Goal: Information Seeking & Learning: Learn about a topic

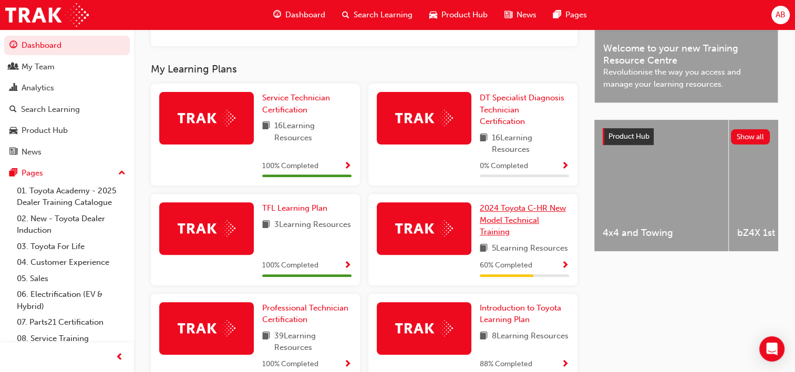
scroll to position [342, 0]
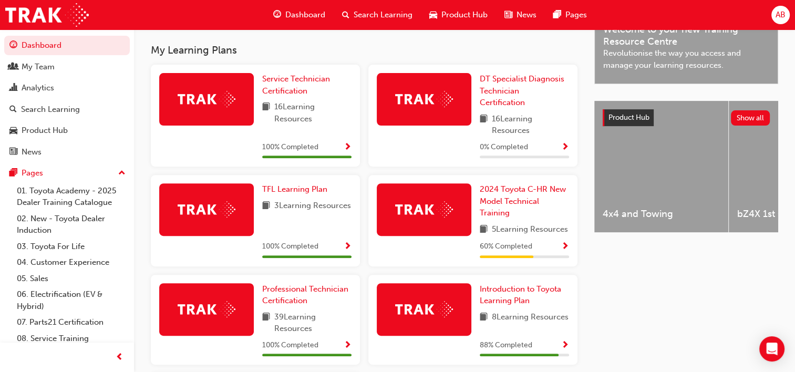
click at [506, 76] on div "DT Specialist Diagnosis Technician Certification 16 Learning Resources 0 % Comp…" at bounding box center [472, 116] width 209 height 102
click at [509, 80] on span "DT Specialist Diagnosis Technician Certification" at bounding box center [522, 90] width 85 height 33
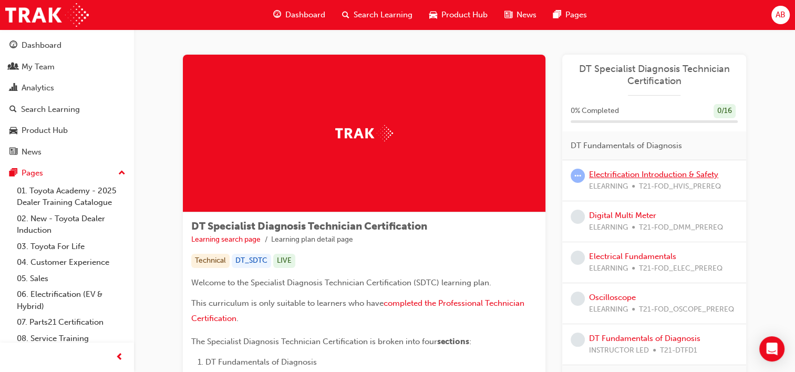
click at [602, 175] on link "Electrification Introduction & Safety" at bounding box center [653, 174] width 129 height 9
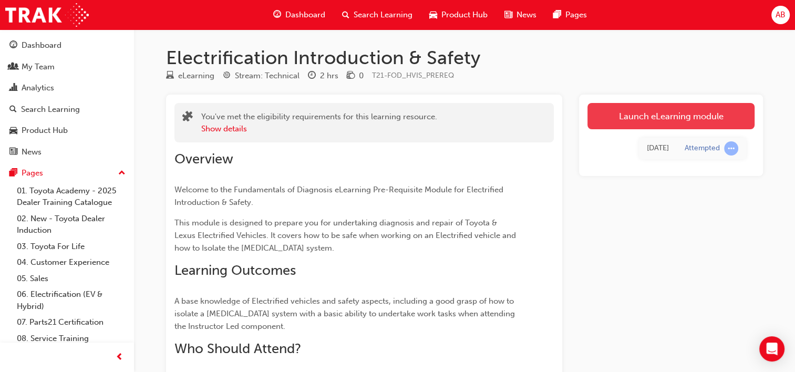
click at [643, 121] on link "Launch eLearning module" at bounding box center [671, 116] width 167 height 26
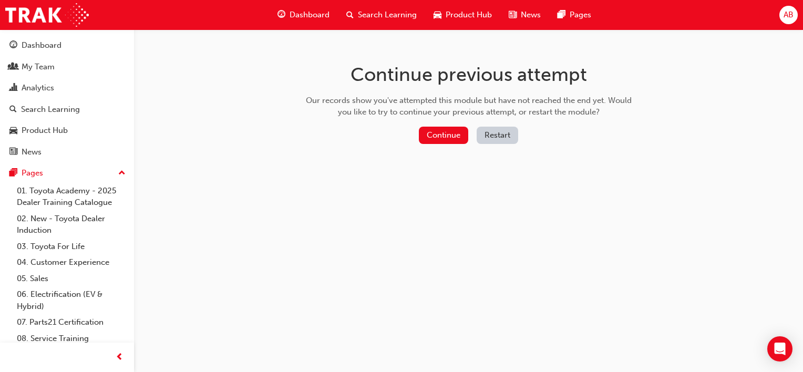
click at [492, 132] on button "Restart" at bounding box center [498, 135] width 42 height 17
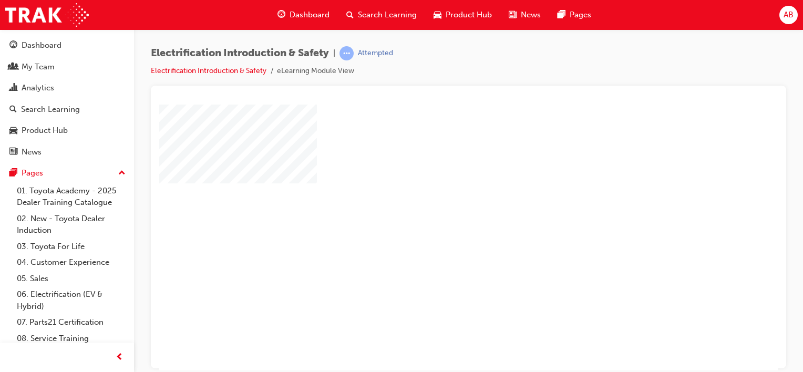
click at [438, 207] on div "play" at bounding box center [438, 207] width 0 height 0
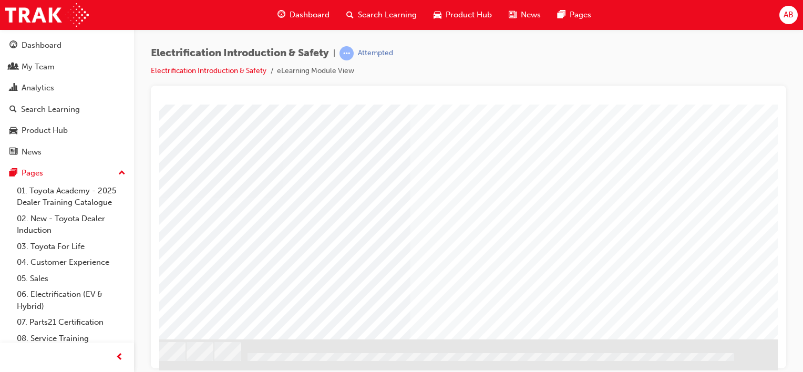
scroll to position [143, 104]
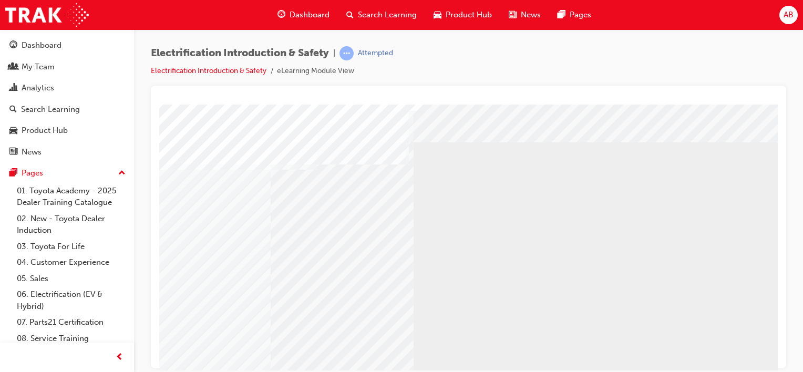
scroll to position [0, 0]
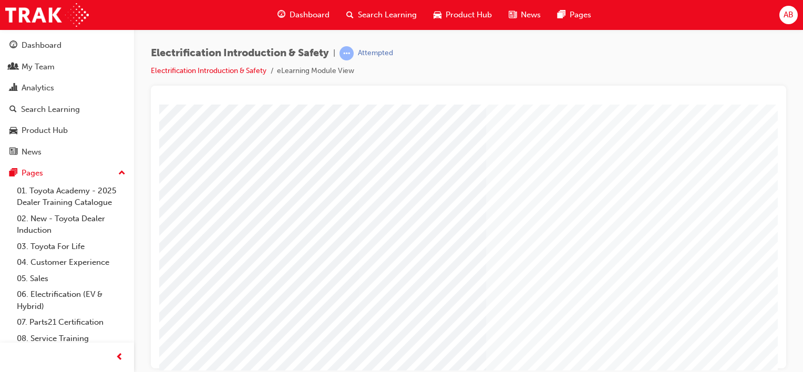
drag, startPoint x: 332, startPoint y: 352, endPoint x: 243, endPoint y: 360, distance: 89.2
click at [243, 360] on div at bounding box center [516, 305] width 715 height 402
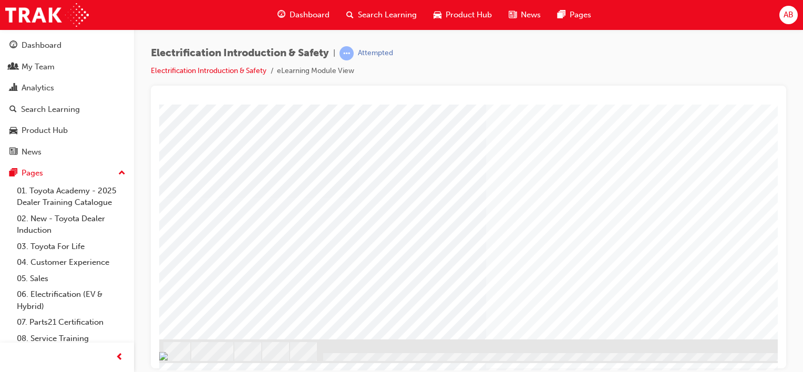
drag, startPoint x: 275, startPoint y: 309, endPoint x: 246, endPoint y: 256, distance: 60.2
drag, startPoint x: 252, startPoint y: 194, endPoint x: 224, endPoint y: 171, distance: 35.8
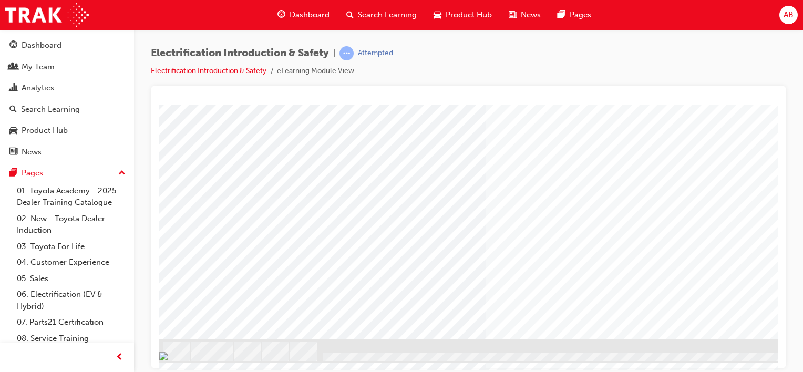
click at [387, 56] on div "Attempted" at bounding box center [375, 53] width 35 height 10
click at [350, 53] on span "learningRecordVerb_ATTEMPT-icon" at bounding box center [347, 53] width 14 height 14
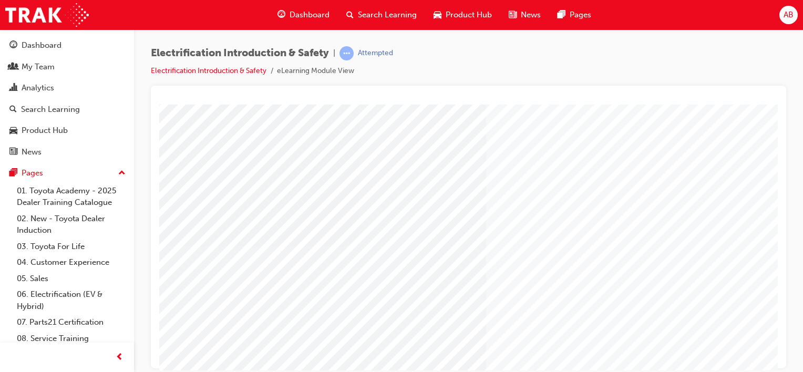
scroll to position [0, 0]
click at [780, 87] on div at bounding box center [468, 227] width 635 height 283
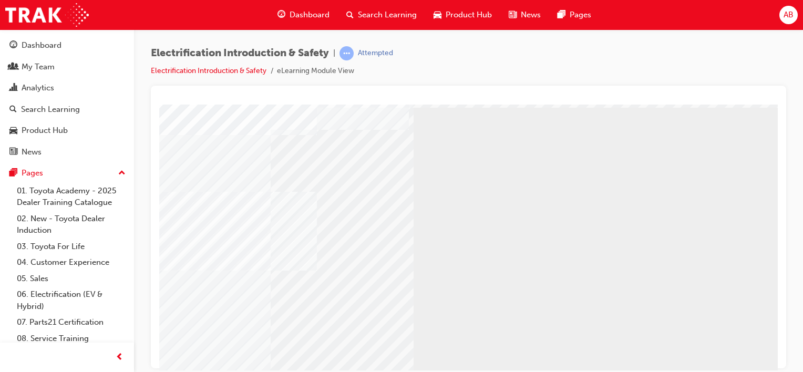
scroll to position [143, 0]
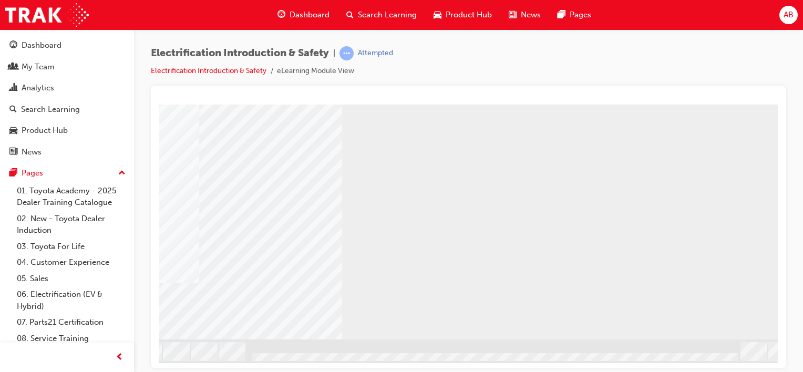
scroll to position [143, 104]
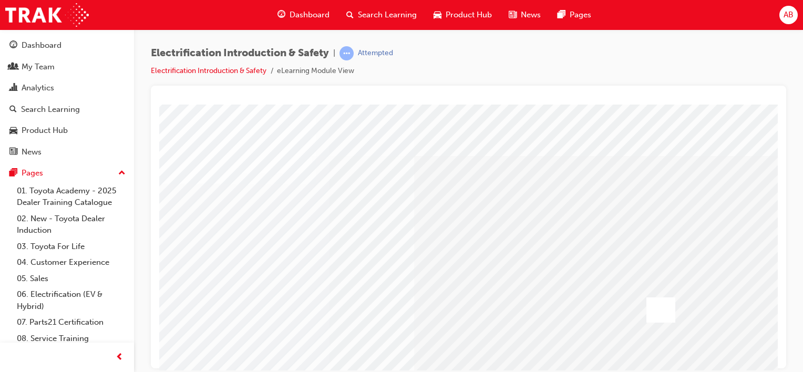
scroll to position [0, 85]
click at [653, 309] on div at bounding box center [660, 309] width 29 height 25
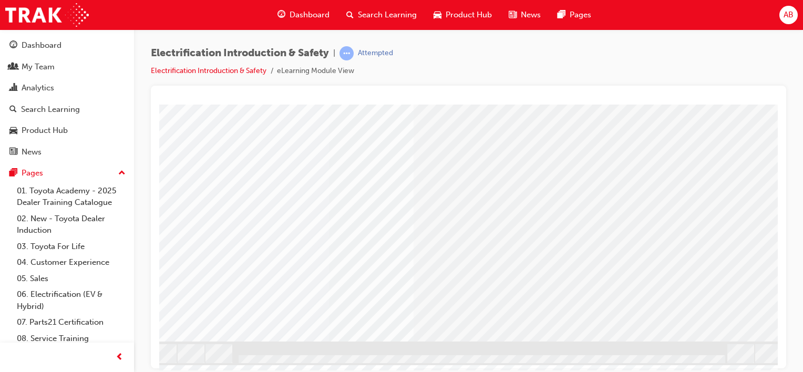
scroll to position [143, 85]
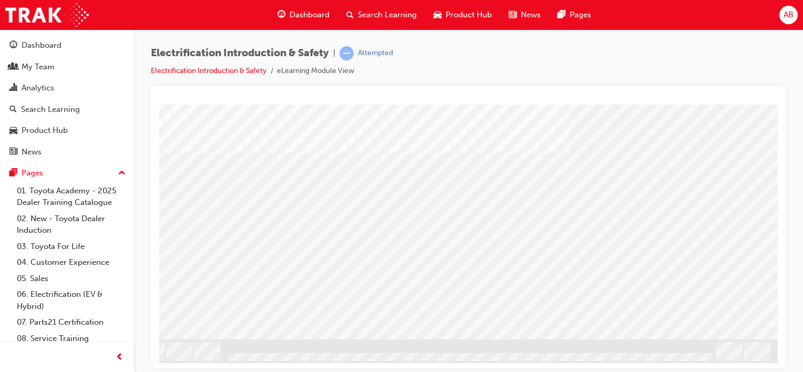
scroll to position [0, 0]
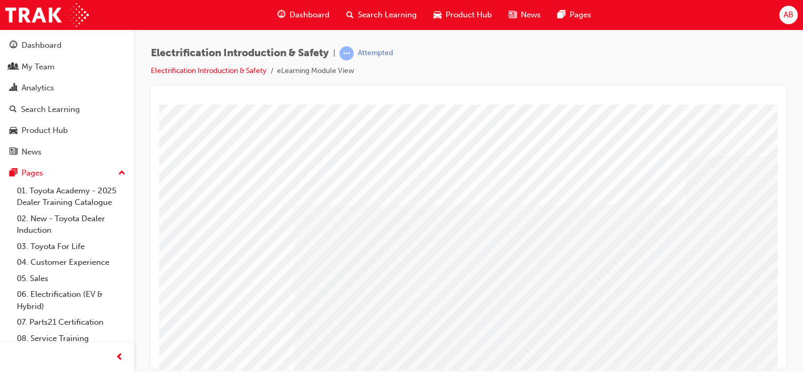
drag, startPoint x: 592, startPoint y: 134, endPoint x: 529, endPoint y: 235, distance: 119.0
drag, startPoint x: 432, startPoint y: 101, endPoint x: 551, endPoint y: 73, distance: 122.0
click at [551, 73] on div "Electrification Introduction & Safety | Attempted Electrification Introduction …" at bounding box center [468, 65] width 635 height 39
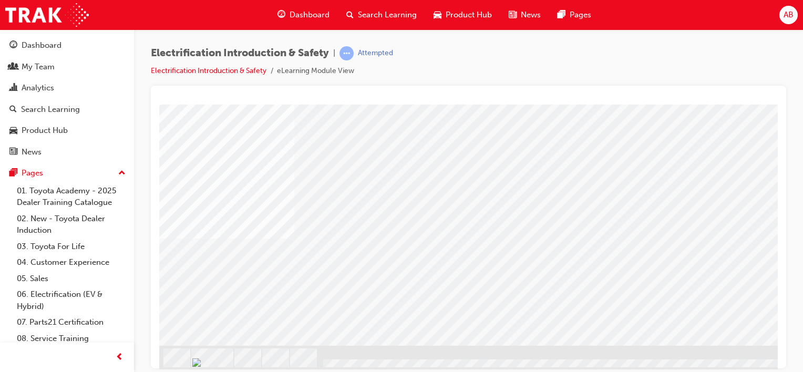
scroll to position [139, 0]
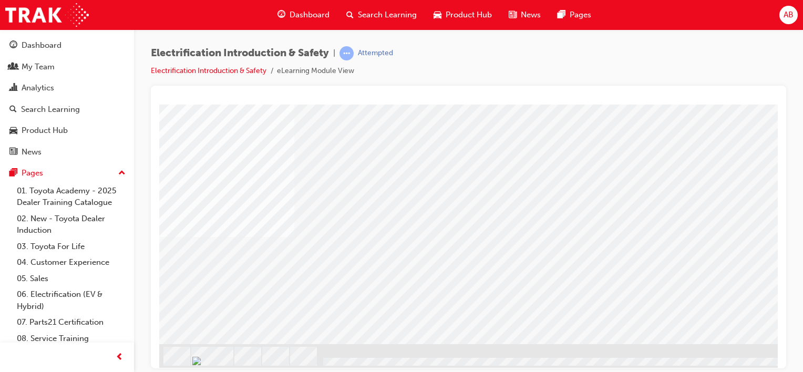
drag, startPoint x: 646, startPoint y: 141, endPoint x: 671, endPoint y: 139, distance: 24.3
drag, startPoint x: 721, startPoint y: 137, endPoint x: 729, endPoint y: 134, distance: 8.8
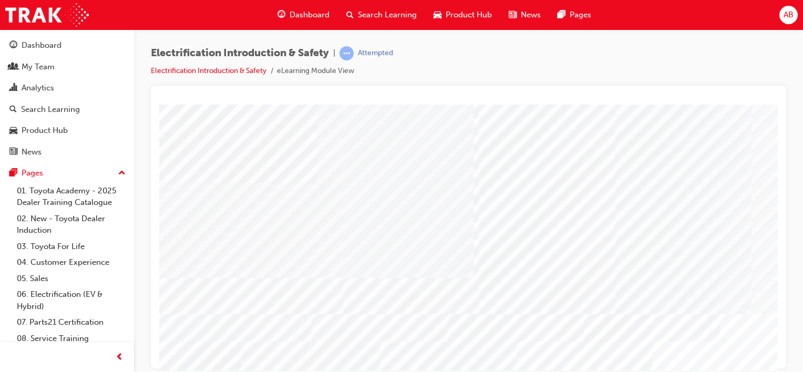
scroll to position [0, 0]
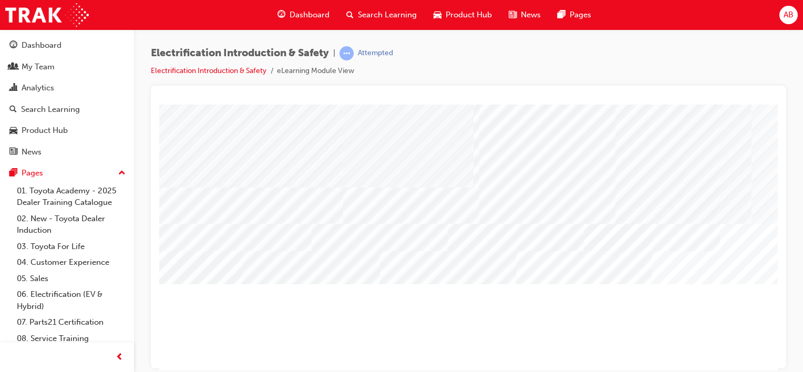
scroll to position [143, 0]
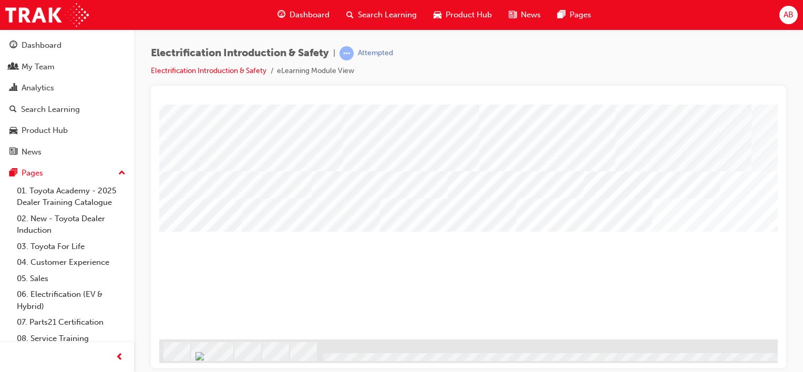
drag, startPoint x: 666, startPoint y: 366, endPoint x: 880, endPoint y: 474, distance: 240.2
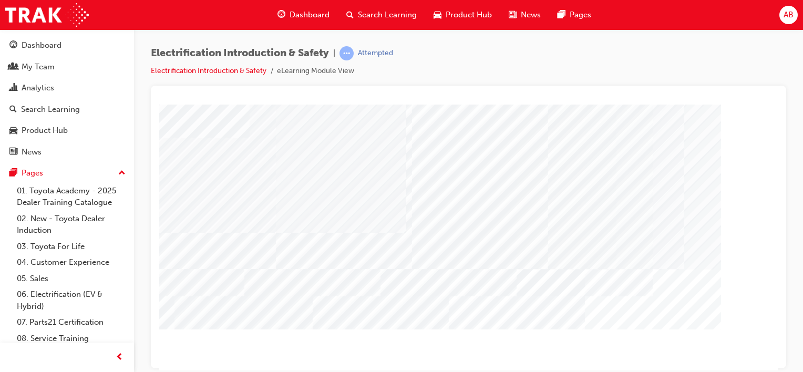
scroll to position [38, 67]
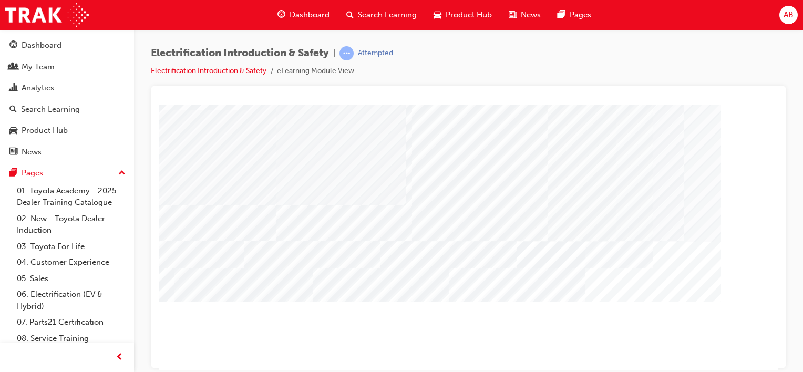
scroll to position [0, 67]
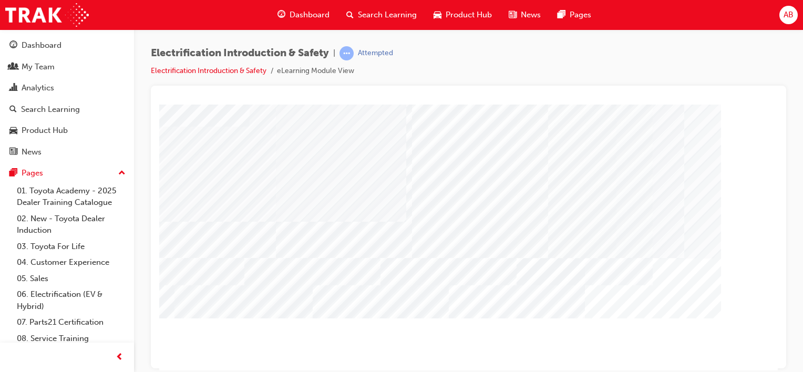
scroll to position [38, 67]
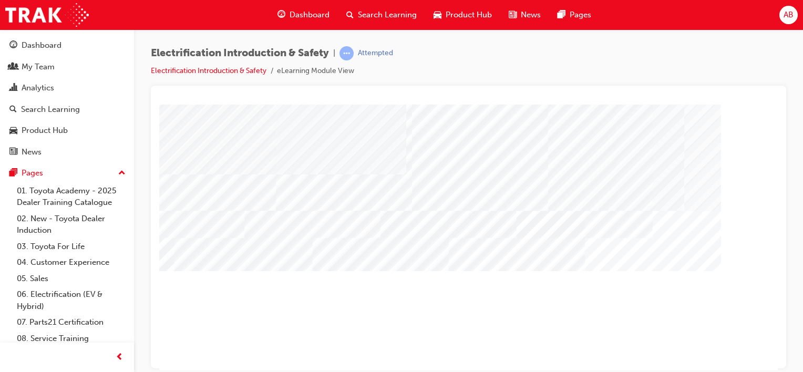
scroll to position [91, 67]
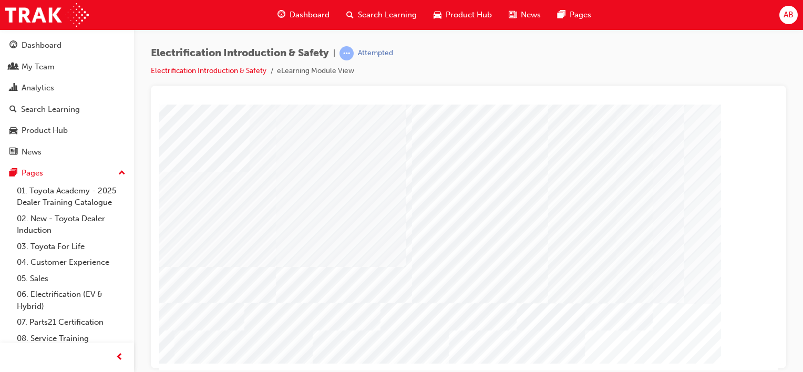
scroll to position [0, 67]
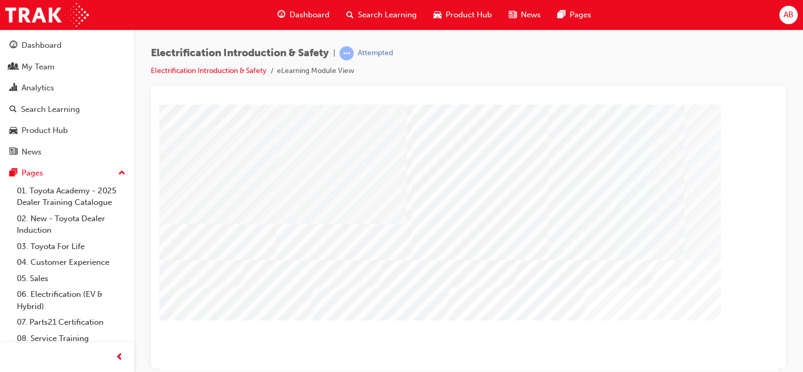
scroll to position [143, 67]
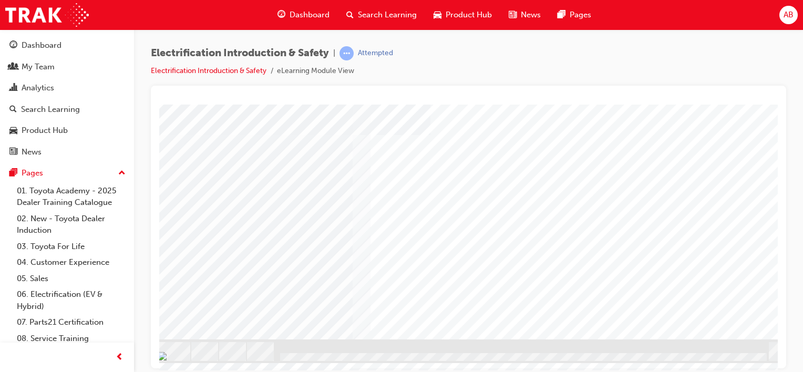
scroll to position [143, 104]
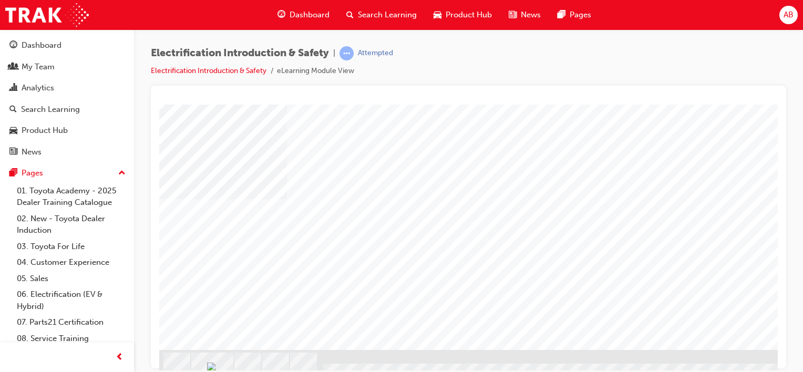
scroll to position [143, 0]
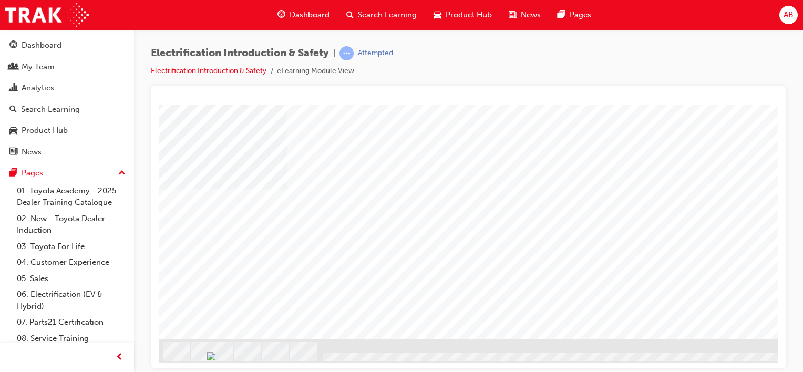
click at [690, 32] on div "Play" at bounding box center [687, 32] width 309 height 0
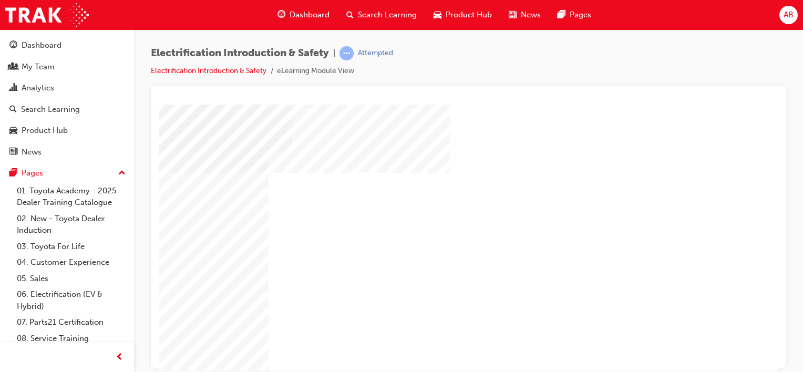
scroll to position [53, 93]
click at [734, 123] on div "Full Screen" at bounding box center [594, 123] width 309 height 0
click at [687, 85] on div "Play" at bounding box center [687, 85] width 309 height 0
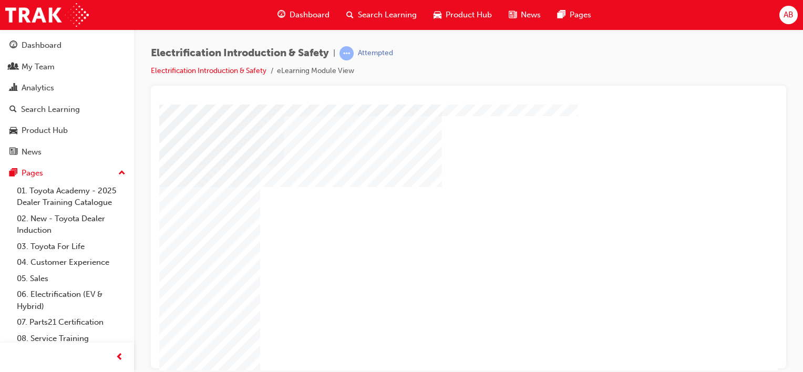
scroll to position [38, 104]
click at [724, 137] on div "Full Screen" at bounding box center [583, 137] width 309 height 0
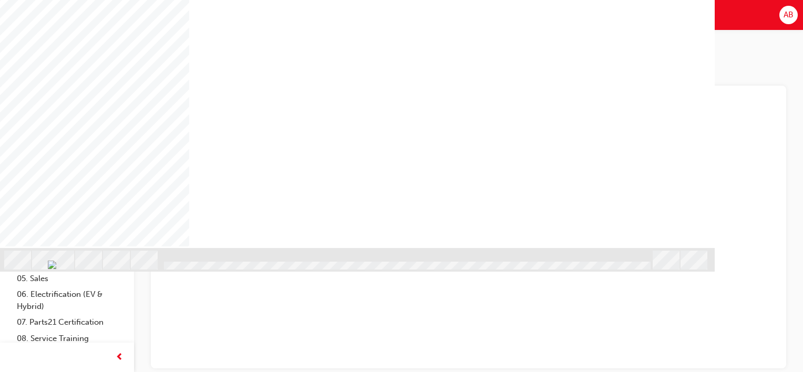
scroll to position [143, 0]
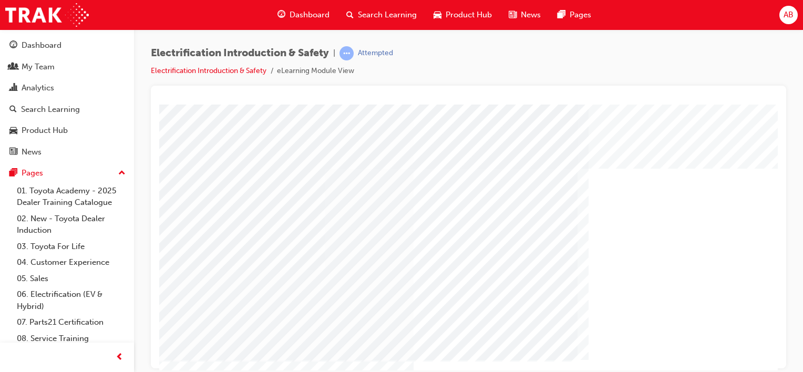
click at [576, 62] on div "Electrification Introduction & Safety | Attempted Electrification Introduction …" at bounding box center [468, 65] width 635 height 39
drag, startPoint x: 576, startPoint y: 62, endPoint x: 552, endPoint y: 65, distance: 23.9
click at [552, 65] on div "Electrification Introduction & Safety | Attempted Electrification Introduction …" at bounding box center [468, 65] width 635 height 39
drag, startPoint x: 563, startPoint y: 111, endPoint x: 552, endPoint y: 68, distance: 44.5
click at [552, 104] on html "Loading..." at bounding box center [468, 106] width 619 height 4
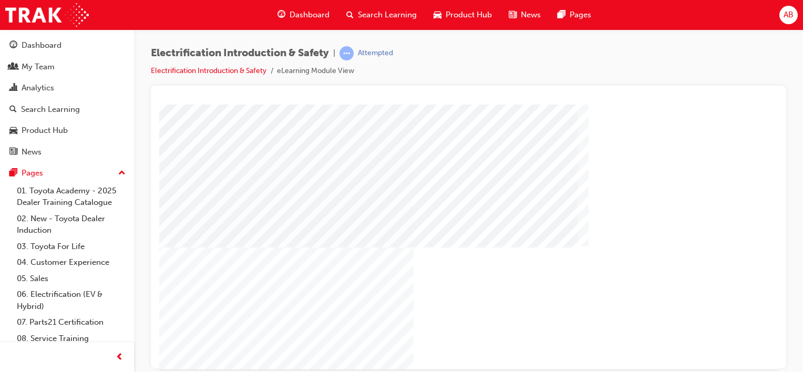
scroll to position [143, 0]
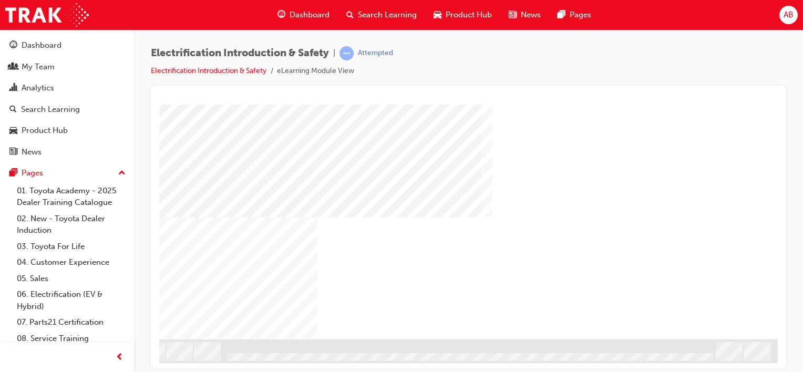
drag, startPoint x: 416, startPoint y: 367, endPoint x: 735, endPoint y: 475, distance: 336.7
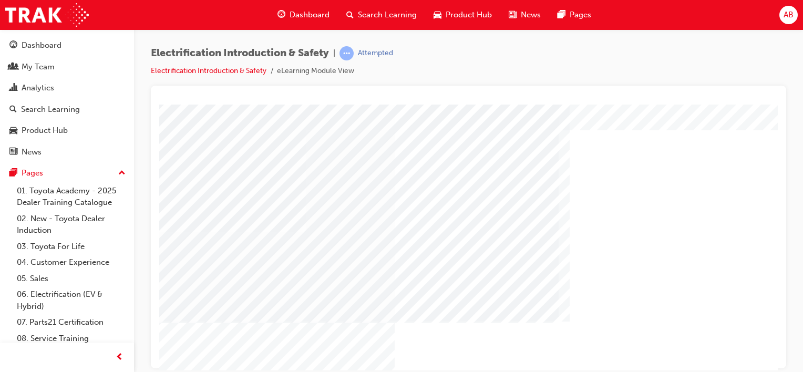
scroll to position [38, 20]
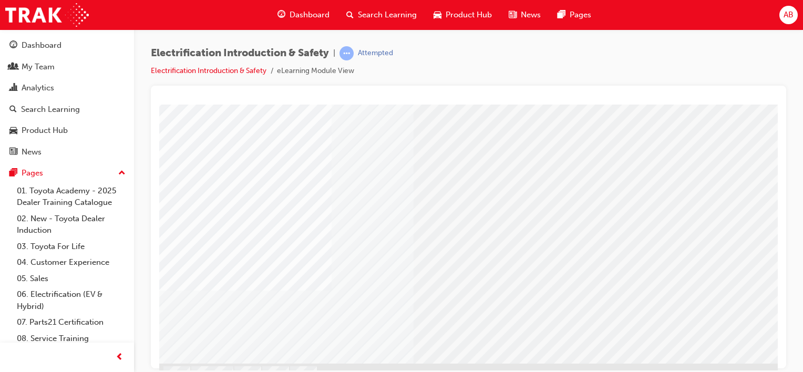
scroll to position [143, 0]
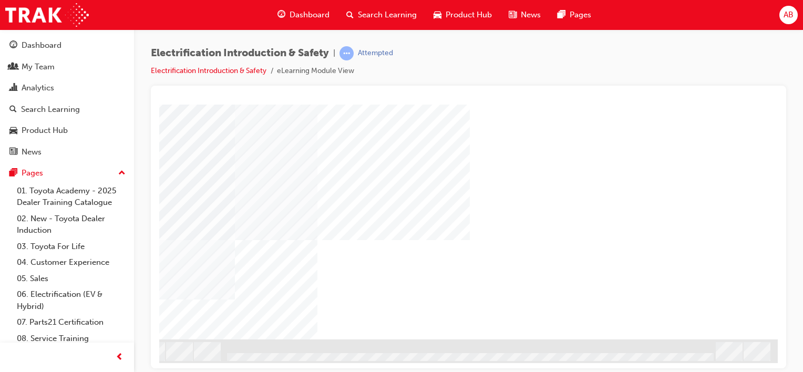
click at [129, 358] on div "NEXT Trigger this button to go to the next slide" at bounding box center [96, 367] width 66 height 19
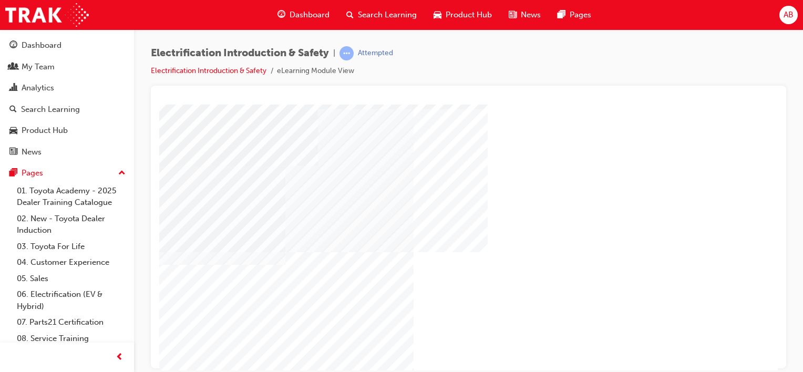
scroll to position [105, 0]
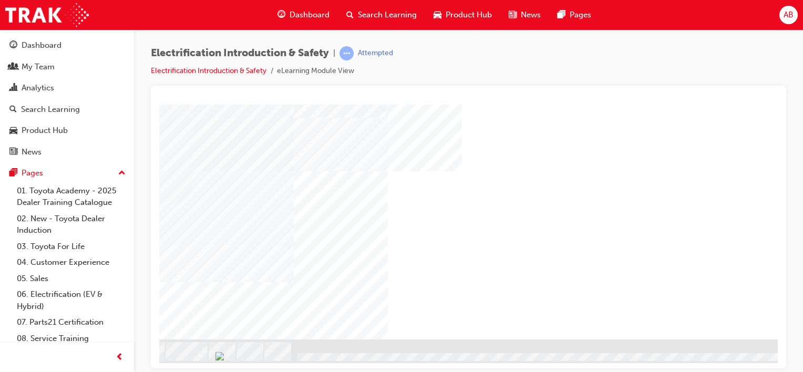
scroll to position [143, 39]
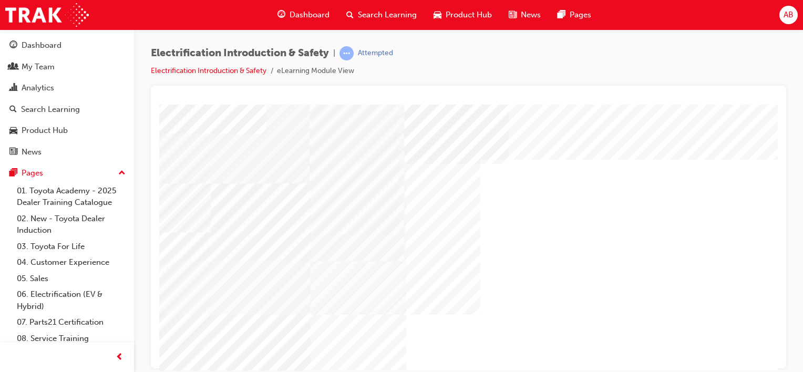
scroll to position [0, 0]
drag, startPoint x: 554, startPoint y: 365, endPoint x: 609, endPoint y: 475, distance: 122.7
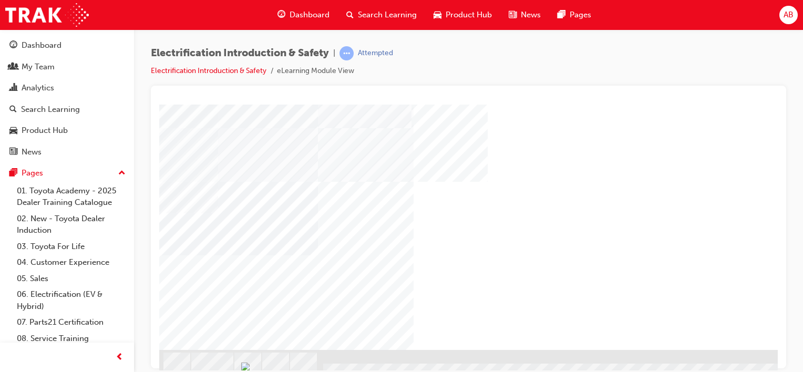
scroll to position [143, 0]
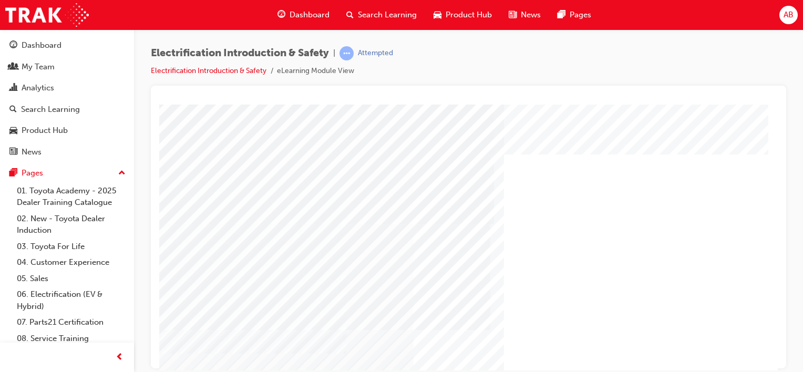
scroll to position [0, 0]
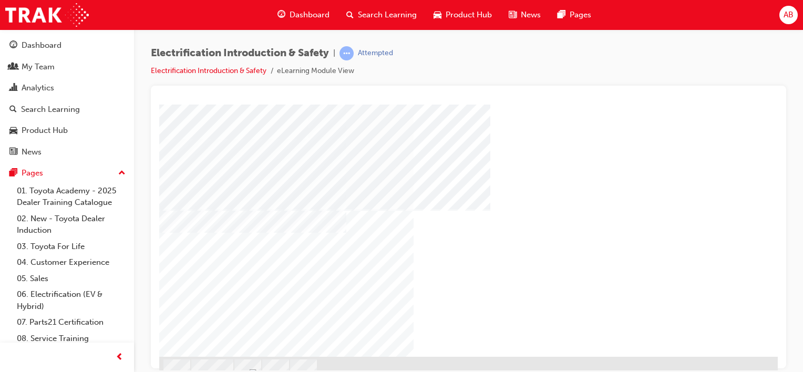
scroll to position [143, 0]
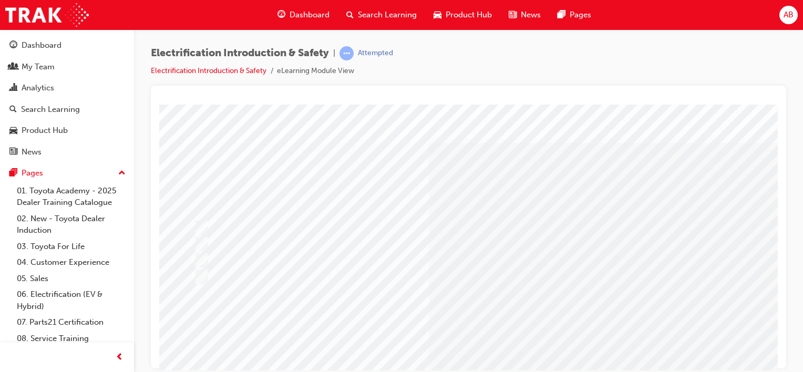
drag, startPoint x: 716, startPoint y: 173, endPoint x: 478, endPoint y: 172, distance: 238.1
drag, startPoint x: 717, startPoint y: 171, endPoint x: 475, endPoint y: 167, distance: 242.3
drag, startPoint x: 193, startPoint y: 173, endPoint x: 425, endPoint y: 174, distance: 232.3
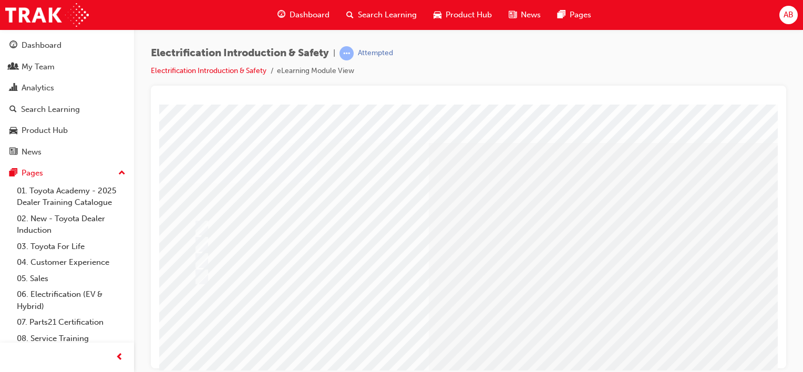
drag, startPoint x: 425, startPoint y: 174, endPoint x: 669, endPoint y: 173, distance: 243.9
drag, startPoint x: 713, startPoint y: 173, endPoint x: 438, endPoint y: 166, distance: 275.0
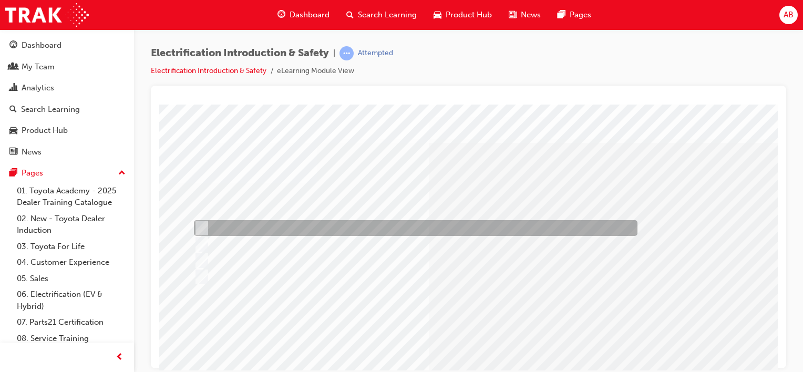
click at [199, 227] on input "3 sec" at bounding box center [200, 228] width 12 height 12
radio input "true"
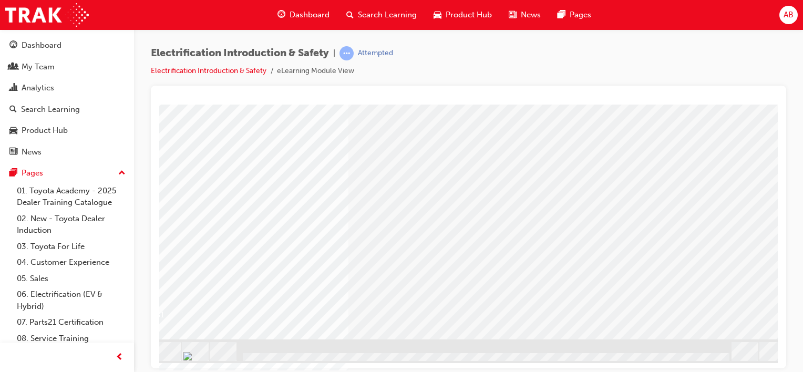
scroll to position [143, 104]
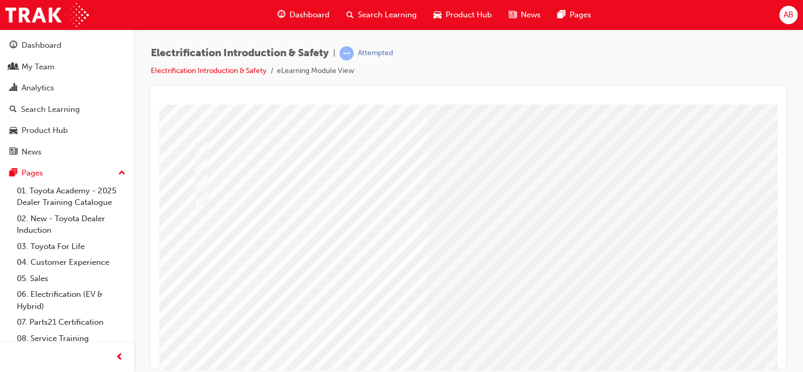
scroll to position [143, 0]
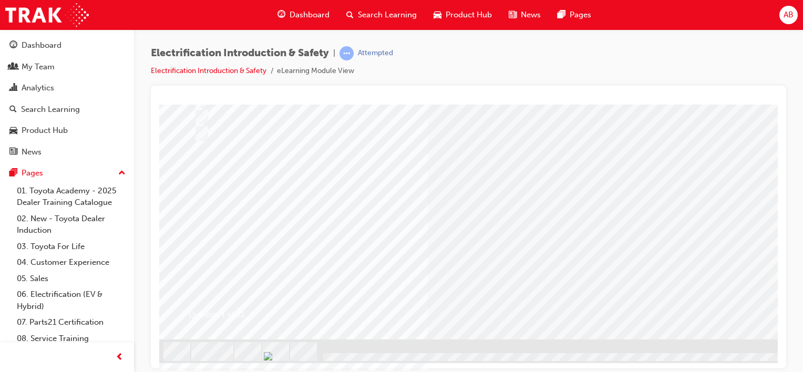
drag, startPoint x: 518, startPoint y: 283, endPoint x: 501, endPoint y: 258, distance: 31.0
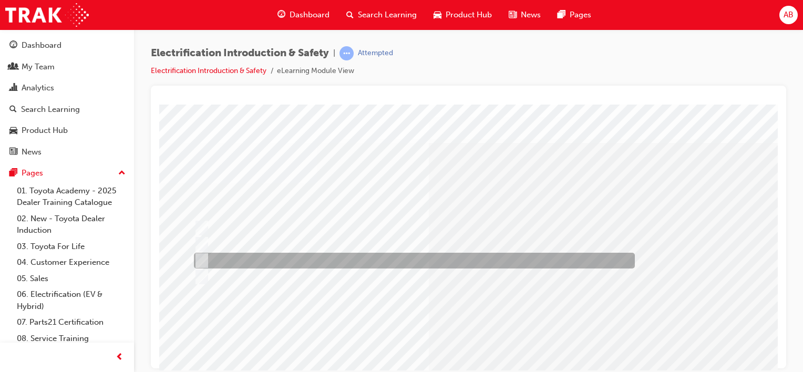
click at [204, 260] on input "Orange" at bounding box center [200, 261] width 12 height 12
radio input "true"
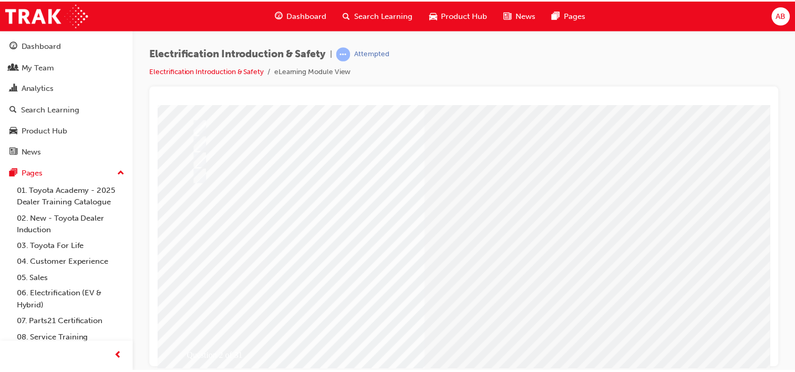
scroll to position [143, 0]
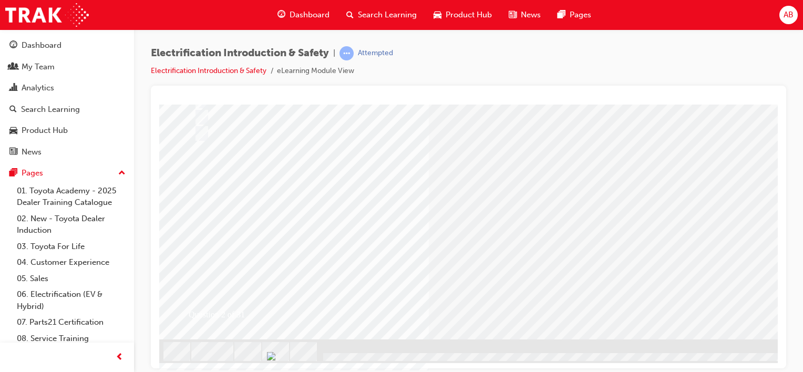
drag, startPoint x: 515, startPoint y: 280, endPoint x: 598, endPoint y: 317, distance: 90.6
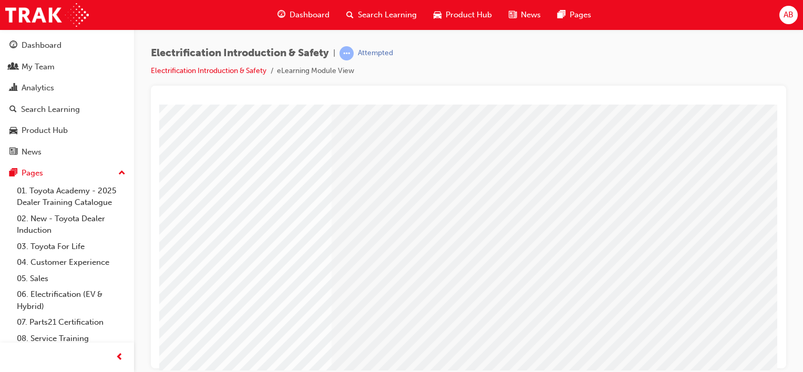
scroll to position [143, 104]
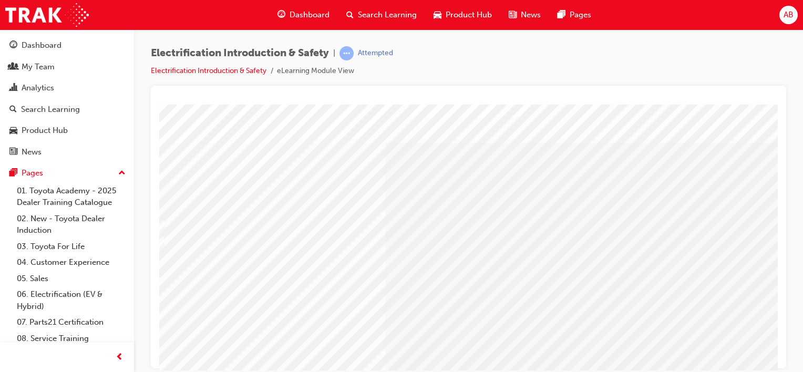
scroll to position [0, 0]
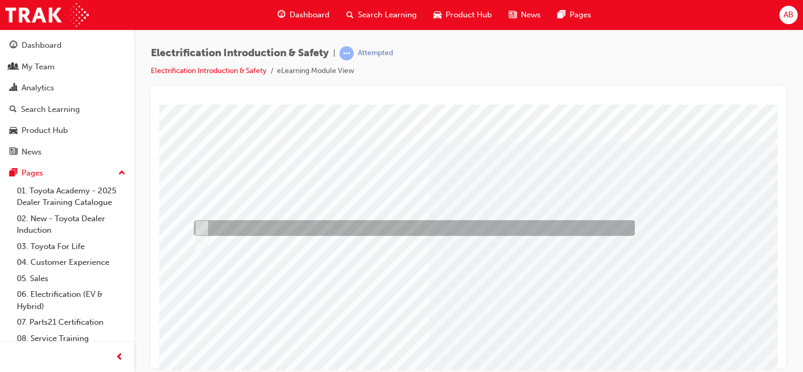
click at [203, 224] on input "True" at bounding box center [200, 228] width 12 height 12
radio input "true"
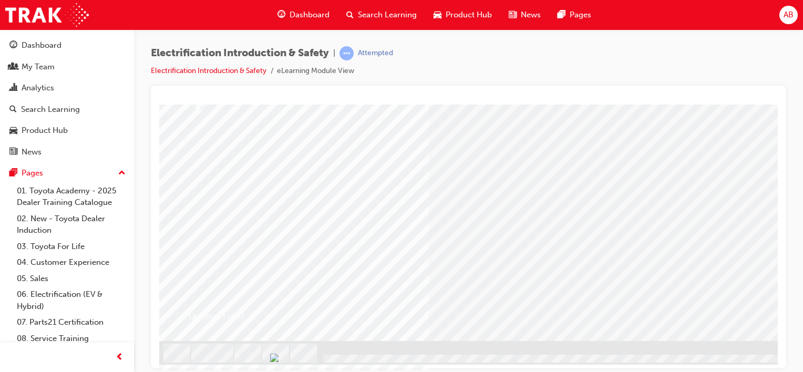
scroll to position [143, 0]
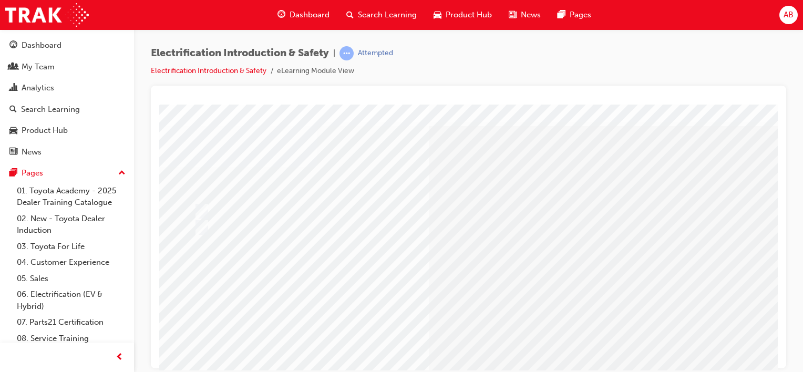
scroll to position [0, 0]
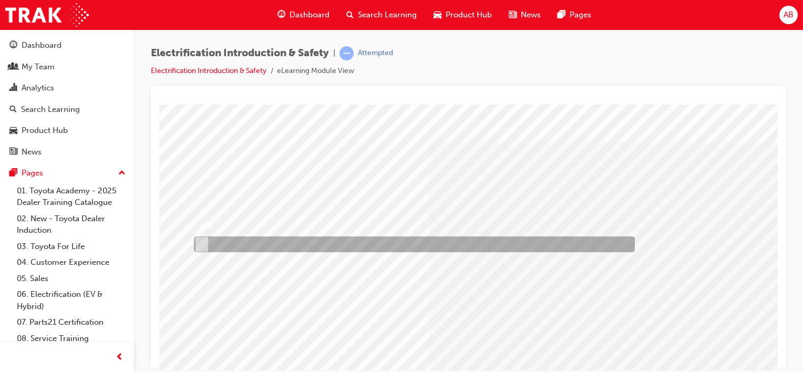
click at [202, 244] on input "False" at bounding box center [200, 245] width 12 height 12
radio input "true"
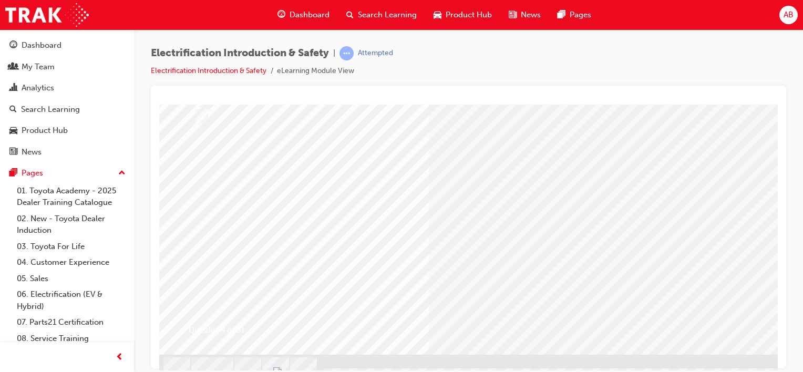
scroll to position [143, 0]
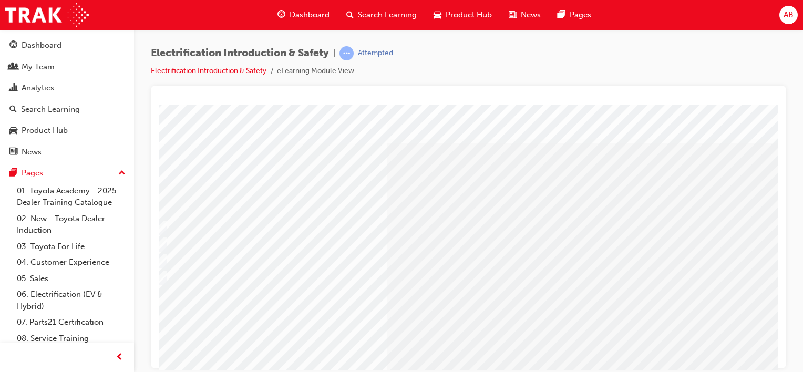
scroll to position [0, 0]
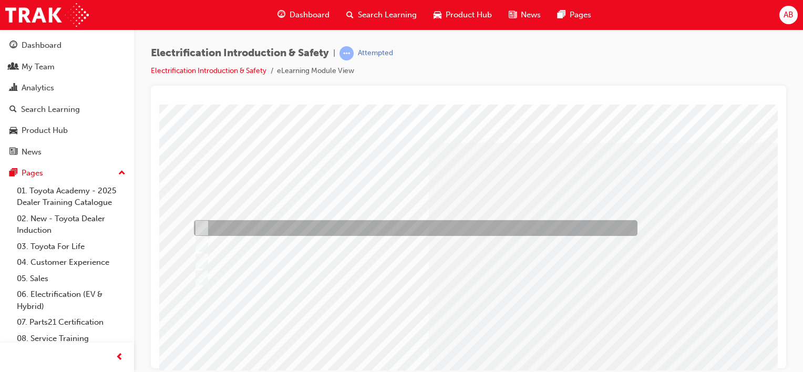
click at [202, 228] on input "Blue ‘Halo’ badge on body, wheel style & Hybrid sticker on number plate." at bounding box center [199, 228] width 12 height 12
checkbox input "true"
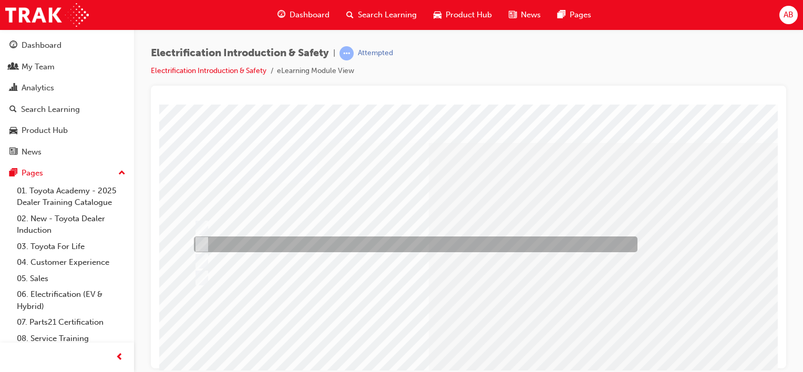
click at [202, 239] on input "Blue ‘Halo’ badge on engine cover, no initial engine start, single exhaust tip." at bounding box center [199, 245] width 12 height 12
checkbox input "true"
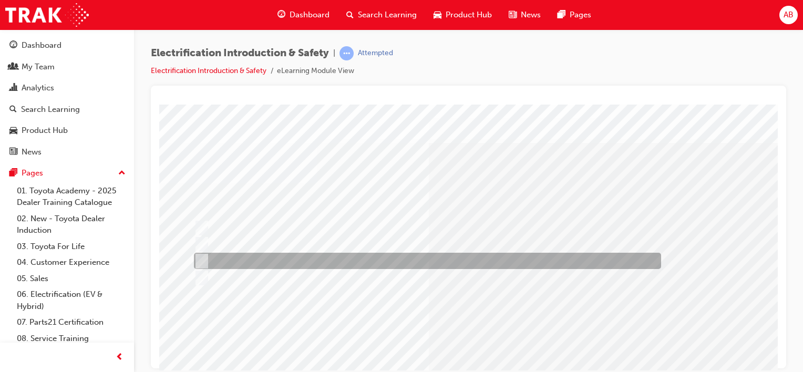
click at [201, 259] on input "HV Inverter present under bonnet, READY light on Dash & Hybrid Battery monitor …" at bounding box center [199, 261] width 12 height 12
checkbox input "true"
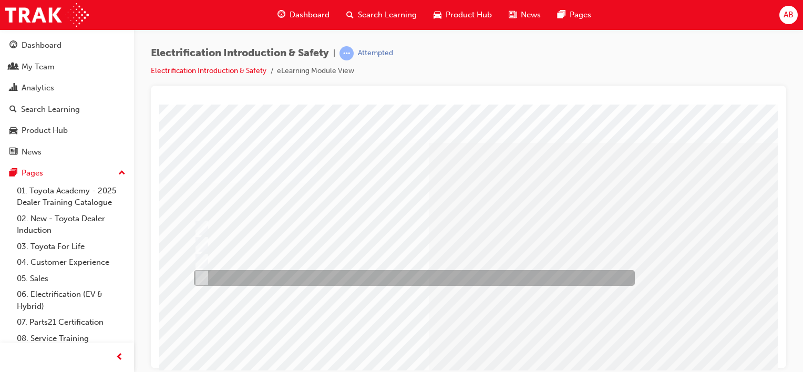
click at [202, 279] on input "Orange cables under bonnet, No initial engine start, HV Battery in vehicle." at bounding box center [199, 278] width 12 height 12
checkbox input "true"
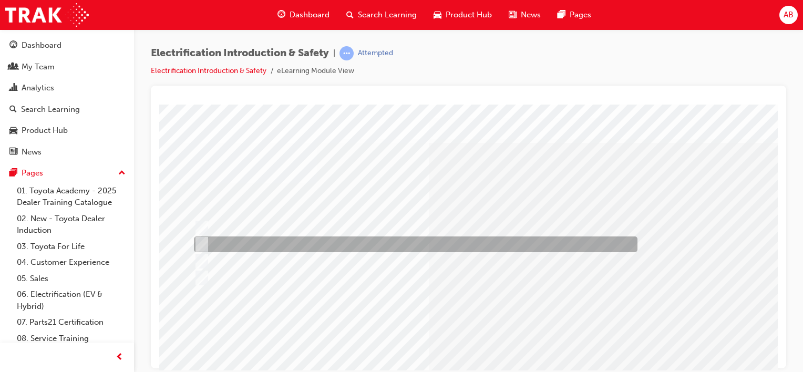
click at [200, 243] on input "Blue ‘Halo’ badge on engine cover, no initial engine start, single exhaust tip." at bounding box center [199, 245] width 12 height 12
checkbox input "false"
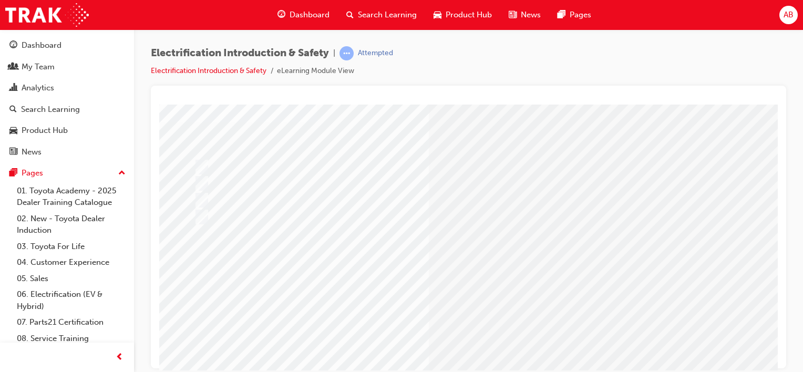
scroll to position [143, 0]
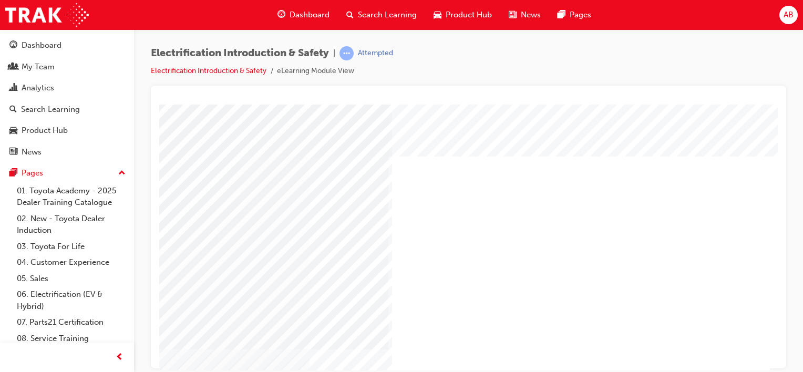
scroll to position [0, 104]
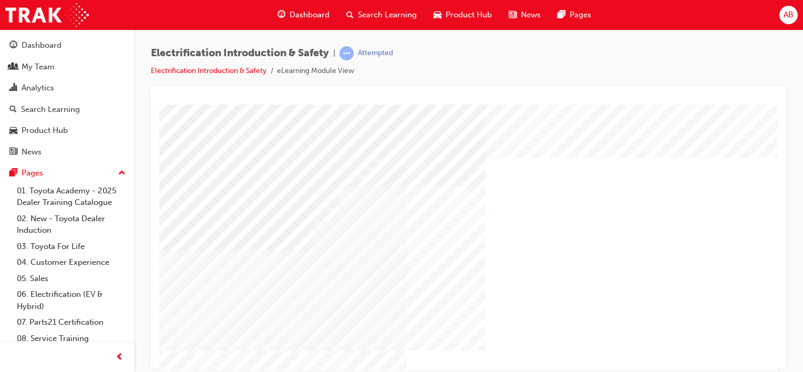
scroll to position [0, 7]
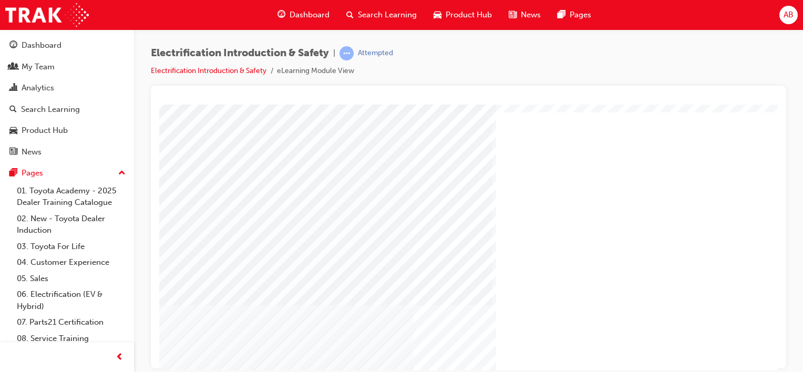
scroll to position [143, 0]
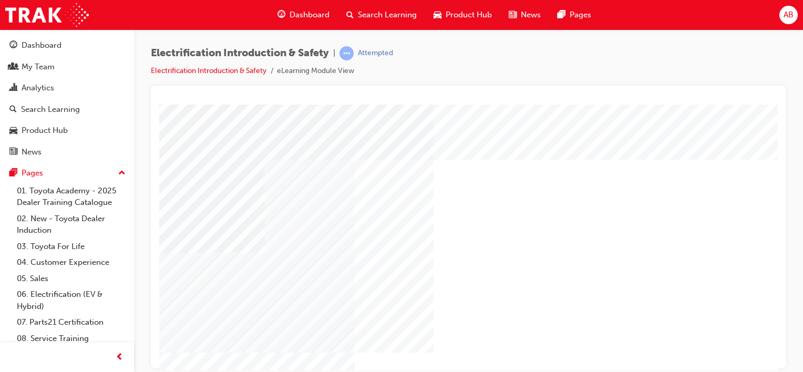
scroll to position [0, 104]
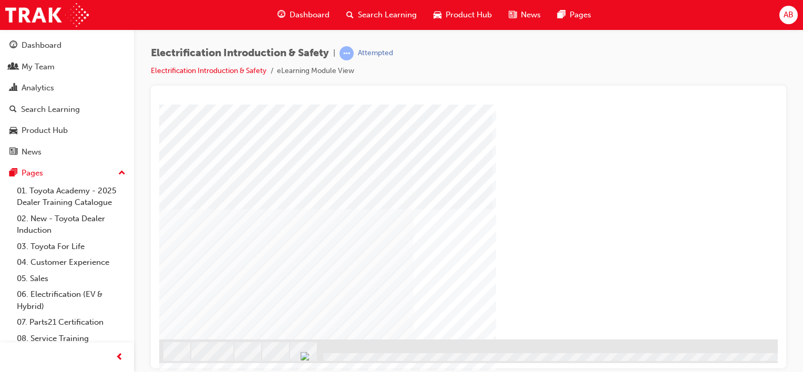
scroll to position [91, 0]
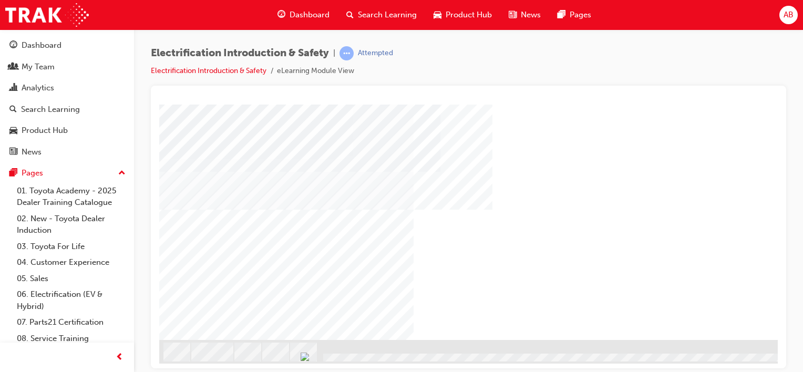
scroll to position [143, 0]
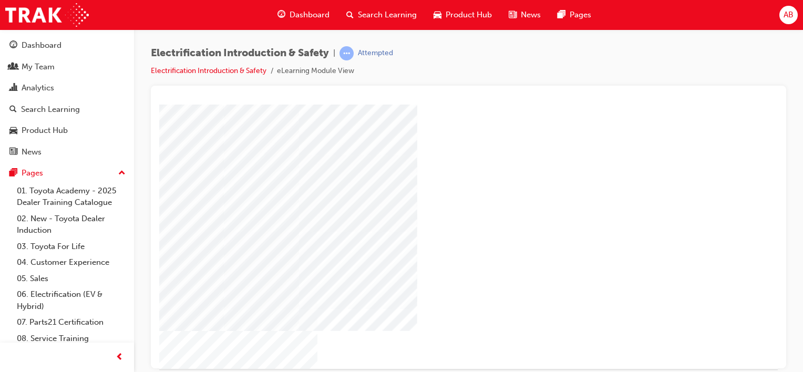
scroll to position [143, 104]
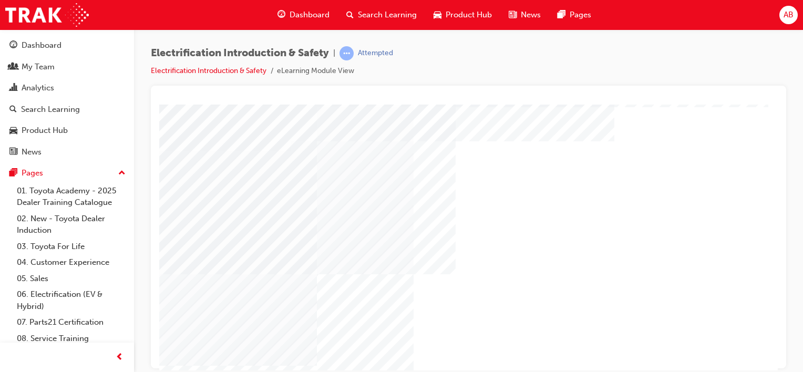
scroll to position [105, 0]
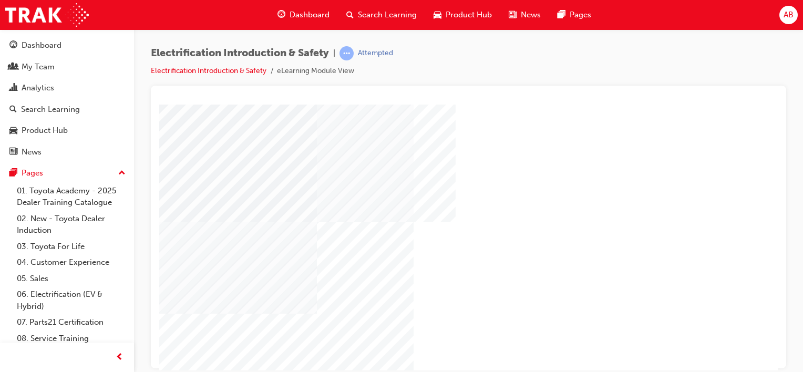
scroll to position [91, 0]
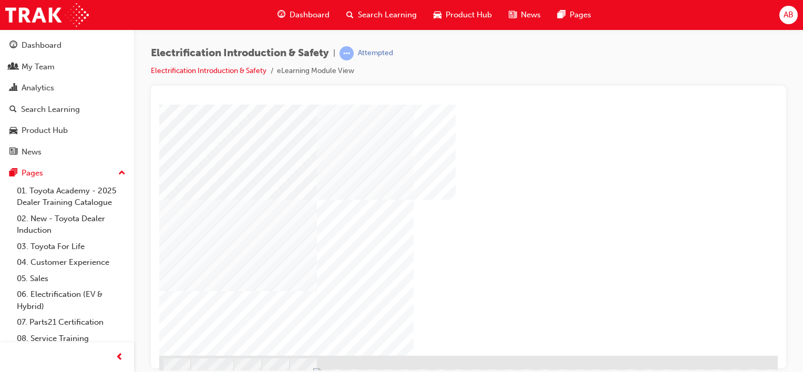
scroll to position [143, 0]
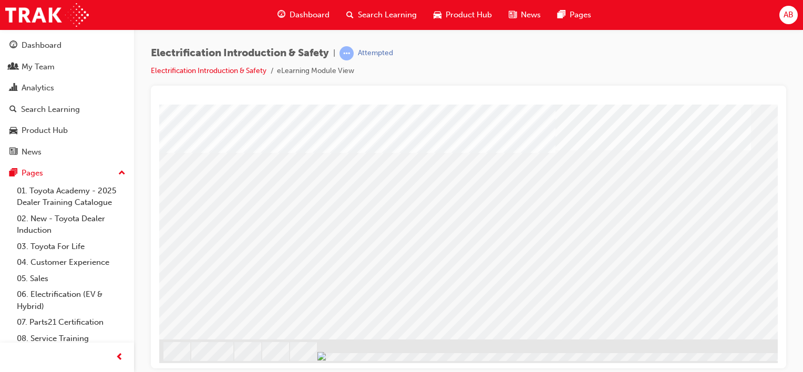
scroll to position [143, 104]
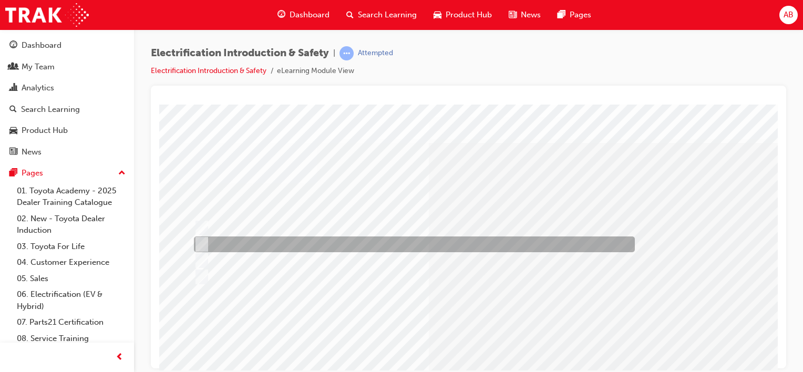
click at [254, 245] on div at bounding box center [411, 245] width 441 height 16
radio input "true"
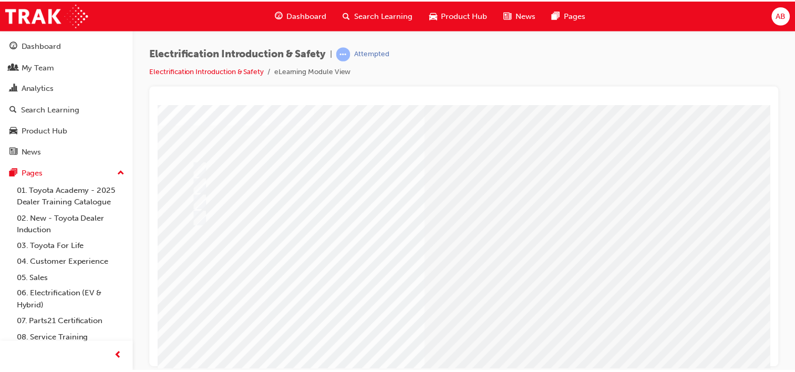
scroll to position [143, 0]
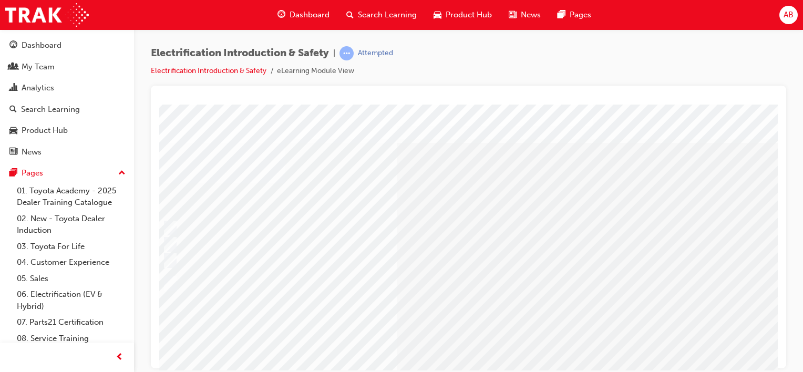
scroll to position [0, 0]
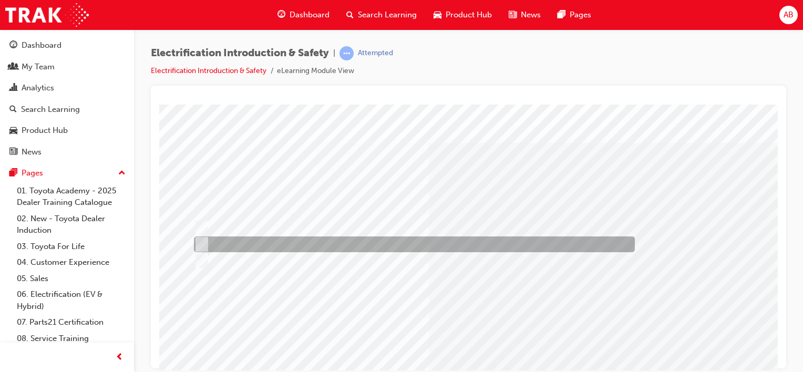
drag, startPoint x: 250, startPoint y: 246, endPoint x: 275, endPoint y: 249, distance: 25.3
click at [250, 245] on div at bounding box center [411, 245] width 441 height 16
radio input "true"
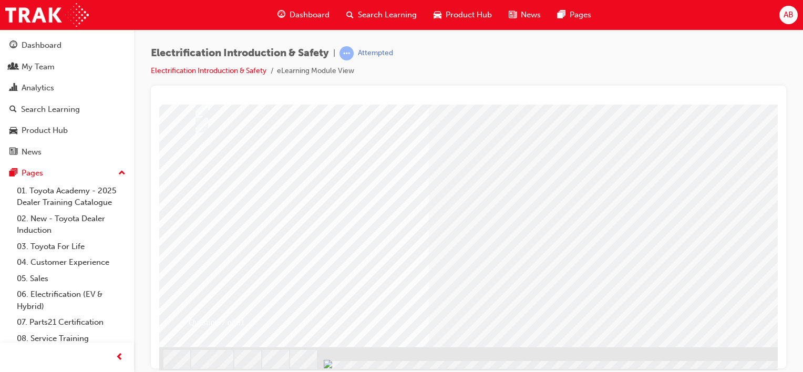
scroll to position [143, 0]
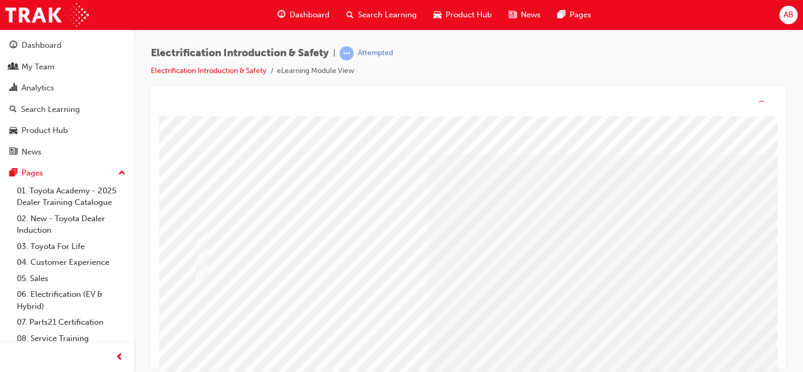
click at [488, 263] on div at bounding box center [411, 257] width 441 height 16
click at [292, 259] on div at bounding box center [411, 261] width 441 height 16
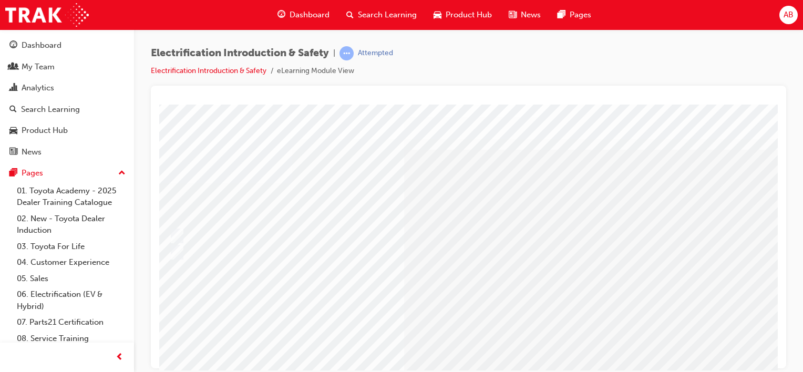
scroll to position [0, 0]
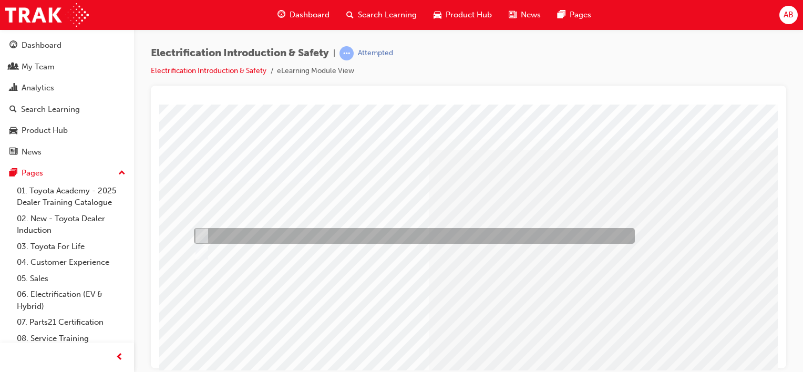
drag, startPoint x: 201, startPoint y: 234, endPoint x: 244, endPoint y: 239, distance: 43.4
click at [202, 233] on input "True" at bounding box center [200, 236] width 12 height 12
radio input "true"
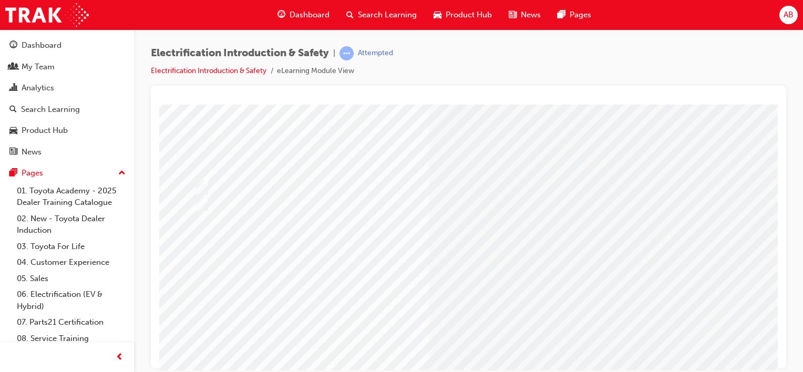
scroll to position [143, 0]
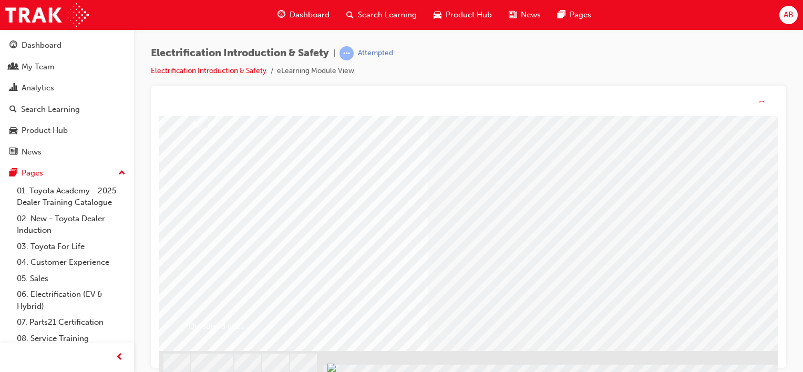
scroll to position [0, 0]
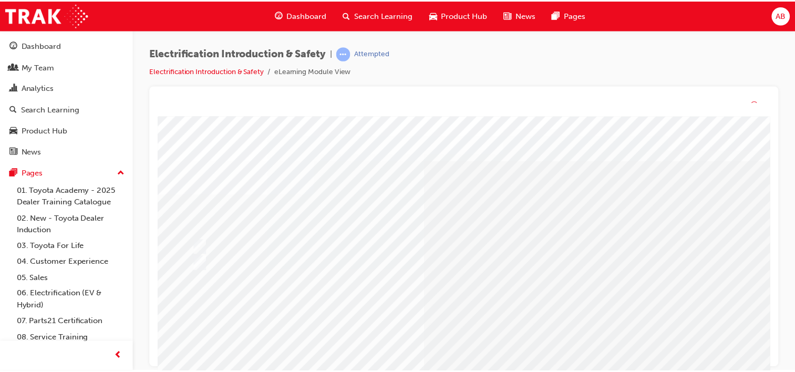
click at [500, 257] on div at bounding box center [410, 265] width 441 height 16
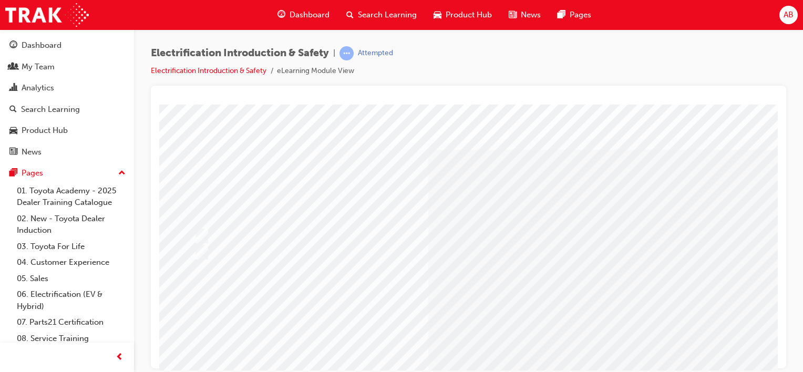
scroll to position [143, 0]
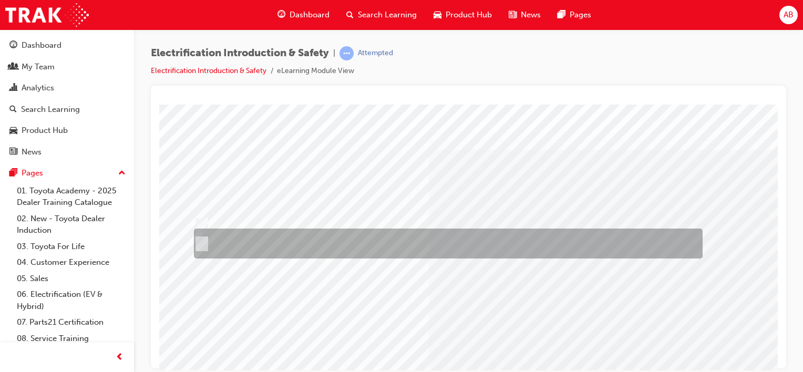
click at [447, 241] on div at bounding box center [445, 244] width 509 height 30
radio input "true"
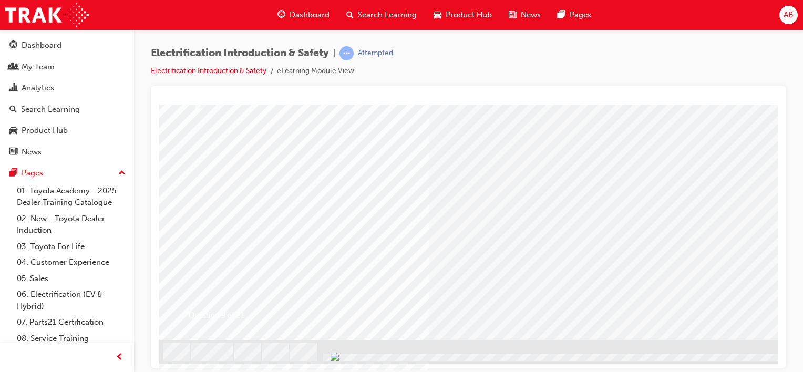
scroll to position [143, 0]
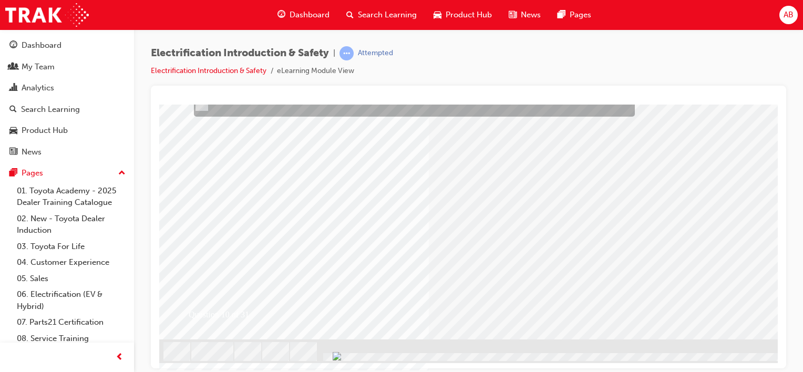
scroll to position [0, 0]
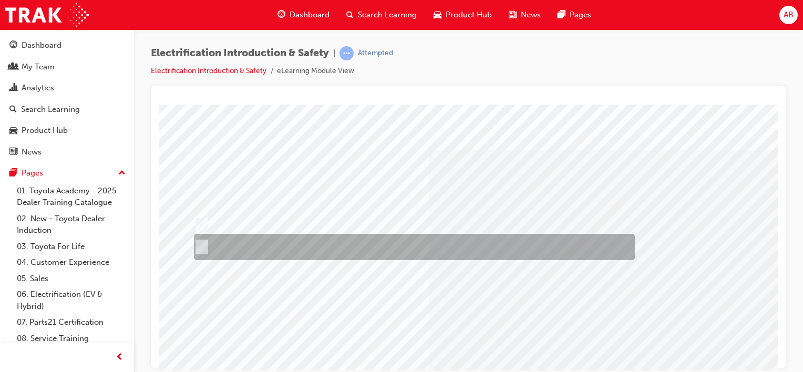
click at [202, 243] on input "False" at bounding box center [200, 247] width 12 height 12
radio input "true"
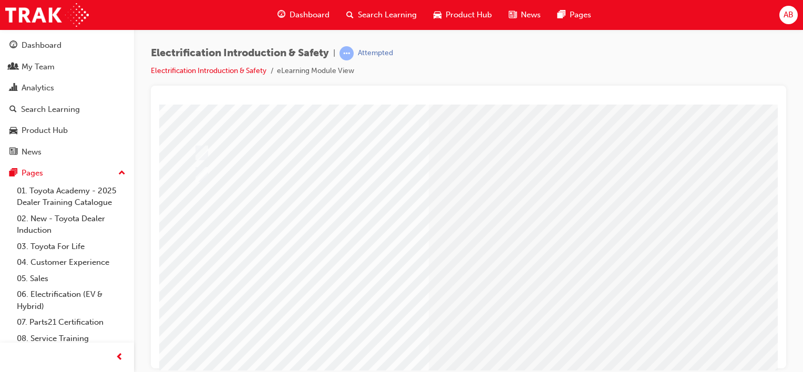
scroll to position [143, 0]
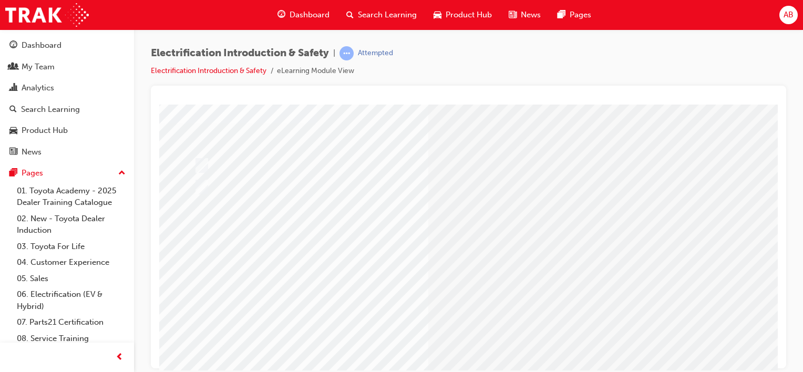
scroll to position [105, 0]
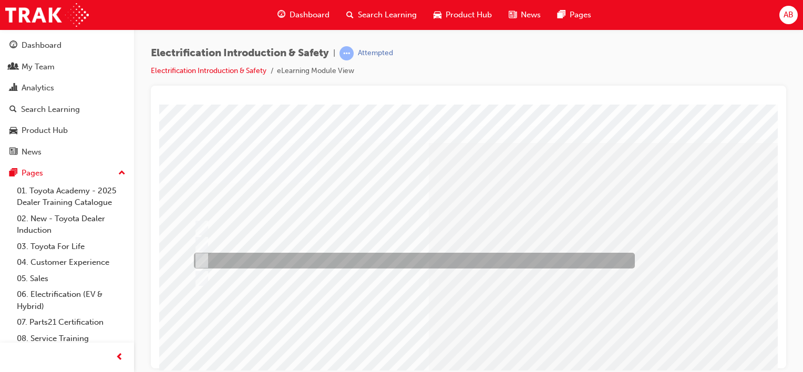
drag, startPoint x: 235, startPoint y: 260, endPoint x: 274, endPoint y: 262, distance: 38.4
click at [237, 260] on div at bounding box center [411, 261] width 441 height 16
radio input "true"
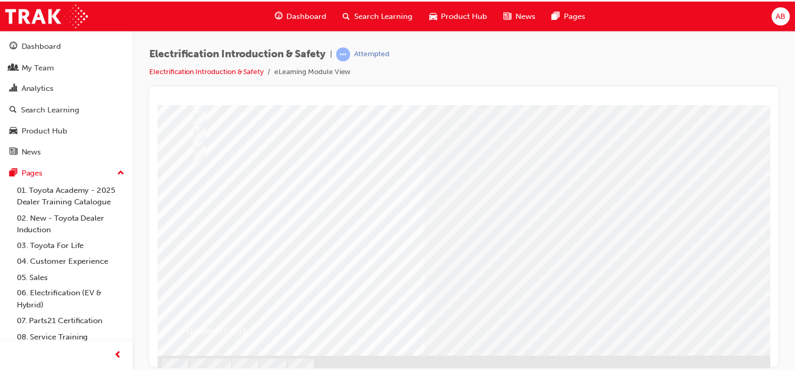
scroll to position [143, 0]
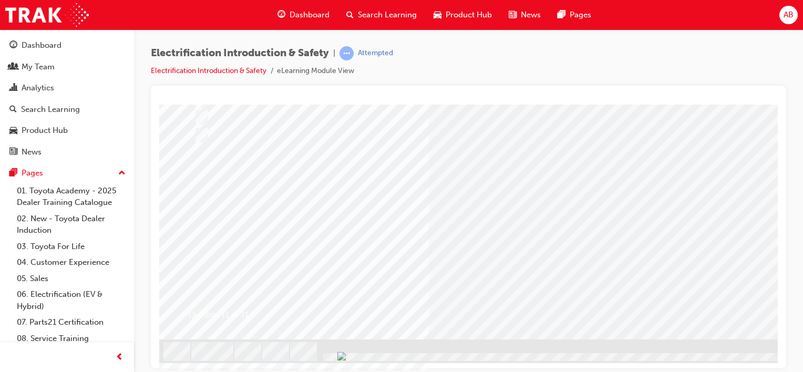
drag, startPoint x: 630, startPoint y: 360, endPoint x: 675, endPoint y: 367, distance: 46.3
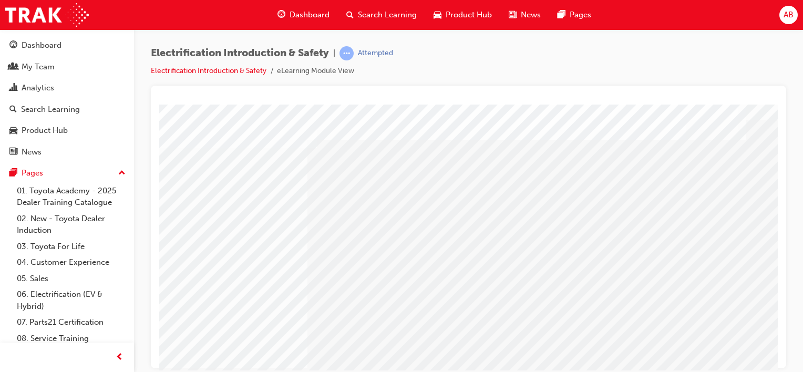
scroll to position [53, 0]
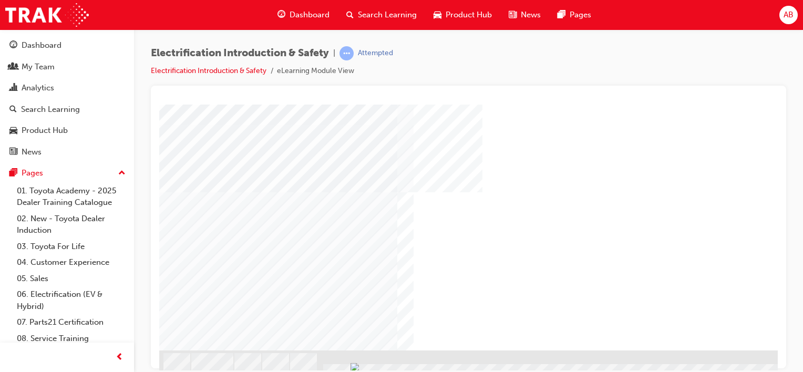
scroll to position [143, 0]
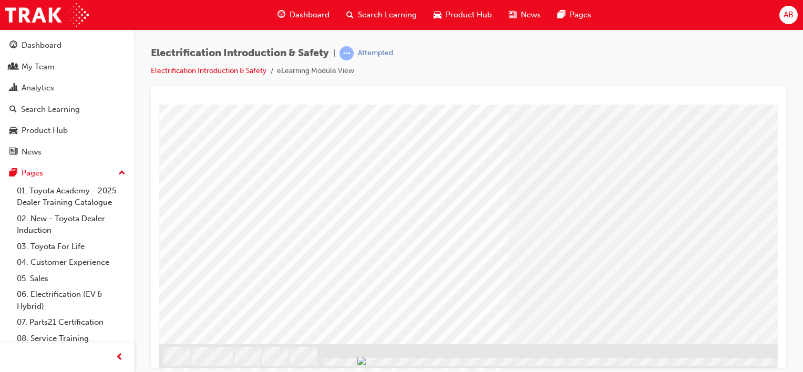
scroll to position [143, 0]
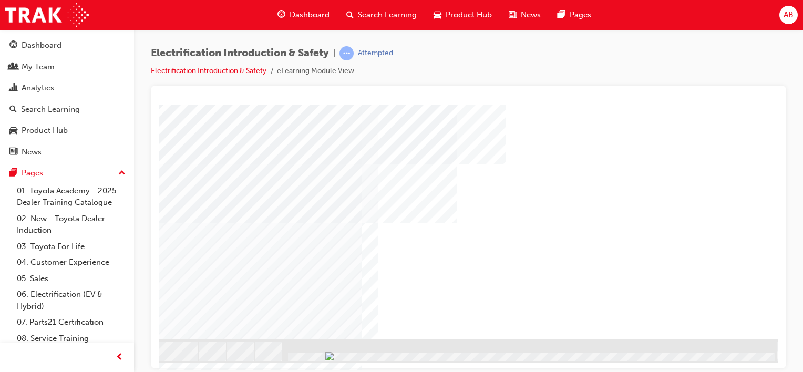
scroll to position [143, 104]
click at [129, 358] on div "NEXT Trigger this button to go to the next slide" at bounding box center [96, 367] width 66 height 19
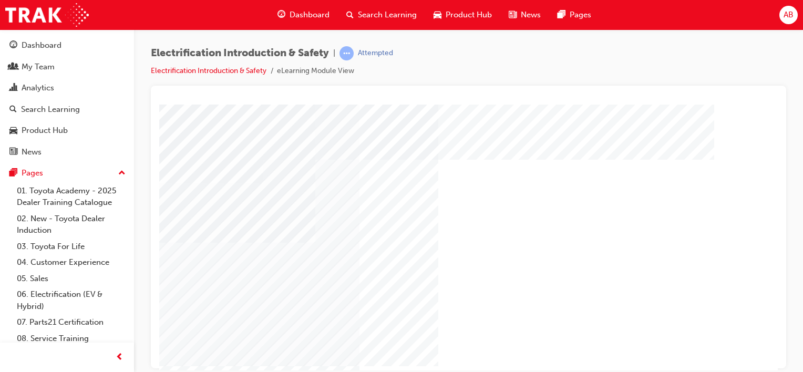
scroll to position [0, 104]
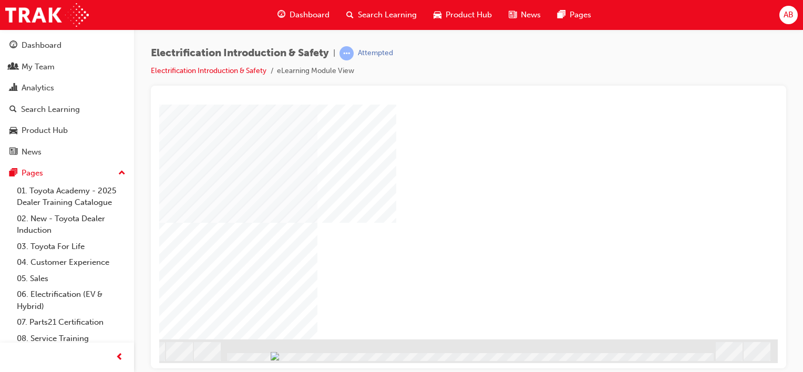
click at [129, 358] on div "NEXT Trigger this button to go to the next slide" at bounding box center [96, 367] width 66 height 19
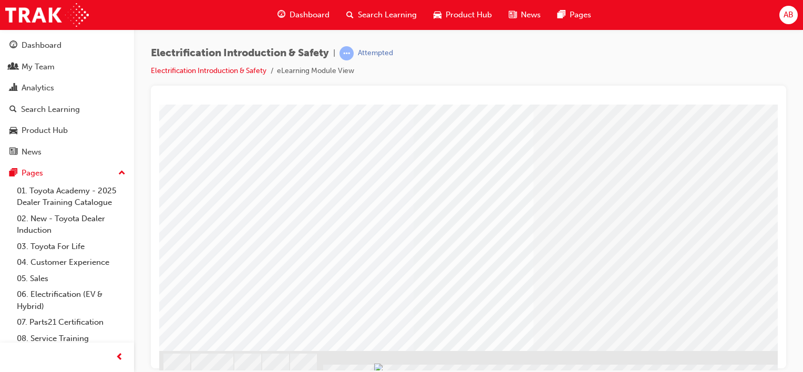
scroll to position [143, 0]
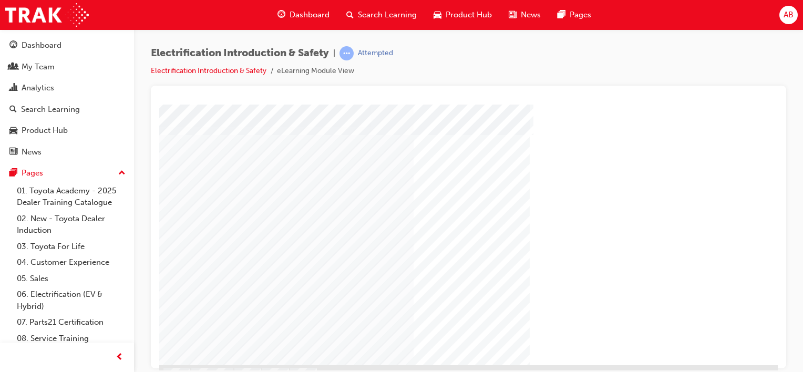
scroll to position [143, 0]
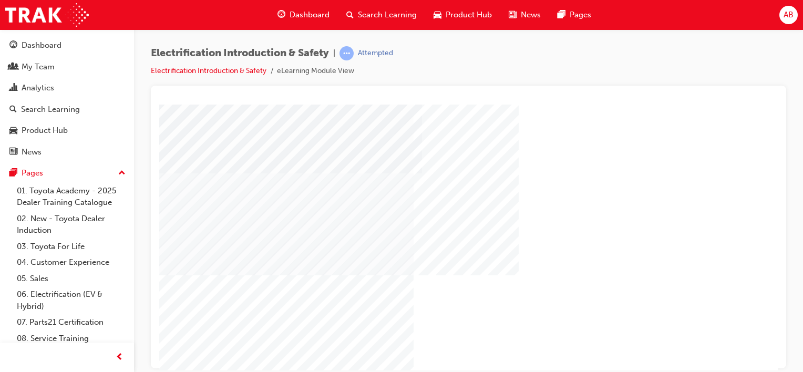
scroll to position [38, 0]
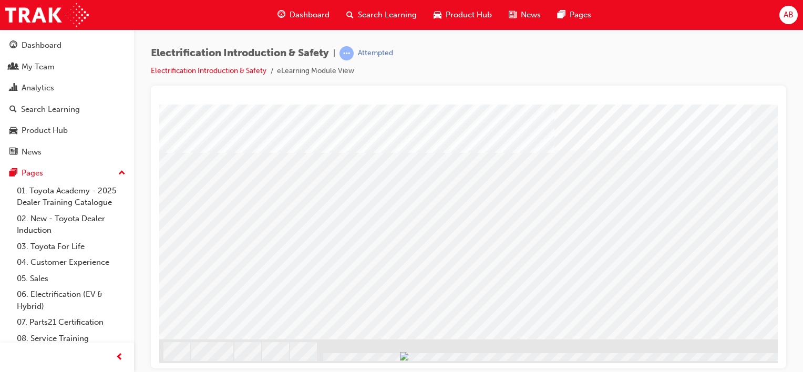
scroll to position [143, 104]
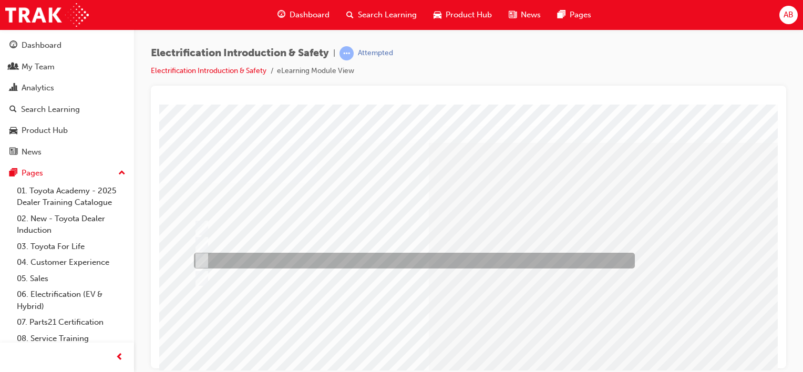
click at [273, 259] on div at bounding box center [411, 261] width 441 height 16
radio input "true"
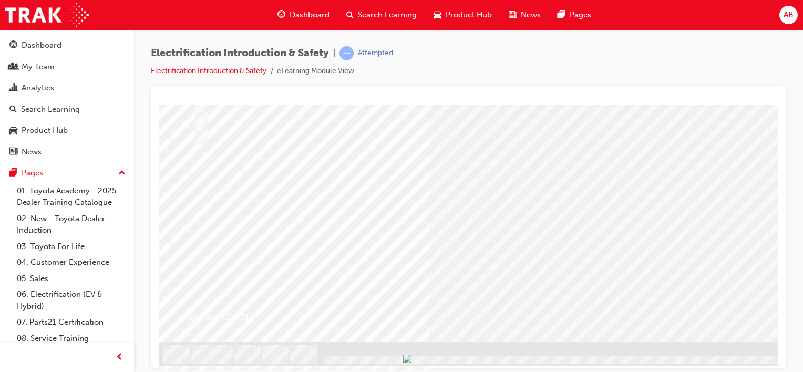
scroll to position [143, 0]
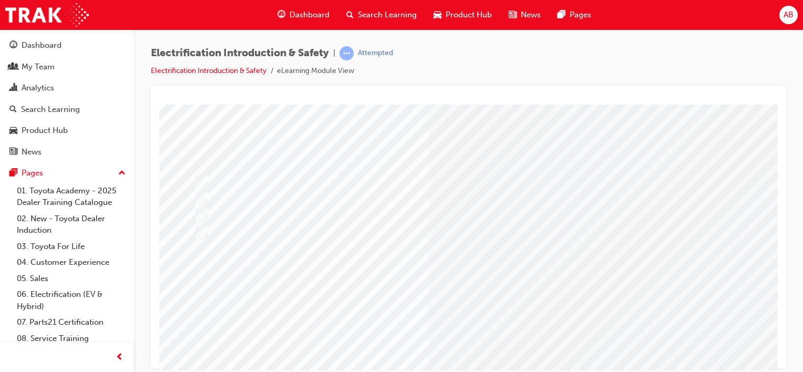
scroll to position [105, 0]
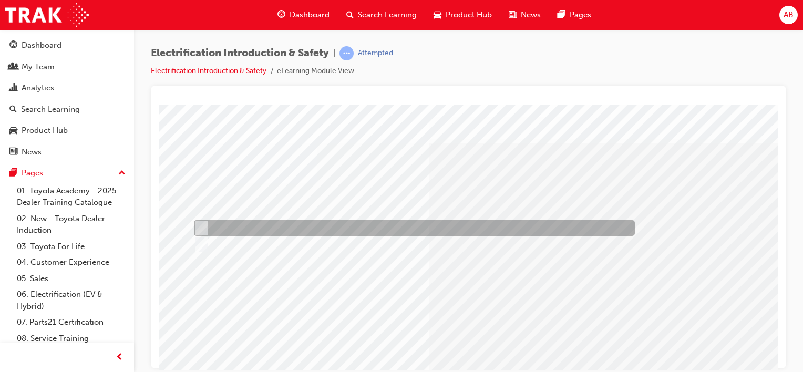
click at [200, 222] on div at bounding box center [411, 228] width 441 height 16
radio input "true"
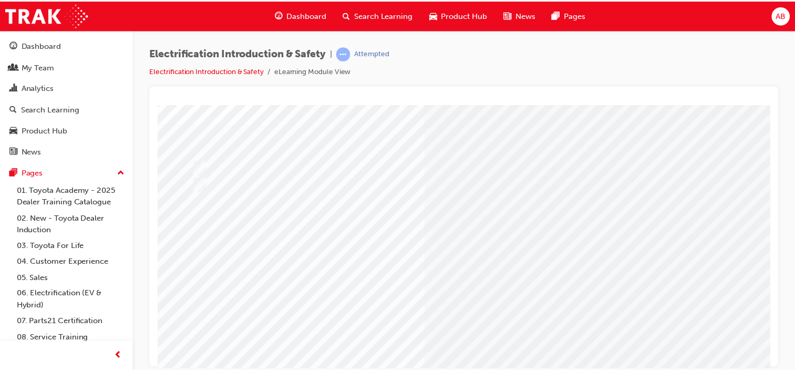
scroll to position [143, 0]
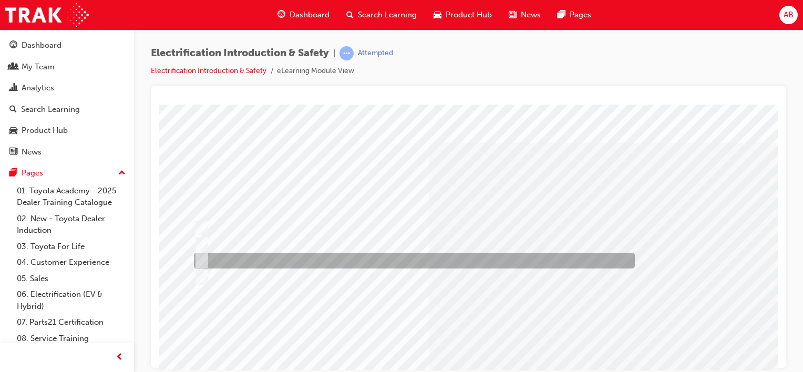
click at [237, 258] on div at bounding box center [411, 261] width 441 height 16
radio input "true"
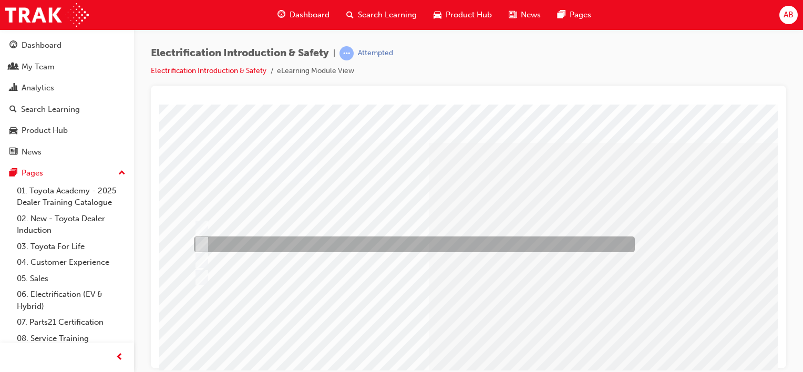
click at [236, 241] on div at bounding box center [411, 245] width 441 height 16
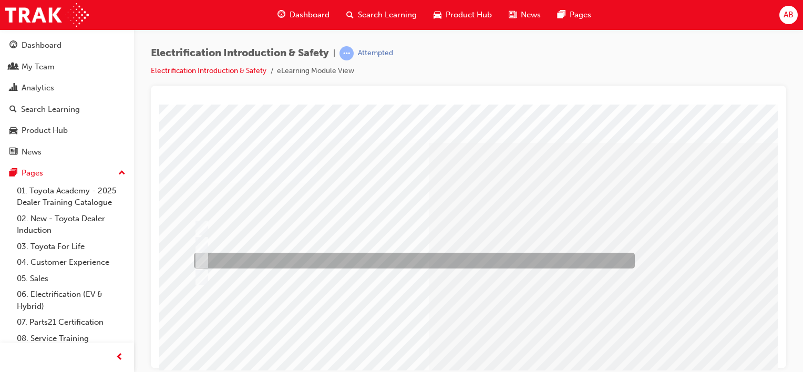
click at [238, 259] on div at bounding box center [411, 261] width 441 height 16
radio input "false"
radio input "true"
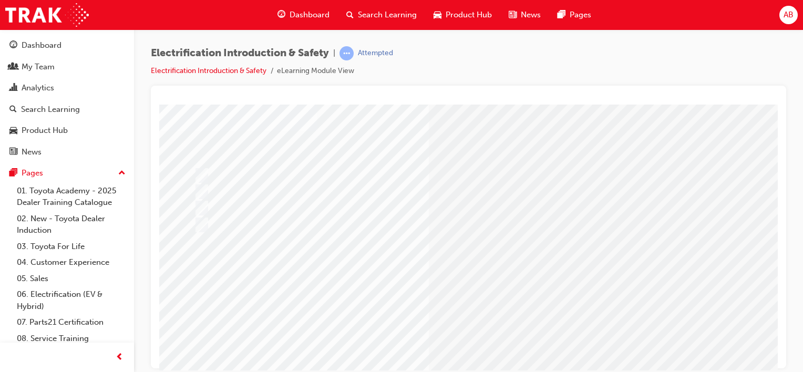
scroll to position [105, 0]
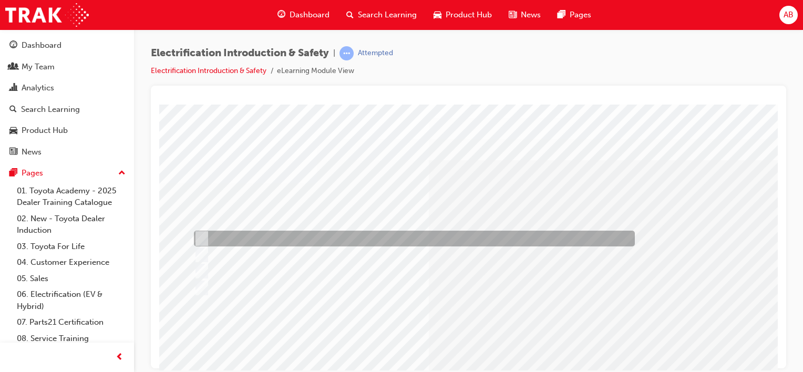
click at [279, 237] on div at bounding box center [411, 239] width 441 height 16
checkbox input "true"
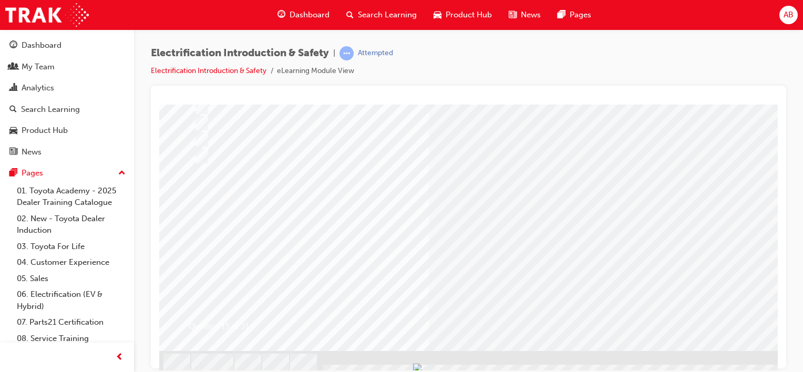
scroll to position [143, 0]
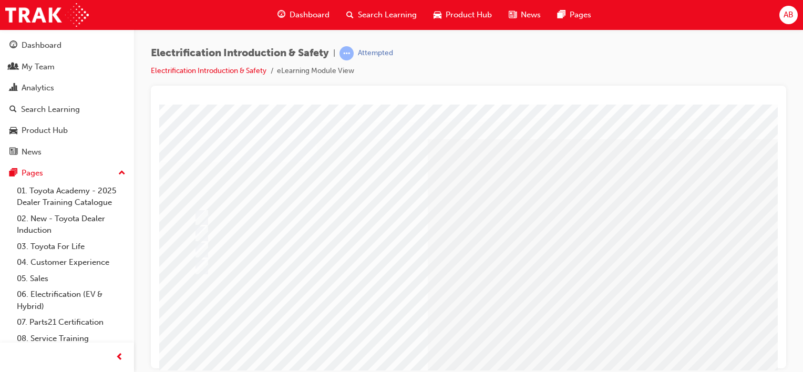
scroll to position [105, 0]
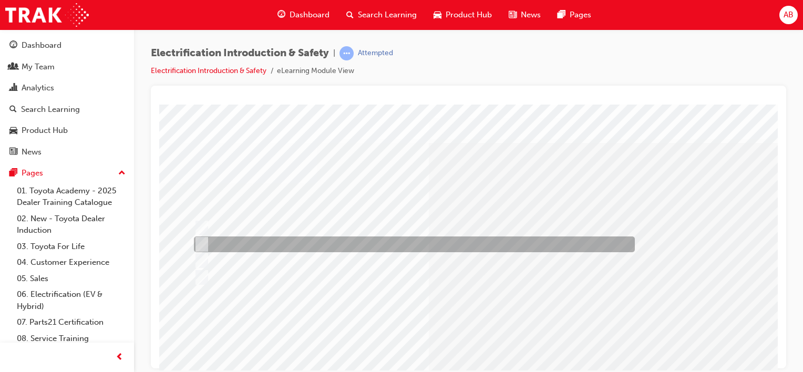
click at [292, 241] on div at bounding box center [411, 245] width 441 height 16
radio input "true"
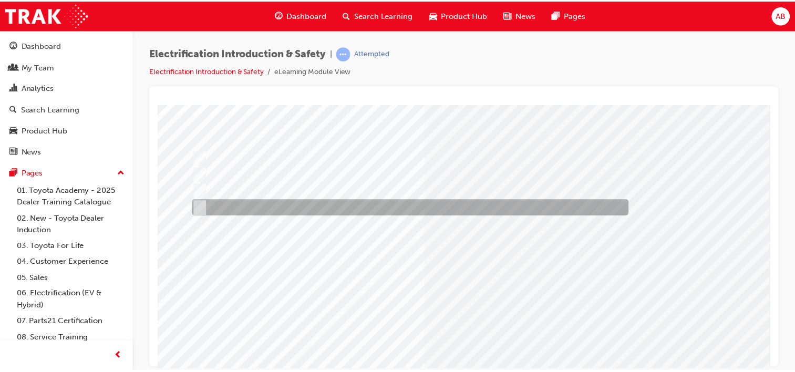
scroll to position [105, 0]
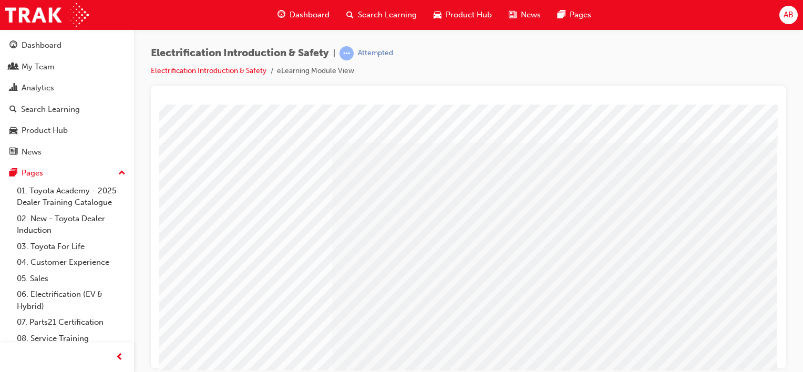
scroll to position [0, 0]
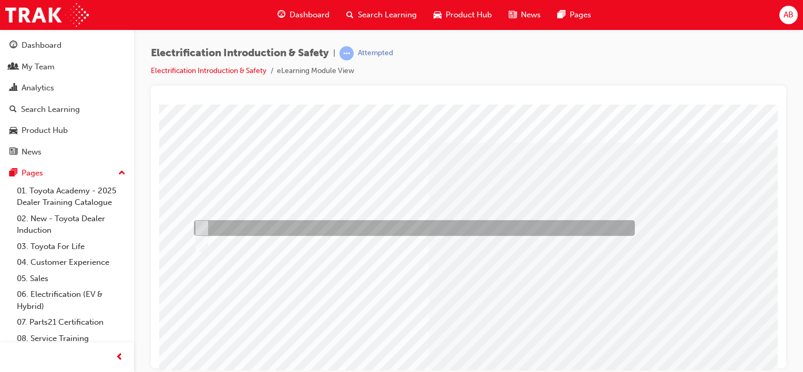
click at [205, 228] on div at bounding box center [411, 228] width 441 height 16
radio input "true"
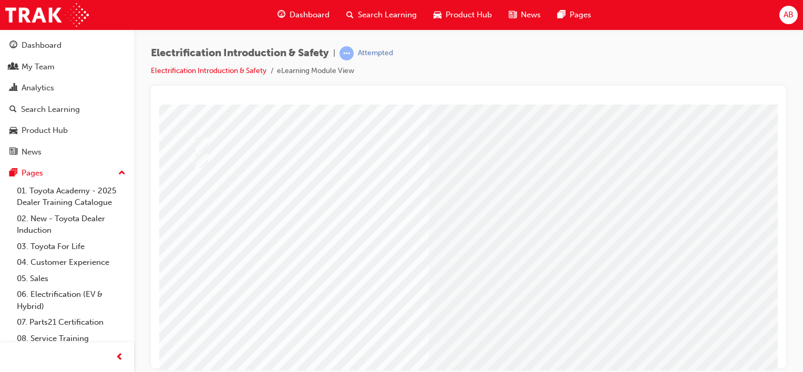
scroll to position [143, 0]
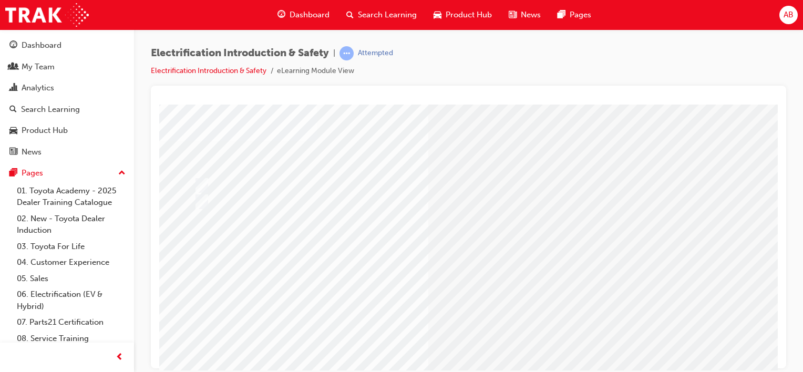
scroll to position [105, 0]
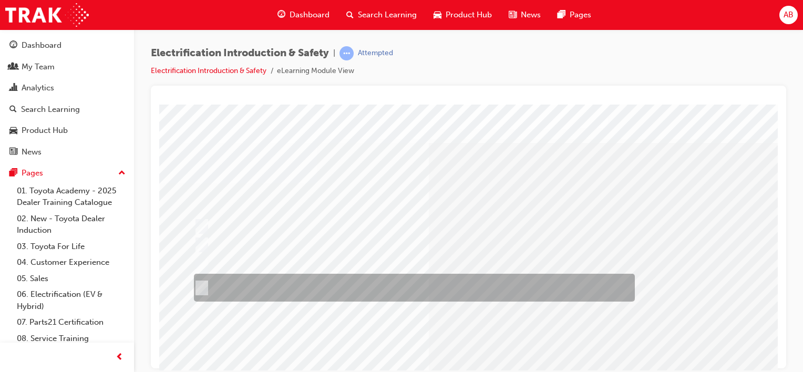
click at [279, 283] on div at bounding box center [411, 288] width 441 height 28
radio input "true"
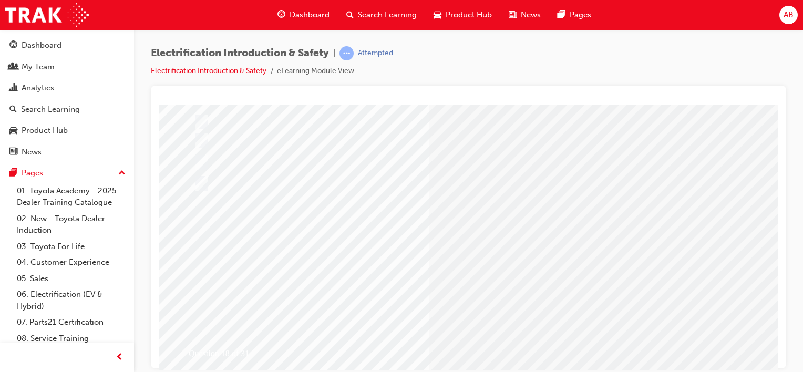
scroll to position [105, 0]
click at [549, 274] on div "Question 18 of 31" at bounding box center [516, 188] width 715 height 378
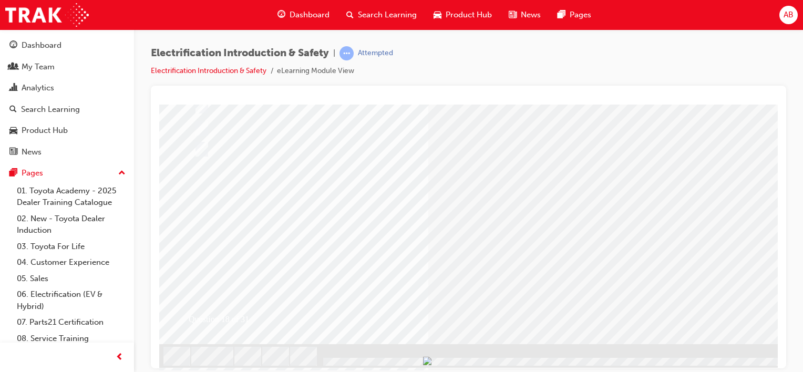
scroll to position [143, 0]
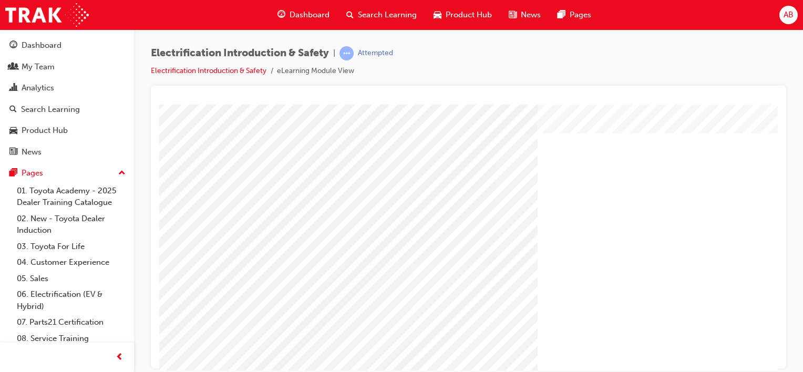
scroll to position [38, 0]
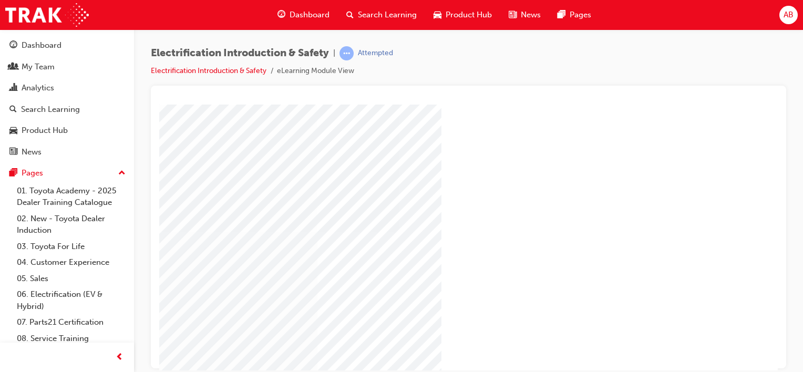
scroll to position [38, 98]
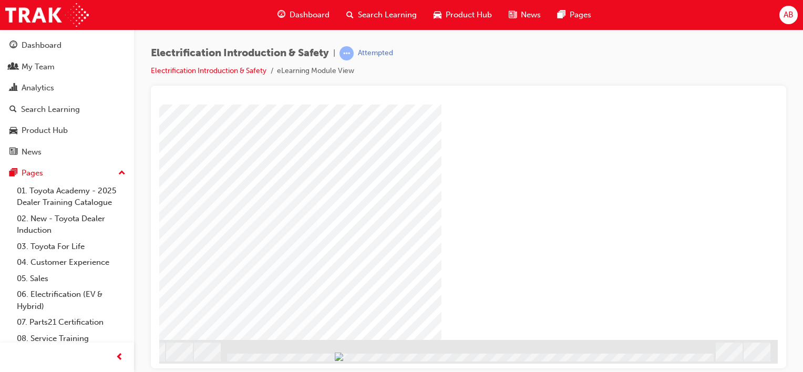
scroll to position [143, 98]
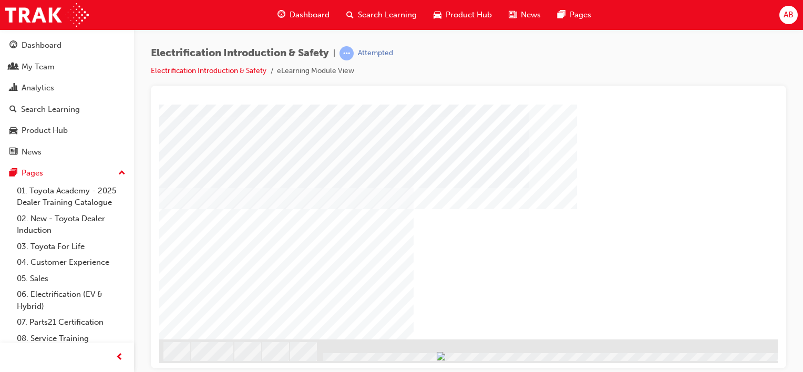
scroll to position [143, 104]
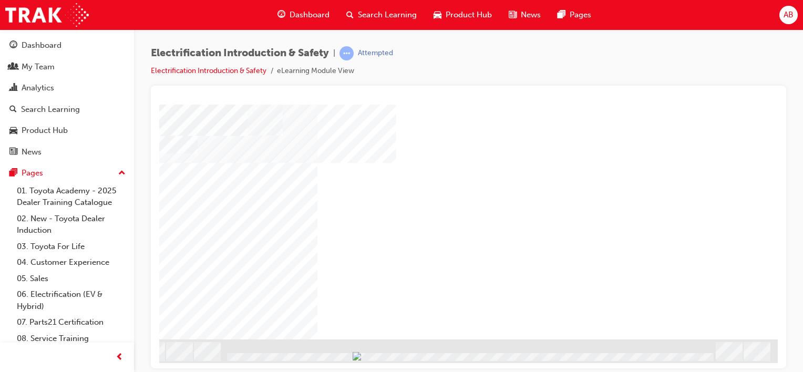
scroll to position [143, 104]
drag, startPoint x: 515, startPoint y: 206, endPoint x: 534, endPoint y: 209, distance: 19.1
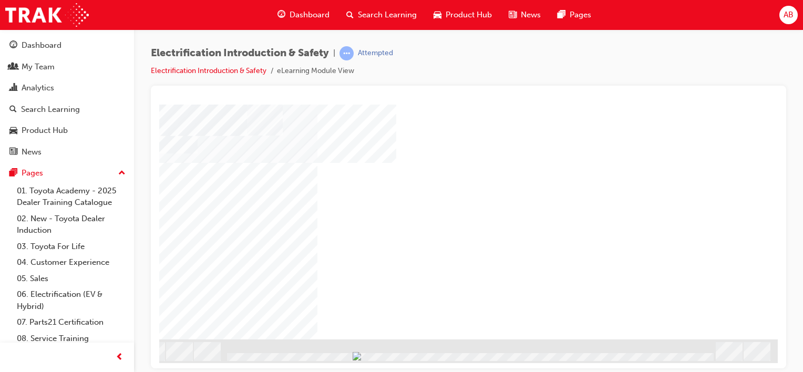
drag, startPoint x: 576, startPoint y: 255, endPoint x: 555, endPoint y: 246, distance: 22.8
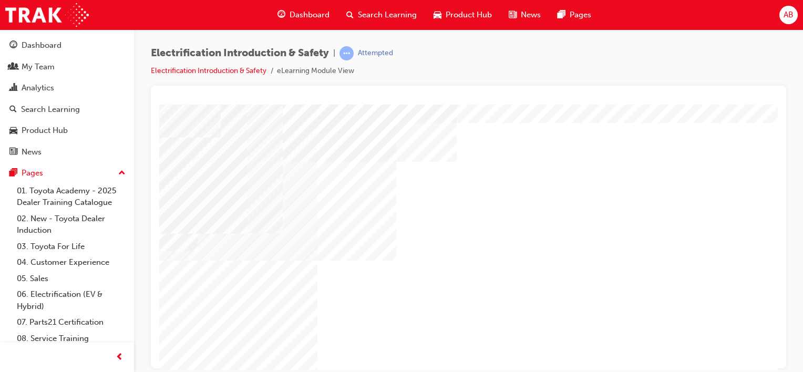
scroll to position [38, 104]
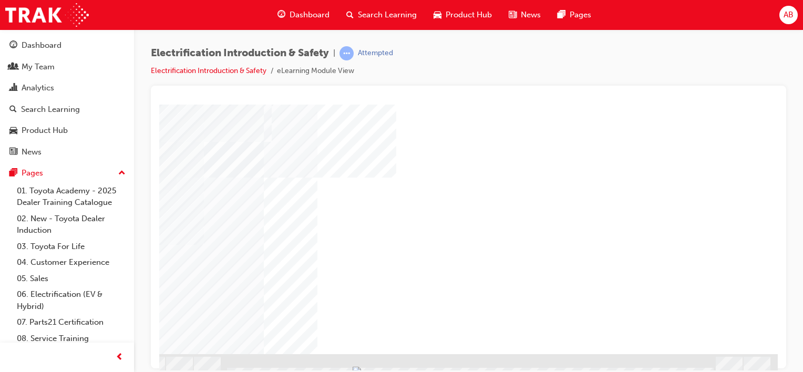
scroll to position [143, 98]
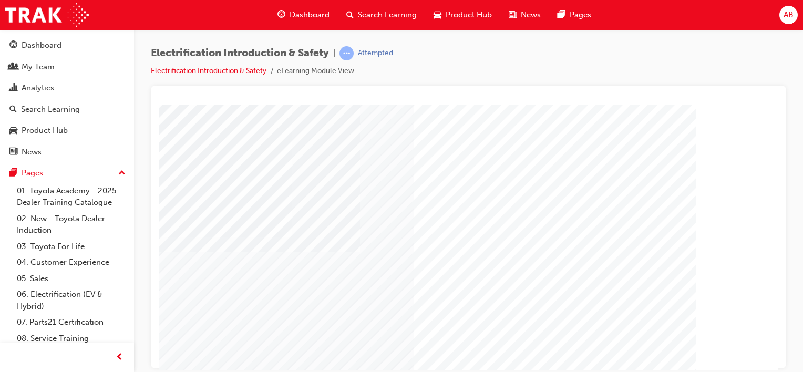
scroll to position [105, 0]
drag, startPoint x: 542, startPoint y: 159, endPoint x: 557, endPoint y: 145, distance: 20.8
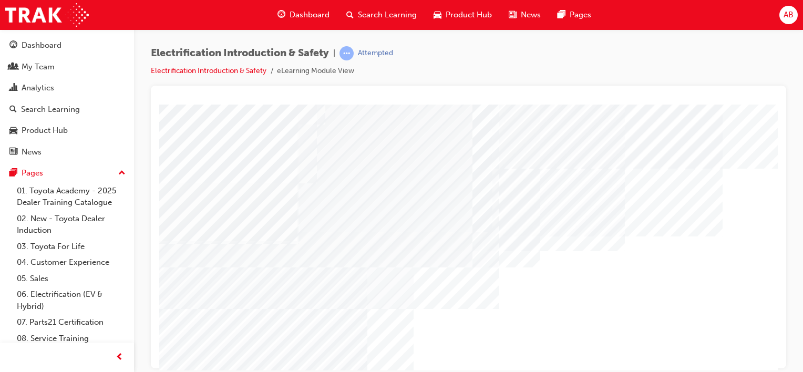
drag, startPoint x: 557, startPoint y: 145, endPoint x: 508, endPoint y: 168, distance: 54.3
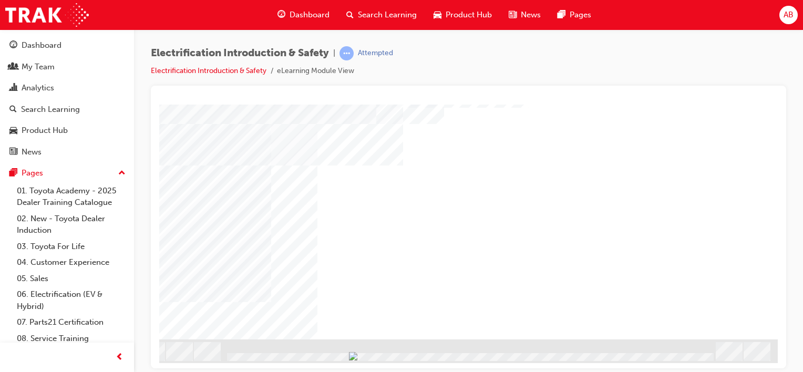
scroll to position [143, 104]
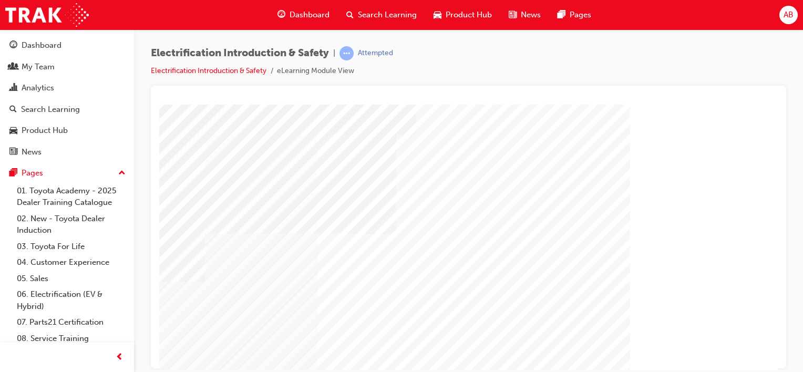
scroll to position [0, 104]
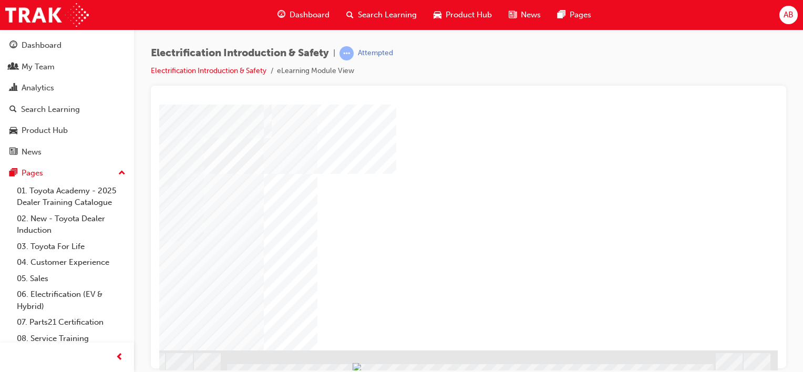
scroll to position [143, 104]
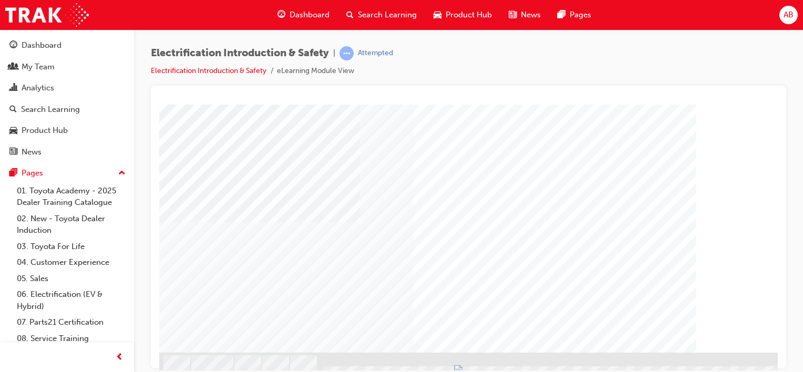
scroll to position [143, 0]
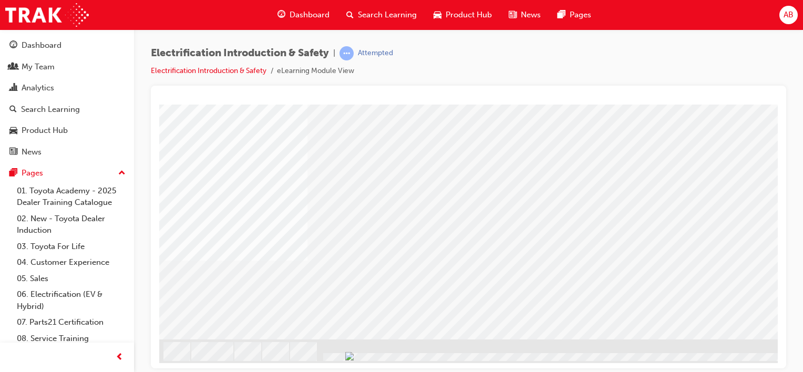
click at [530, 353] on div at bounding box center [565, 357] width 490 height 9
click at [409, 352] on img "Progress, Slide 1 of 105" at bounding box center [405, 356] width 8 height 8
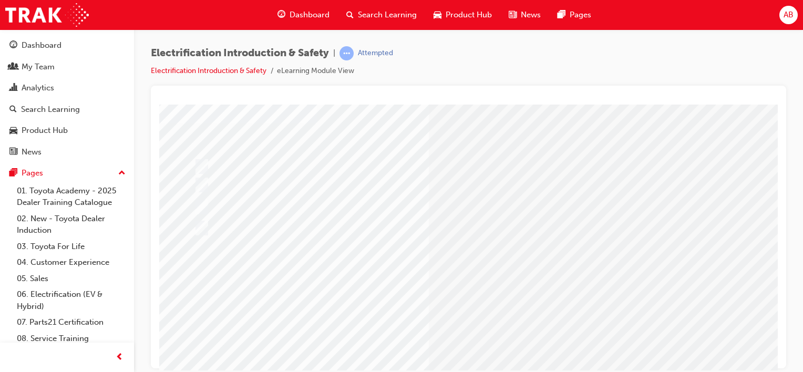
scroll to position [0, 0]
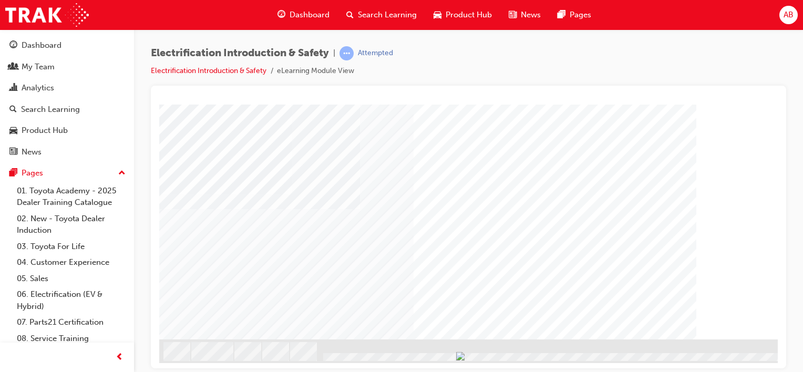
click at [129, 358] on div "NEXT Trigger this button to go to the next slide" at bounding box center [96, 367] width 66 height 19
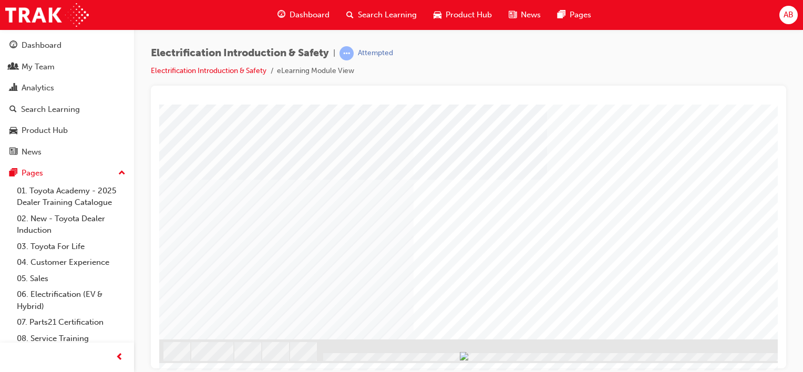
scroll to position [29, 0]
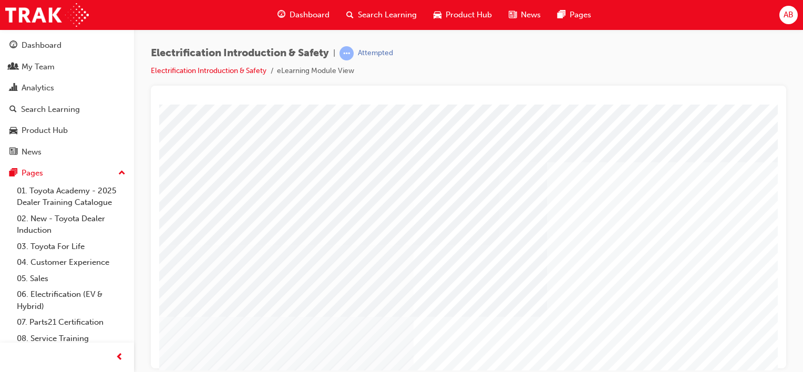
scroll to position [0, 0]
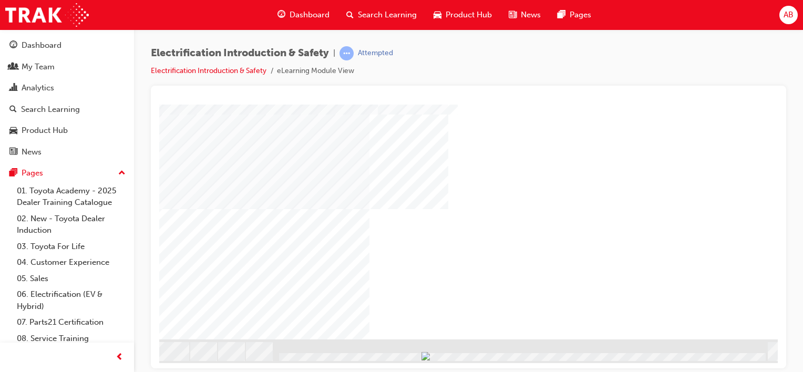
scroll to position [143, 104]
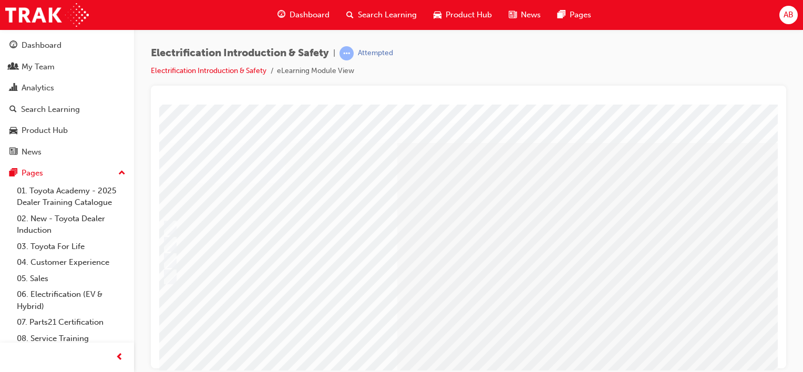
scroll to position [0, 0]
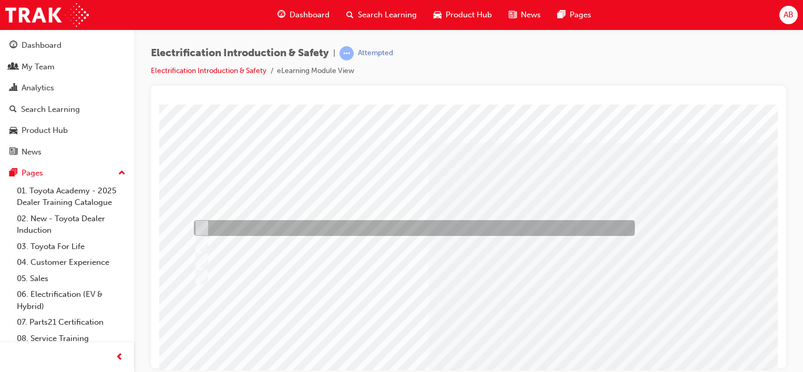
click at [270, 226] on div at bounding box center [411, 228] width 441 height 16
radio input "true"
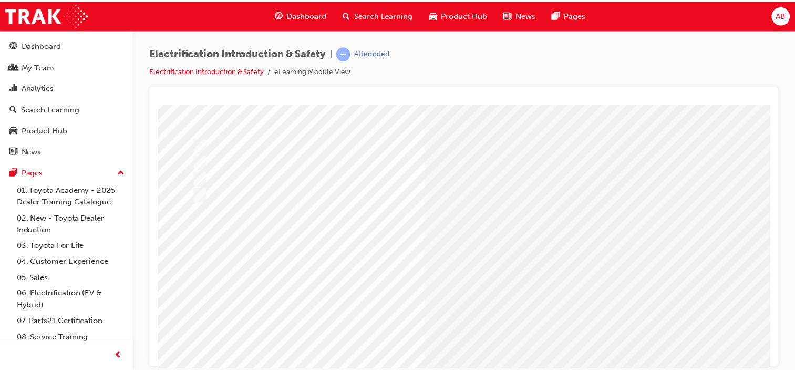
scroll to position [143, 0]
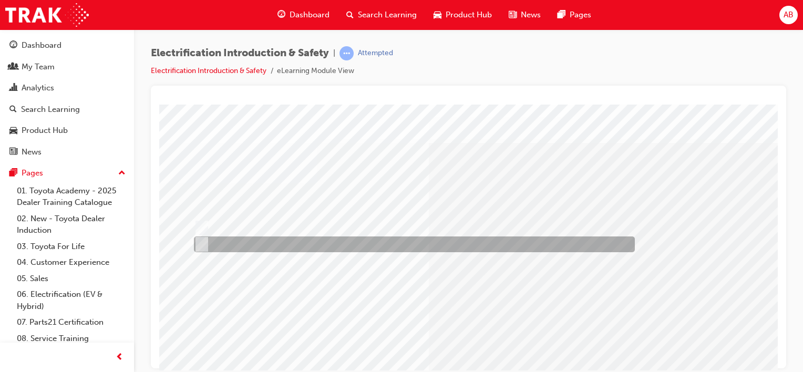
click at [205, 244] on div at bounding box center [411, 245] width 441 height 16
radio input "true"
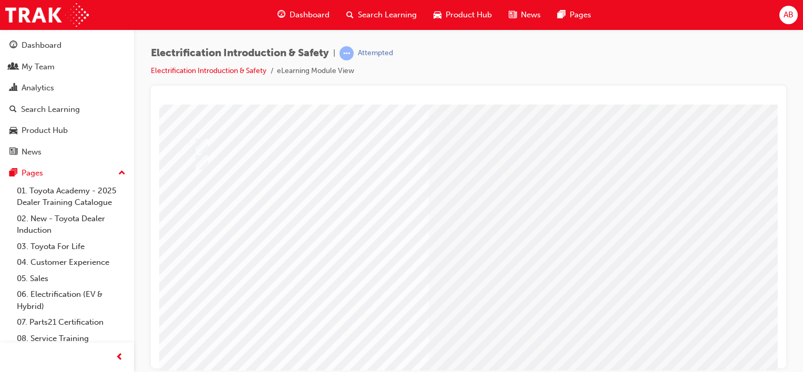
scroll to position [143, 0]
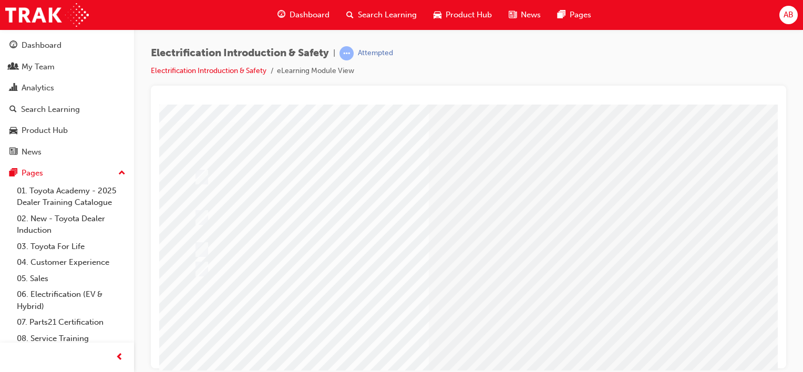
scroll to position [53, 0]
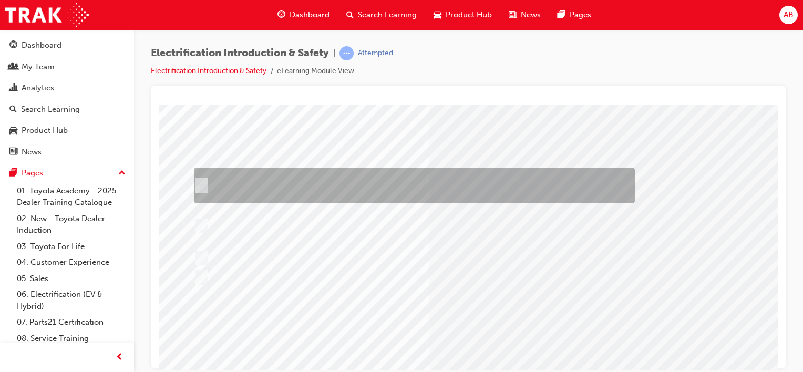
click at [250, 180] on div at bounding box center [411, 186] width 441 height 36
radio input "true"
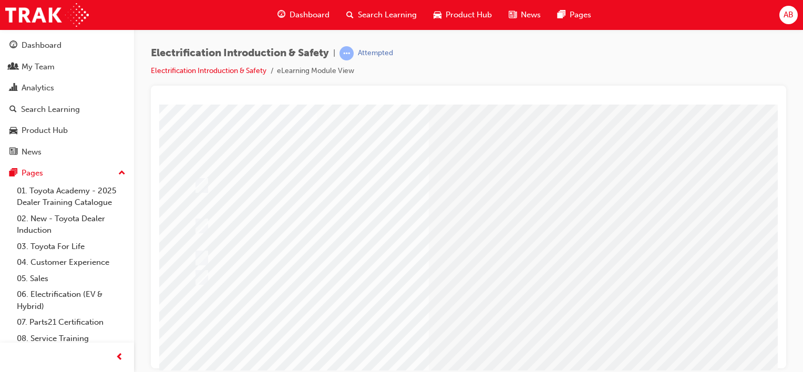
scroll to position [143, 0]
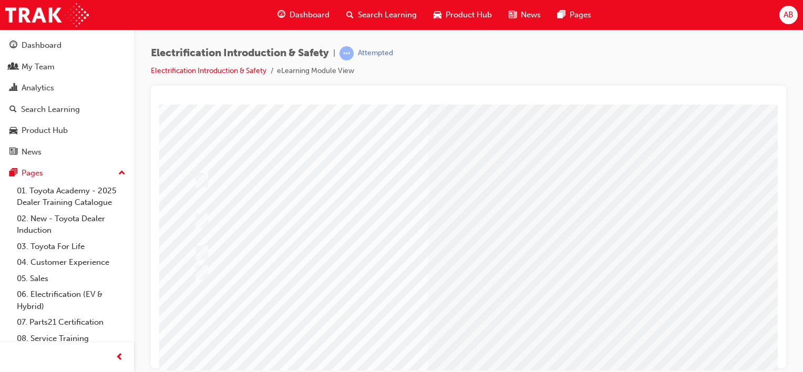
scroll to position [105, 0]
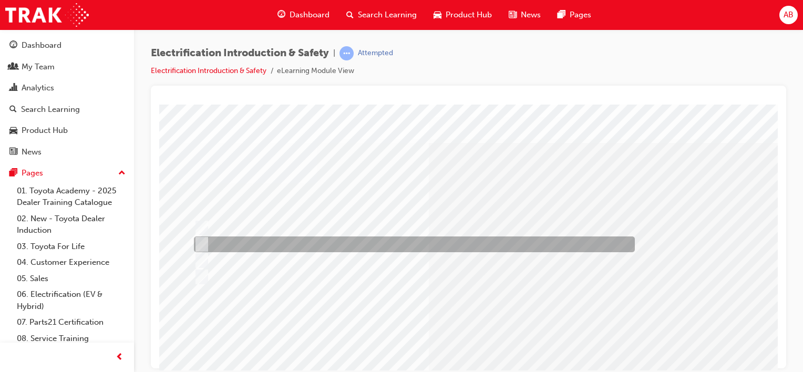
click at [295, 244] on div at bounding box center [411, 245] width 441 height 16
radio input "true"
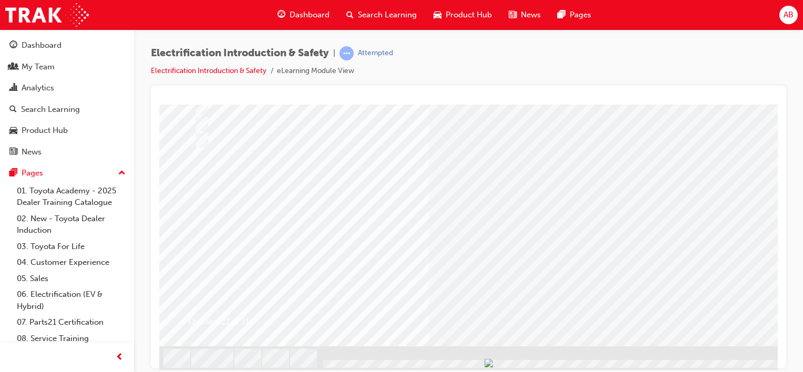
scroll to position [143, 0]
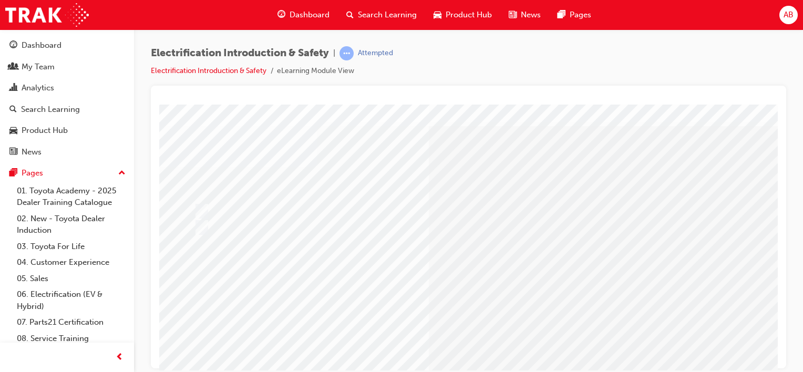
scroll to position [0, 0]
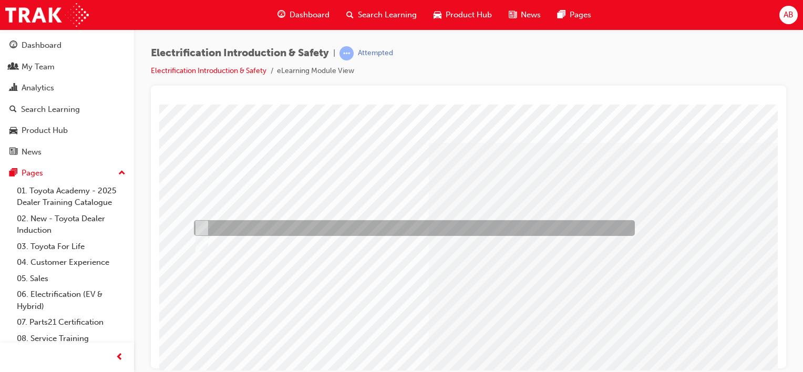
click at [201, 226] on input "True" at bounding box center [200, 228] width 12 height 12
radio input "true"
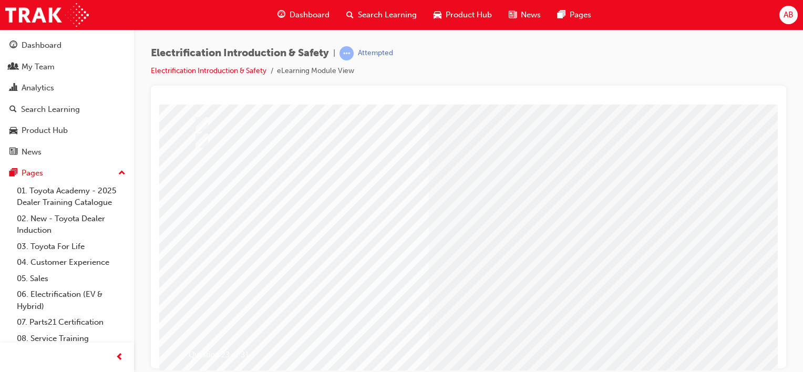
scroll to position [143, 0]
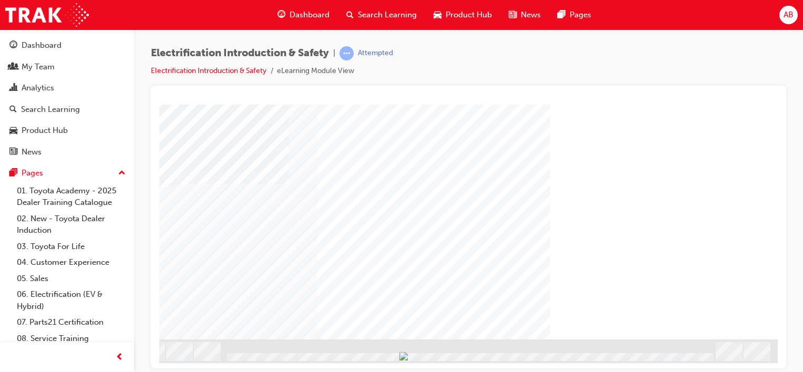
drag, startPoint x: 671, startPoint y: 367, endPoint x: 939, endPoint y: 461, distance: 284.2
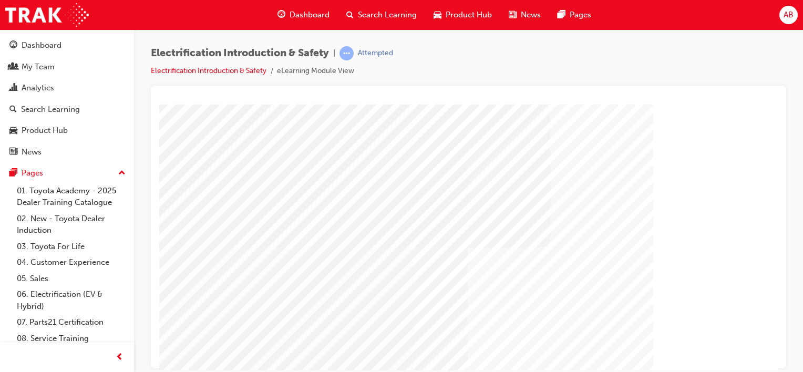
scroll to position [143, 0]
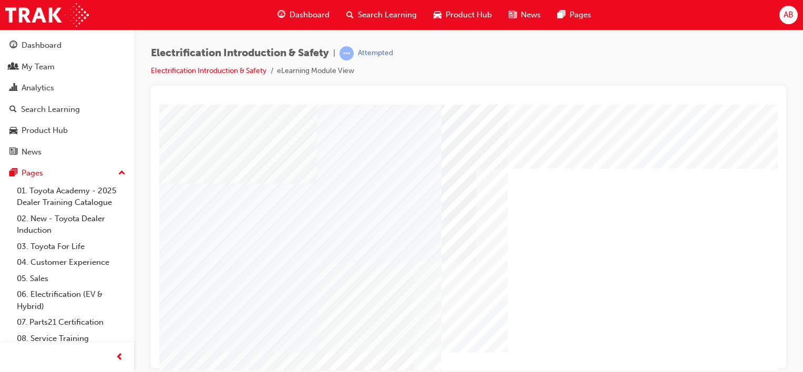
scroll to position [143, 0]
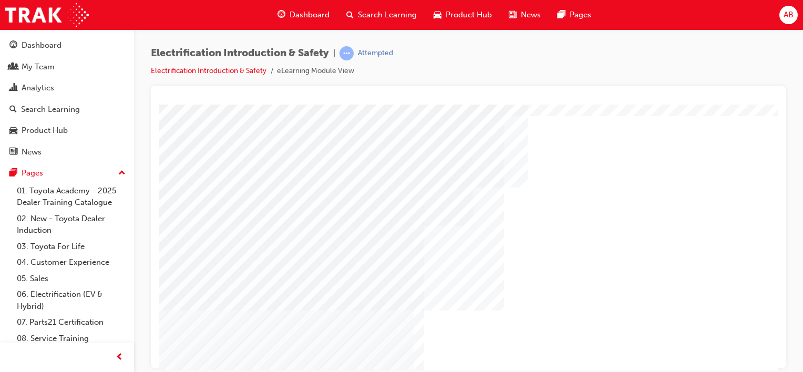
scroll to position [0, 0]
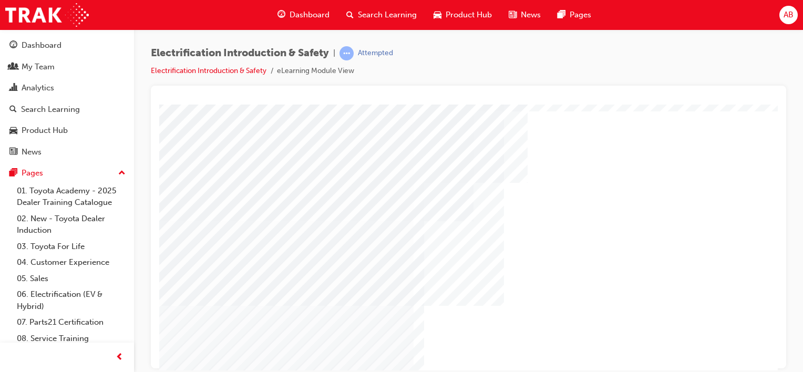
scroll to position [143, 0]
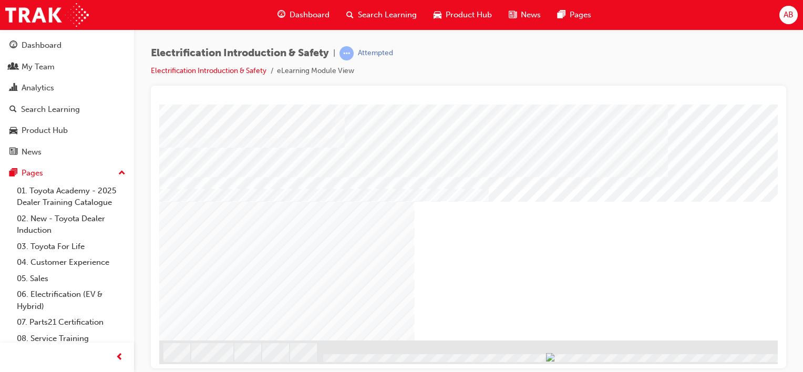
scroll to position [143, 0]
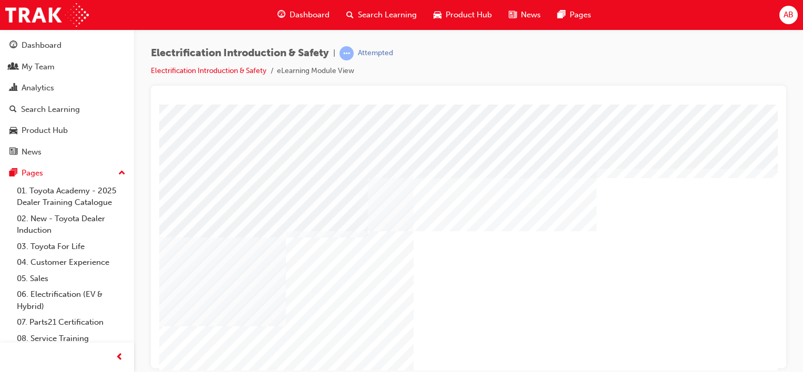
scroll to position [53, 0]
drag, startPoint x: 557, startPoint y: 202, endPoint x: 565, endPoint y: 201, distance: 8.0
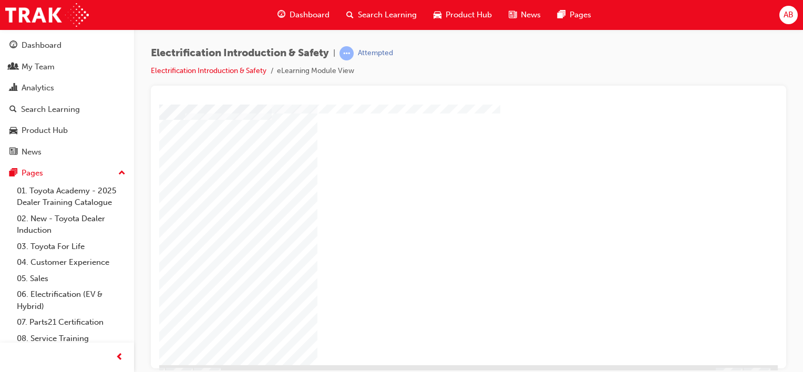
scroll to position [143, 104]
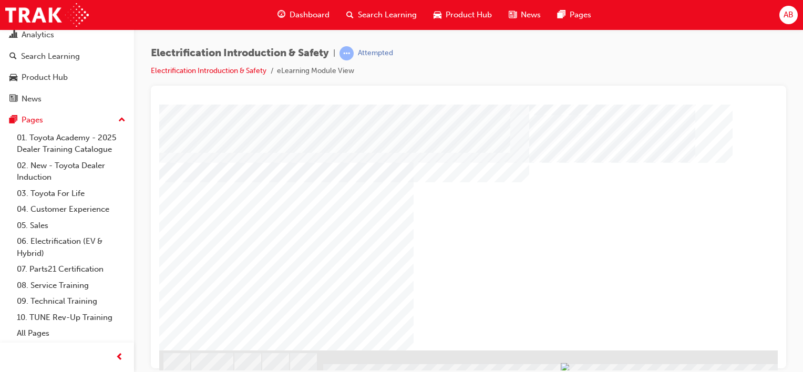
scroll to position [143, 0]
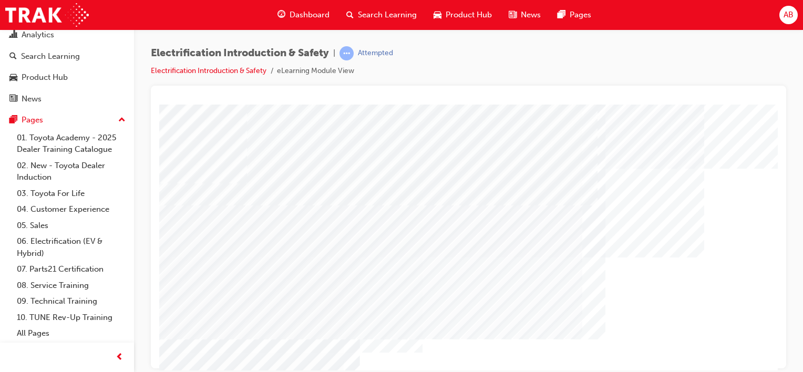
scroll to position [0, 104]
drag, startPoint x: 664, startPoint y: 367, endPoint x: 922, endPoint y: 475, distance: 279.8
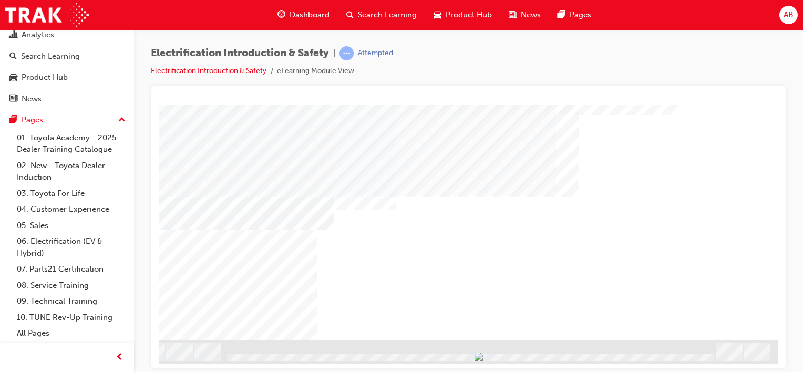
scroll to position [143, 104]
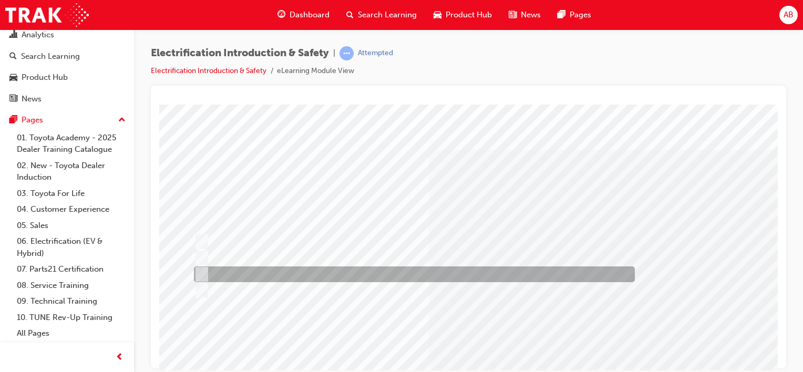
click at [204, 269] on input "10 minutes" at bounding box center [200, 275] width 12 height 12
radio input "true"
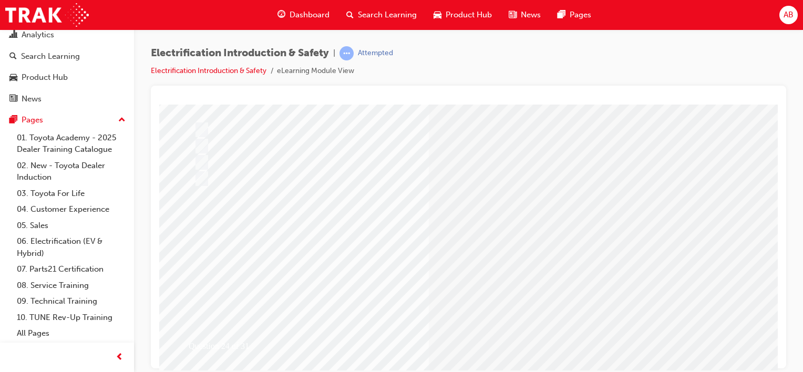
scroll to position [143, 0]
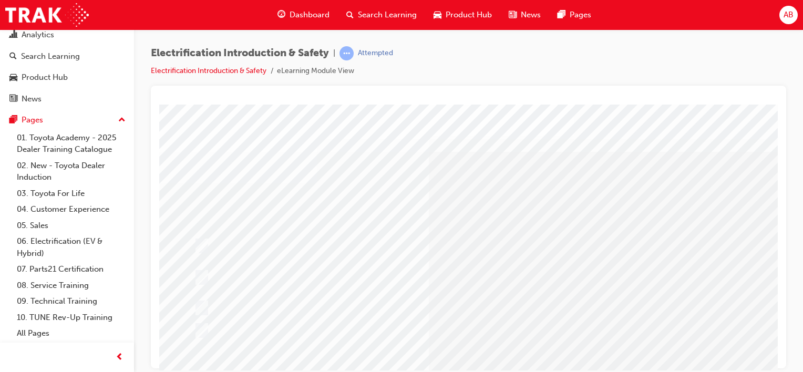
scroll to position [53, 0]
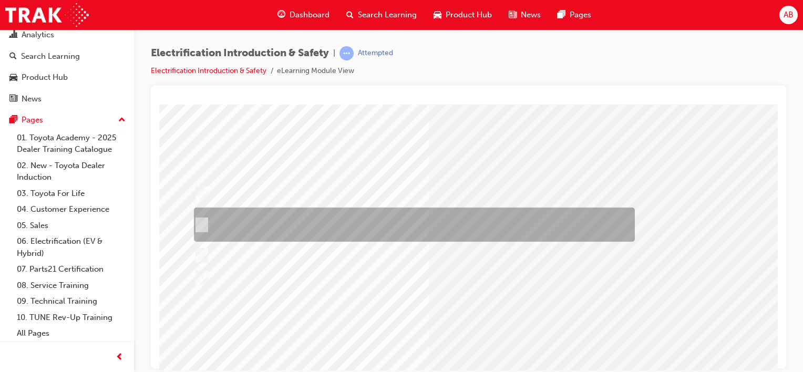
click at [285, 217] on div at bounding box center [411, 225] width 441 height 34
radio input "true"
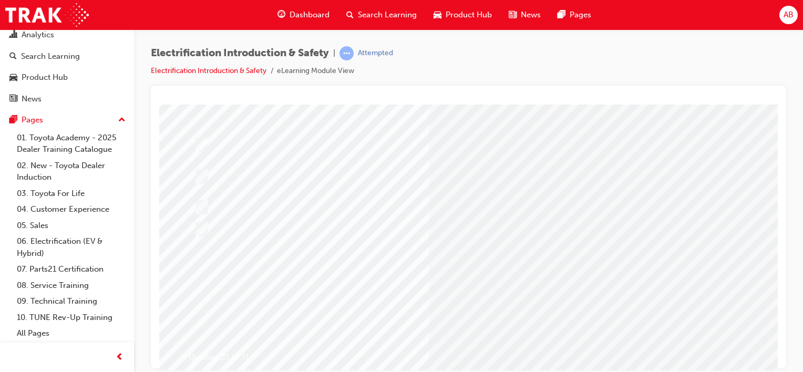
scroll to position [143, 0]
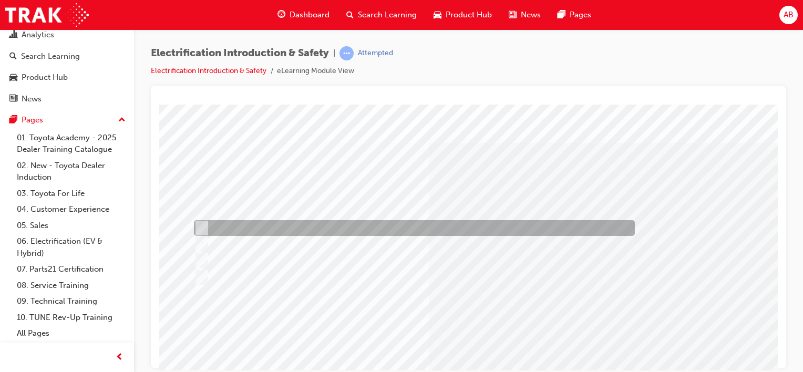
click at [275, 226] on div at bounding box center [411, 228] width 441 height 16
radio input "true"
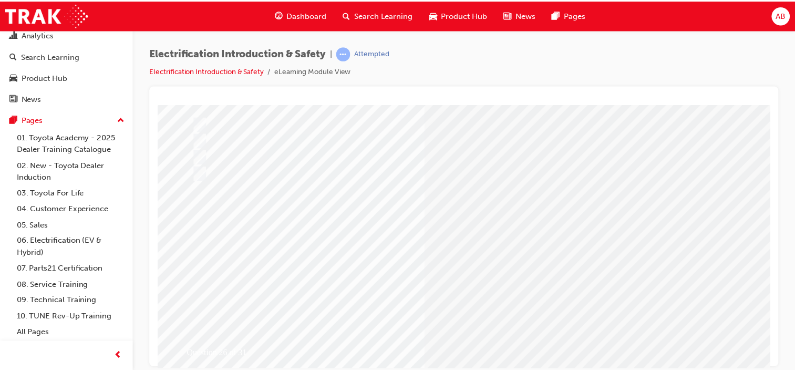
scroll to position [143, 0]
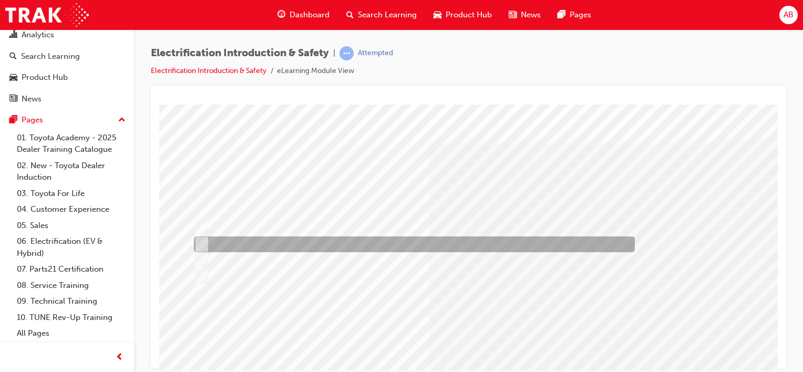
click at [261, 243] on div at bounding box center [411, 245] width 441 height 16
radio input "true"
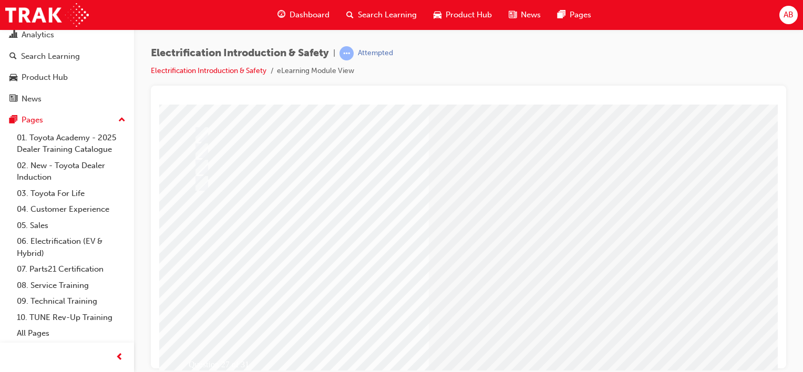
scroll to position [143, 0]
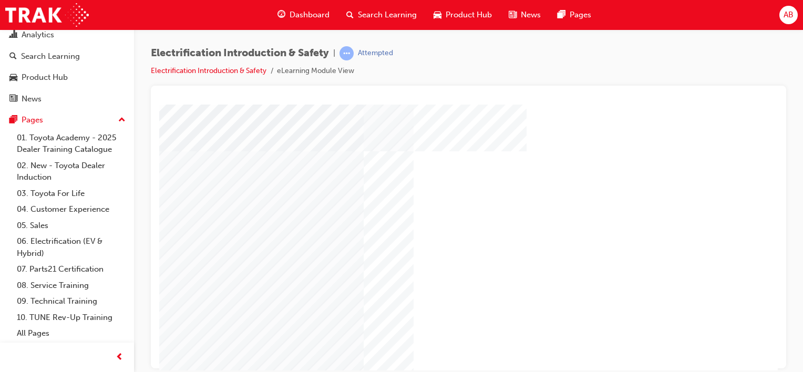
scroll to position [143, 0]
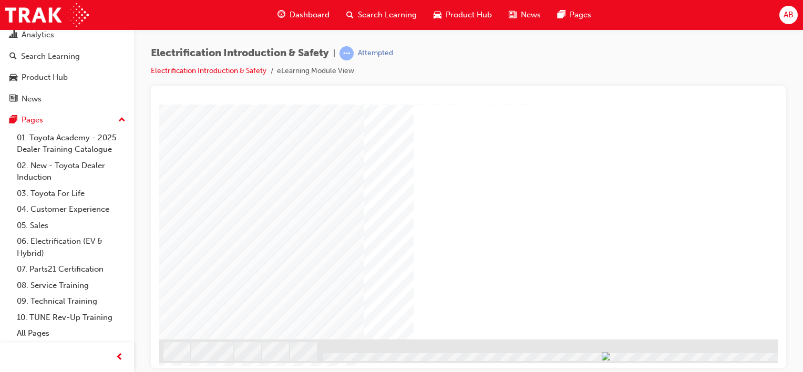
click at [128, 358] on div "NEXT Trigger this button to go to the next slide" at bounding box center [94, 367] width 66 height 19
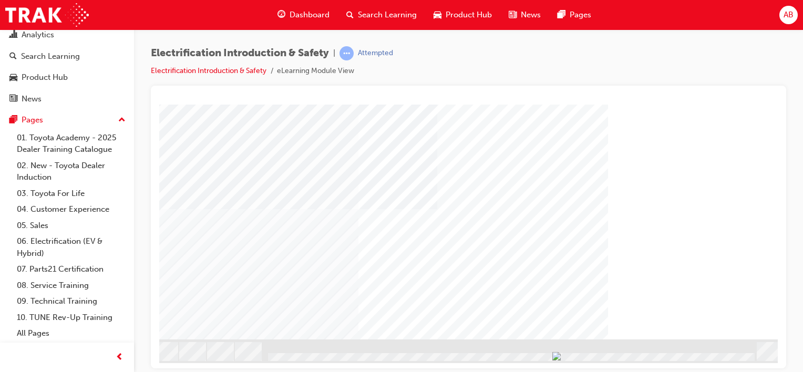
scroll to position [143, 104]
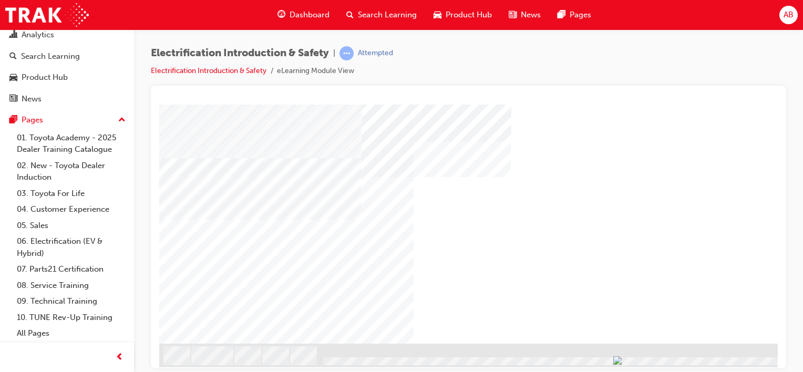
scroll to position [143, 0]
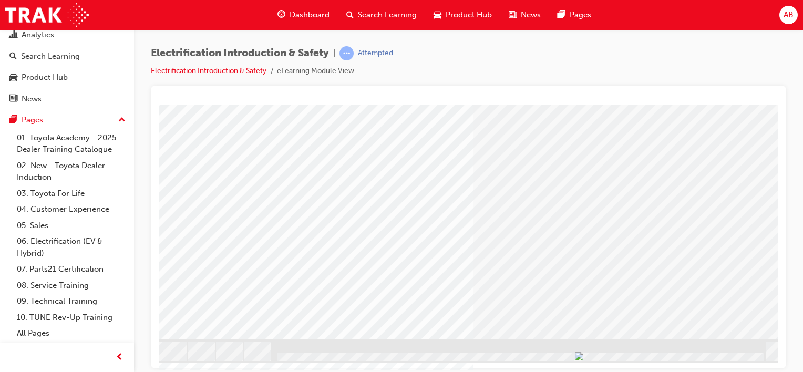
scroll to position [143, 104]
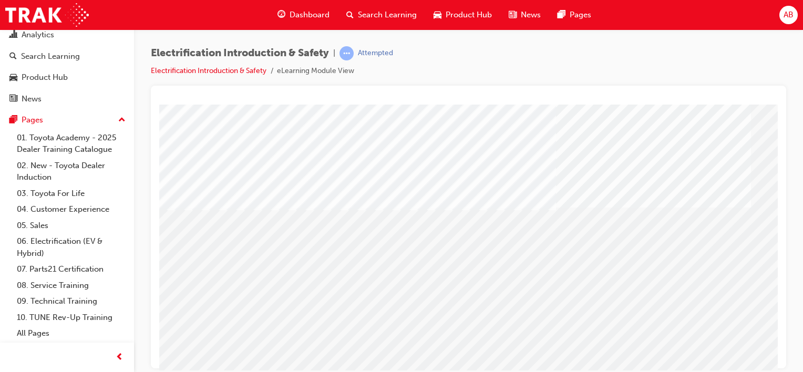
scroll to position [143, 0]
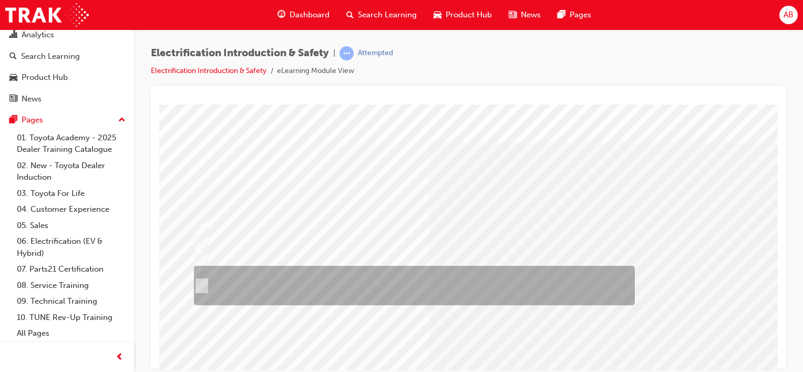
click at [254, 286] on div at bounding box center [411, 285] width 441 height 39
radio input "true"
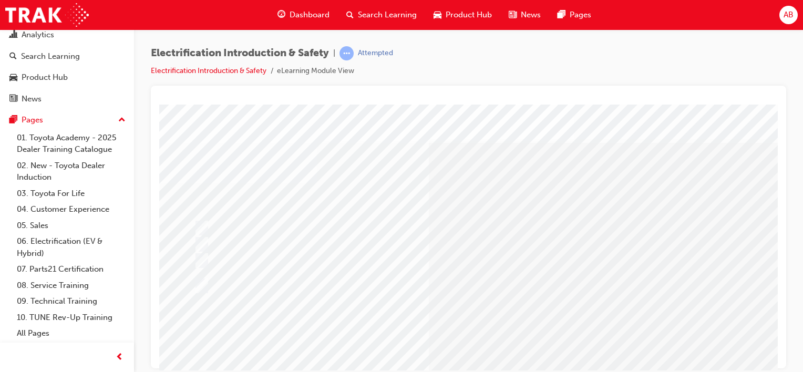
scroll to position [143, 0]
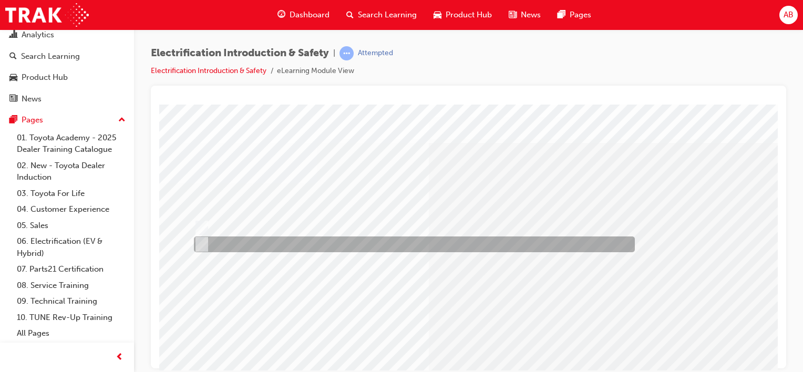
drag, startPoint x: 203, startPoint y: 244, endPoint x: 329, endPoint y: 301, distance: 138.3
click at [203, 244] on input "False" at bounding box center [200, 245] width 12 height 12
radio input "true"
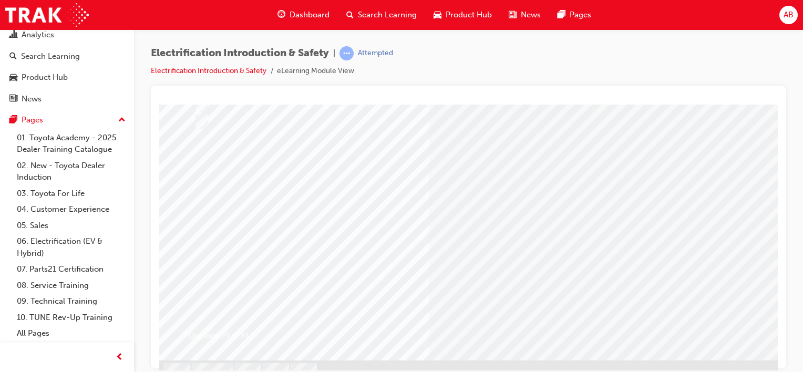
scroll to position [143, 0]
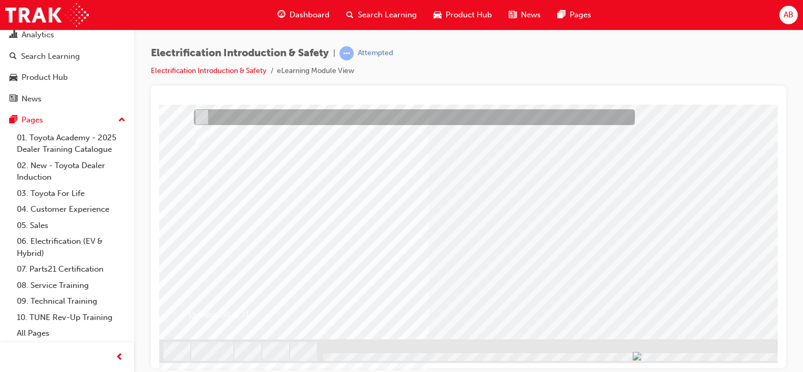
scroll to position [0, 0]
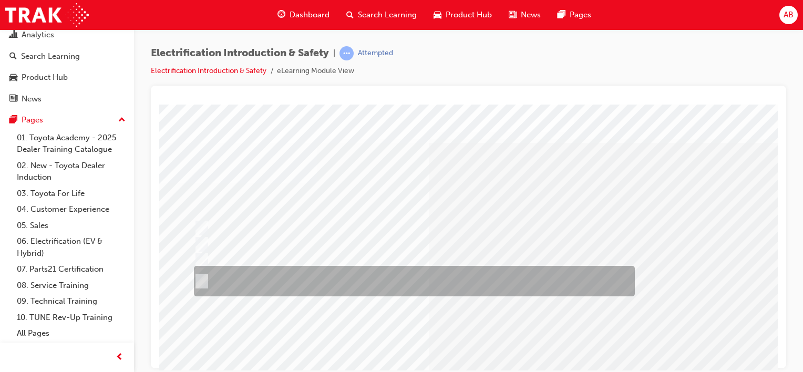
click at [419, 279] on div at bounding box center [411, 281] width 441 height 30
radio input "true"
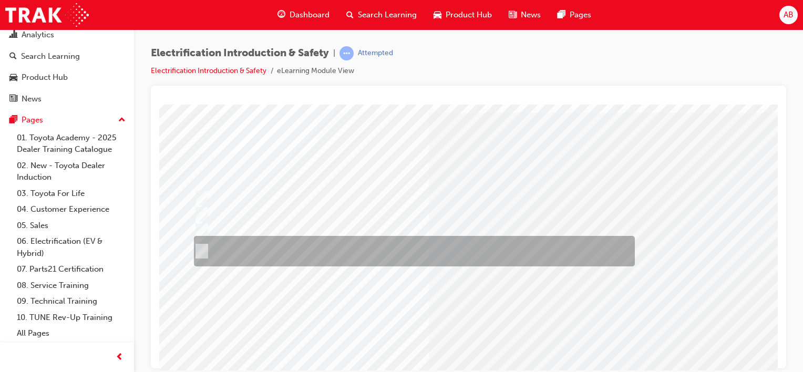
scroll to position [143, 0]
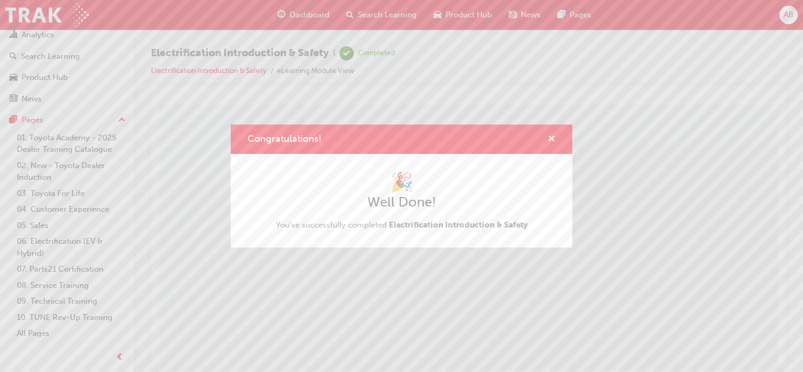
click at [551, 140] on span "cross-icon" at bounding box center [552, 139] width 8 height 9
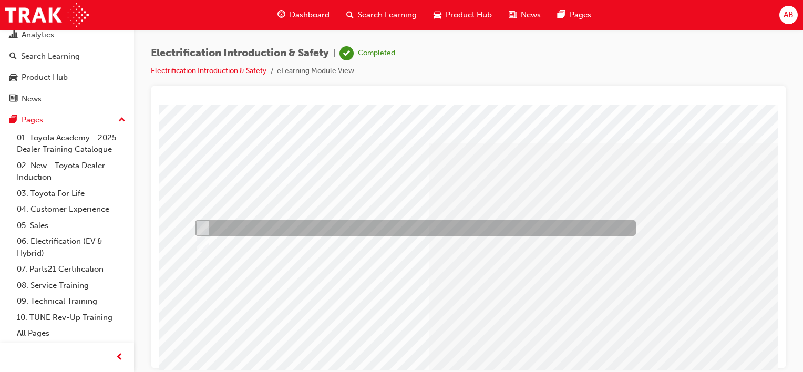
click at [208, 226] on div at bounding box center [412, 228] width 441 height 16
radio input "true"
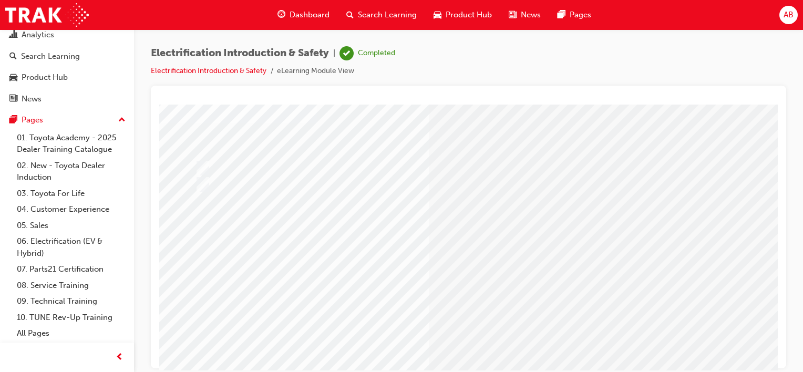
scroll to position [143, 0]
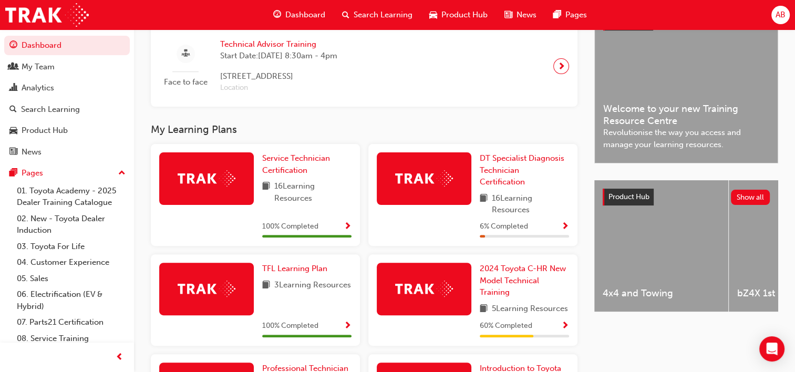
scroll to position [303, 0]
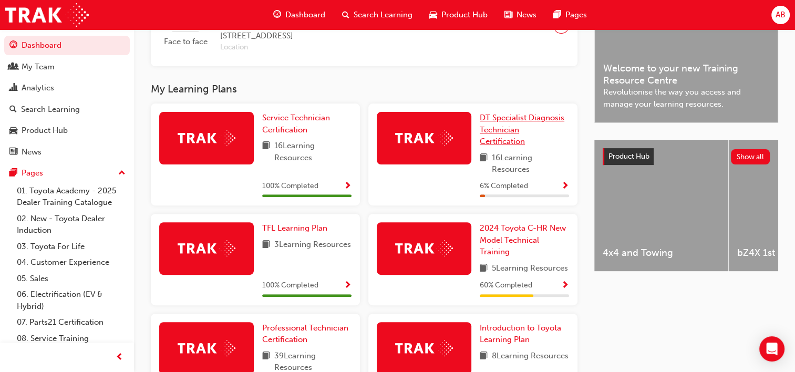
click at [509, 118] on span "DT Specialist Diagnosis Technician Certification" at bounding box center [522, 129] width 85 height 33
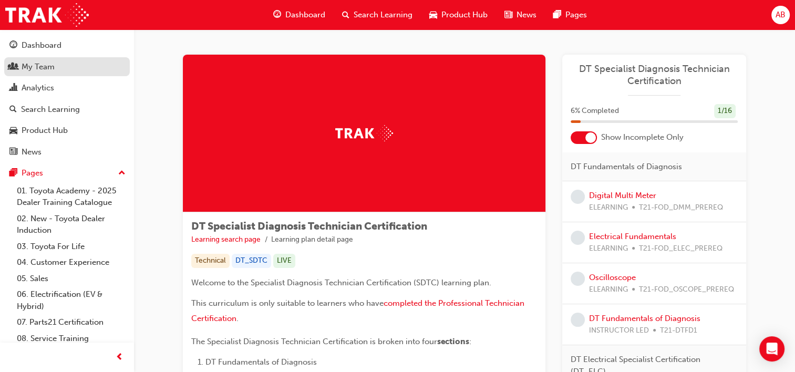
click at [35, 64] on div "My Team" at bounding box center [38, 67] width 33 height 12
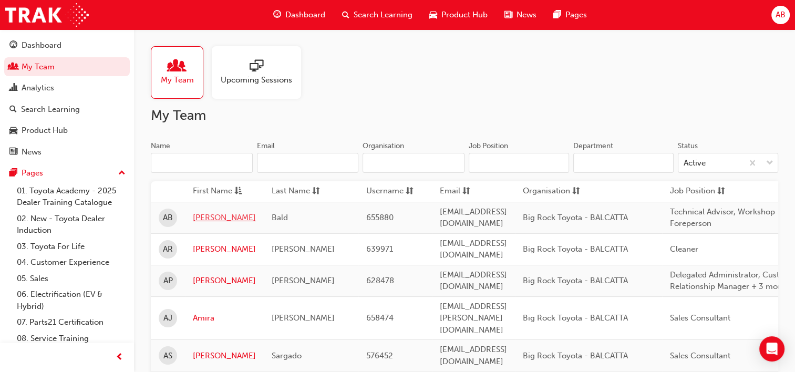
click at [199, 215] on link "[PERSON_NAME]" at bounding box center [224, 218] width 63 height 12
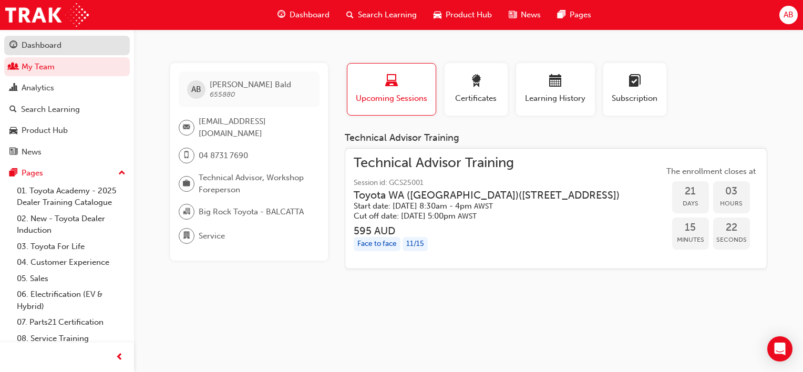
click at [50, 50] on div "Dashboard" at bounding box center [42, 45] width 40 height 12
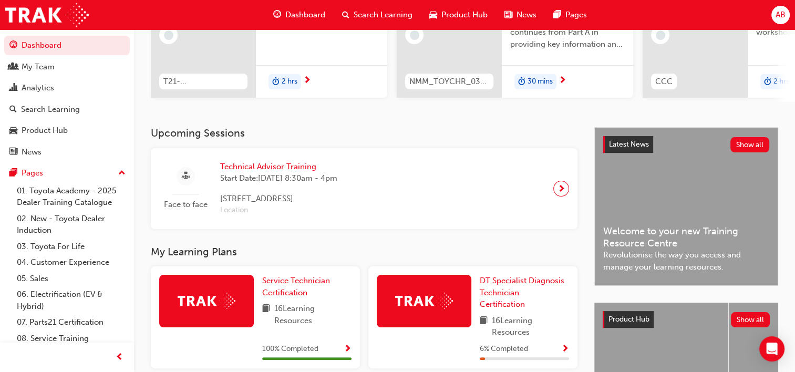
scroll to position [53, 0]
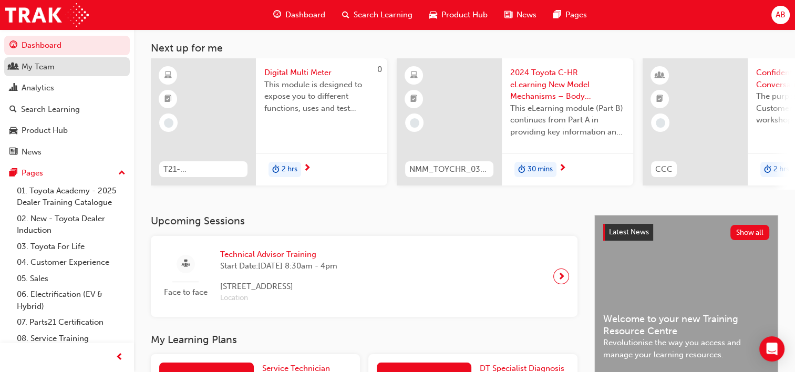
click at [54, 68] on div "My Team" at bounding box center [38, 67] width 33 height 12
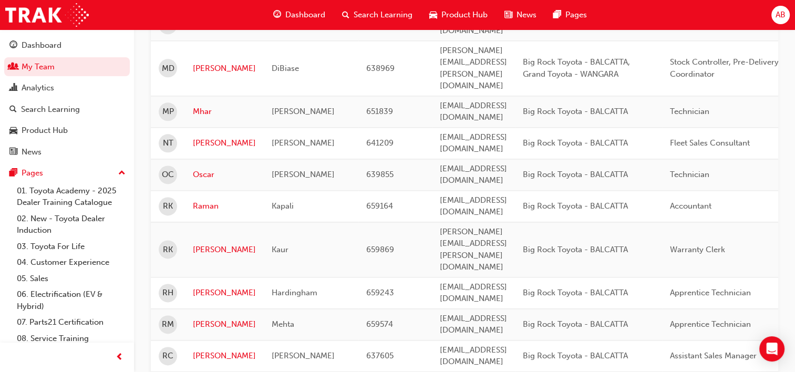
scroll to position [1343, 0]
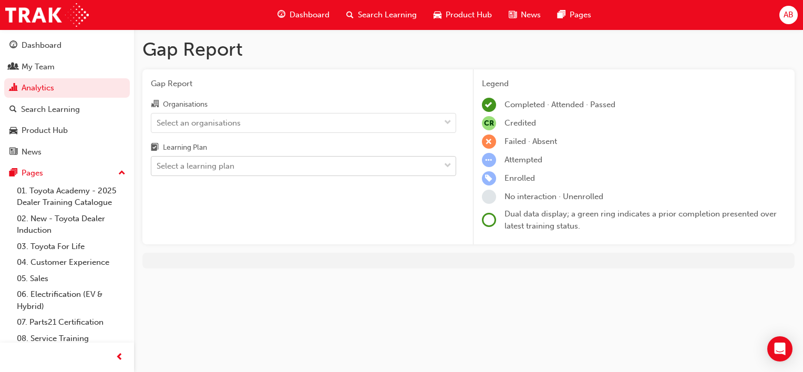
click at [270, 158] on div "Select a learning plan" at bounding box center [295, 166] width 289 height 18
click at [158, 161] on input "Learning Plan Select a learning plan" at bounding box center [157, 165] width 1 height 9
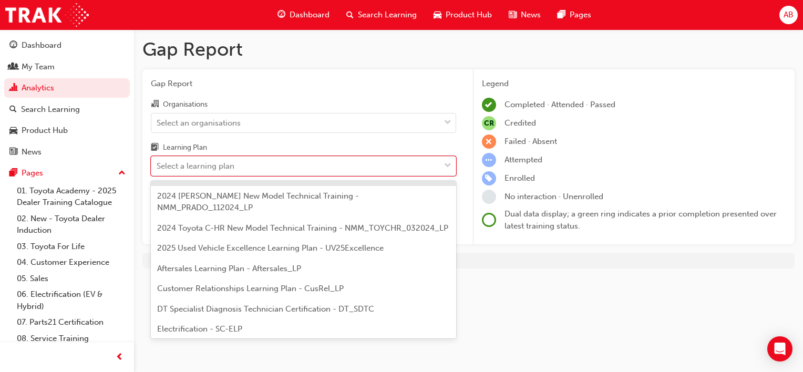
scroll to position [105, 0]
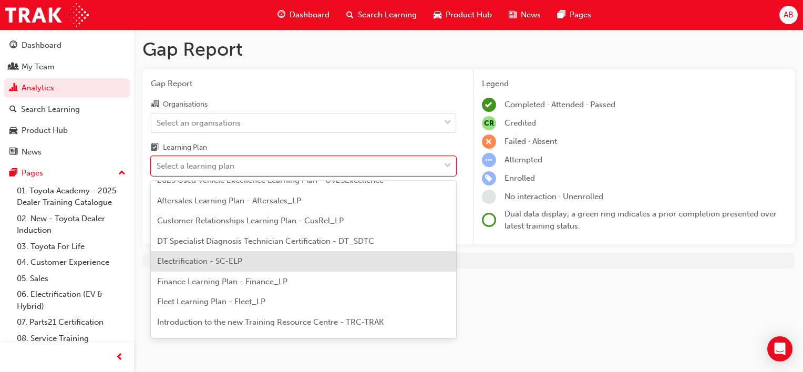
click at [231, 251] on div "Electrification - SC-ELP" at bounding box center [303, 261] width 305 height 20
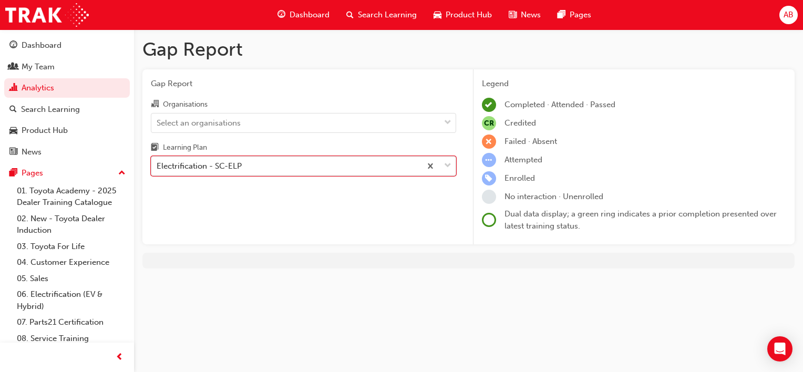
click at [255, 167] on div "Electrification - SC-ELP" at bounding box center [286, 166] width 270 height 18
click at [158, 167] on input "Learning Plan option Electrification - SC-ELP, selected. 0 results available. S…" at bounding box center [157, 165] width 1 height 9
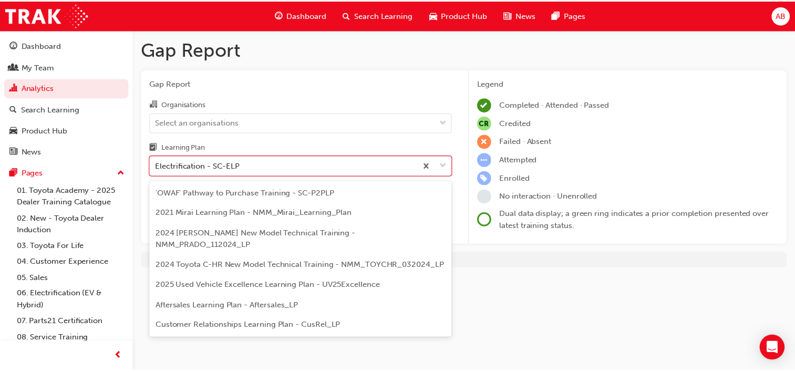
scroll to position [46, 0]
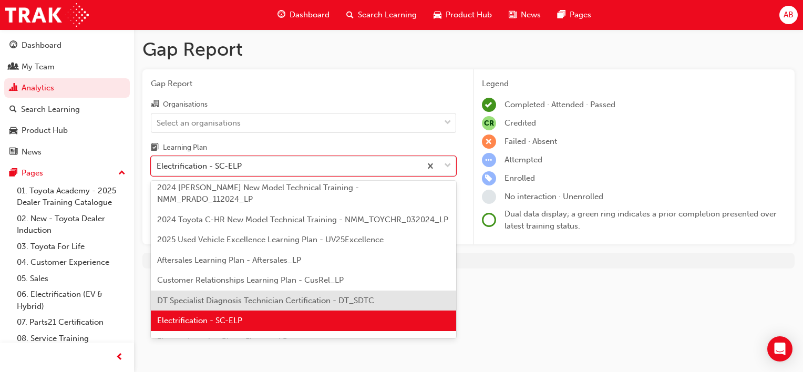
click at [208, 296] on span "DT Specialist Diagnosis Technician Certification - DT_SDTC" at bounding box center [265, 300] width 217 height 9
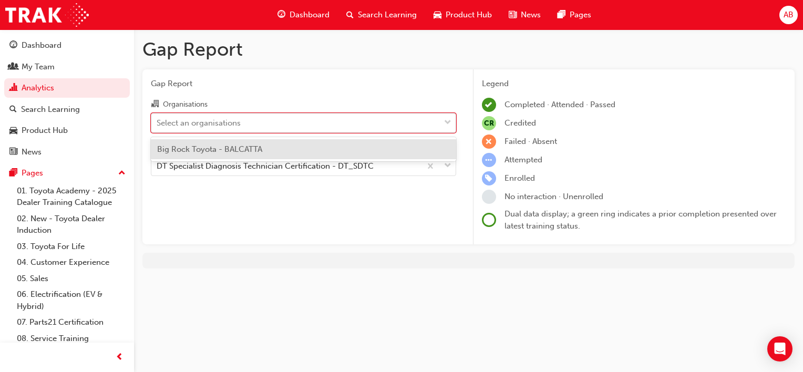
click at [334, 121] on div "Select an organisations" at bounding box center [295, 123] width 289 height 18
click at [158, 121] on input "Organisations option Big Rock Toyota - BALCATTA focused, 1 of 1. 1 result avail…" at bounding box center [157, 122] width 1 height 9
click at [290, 147] on div "Big Rock Toyota - BALCATTA" at bounding box center [303, 149] width 305 height 20
